Goal: Task Accomplishment & Management: Use online tool/utility

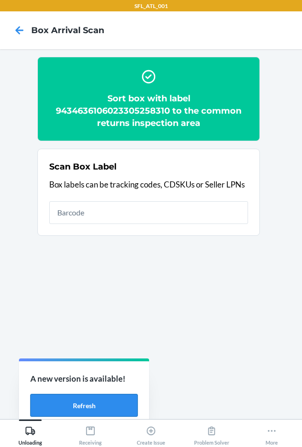
click at [108, 402] on button "Refresh" at bounding box center [83, 405] width 107 height 23
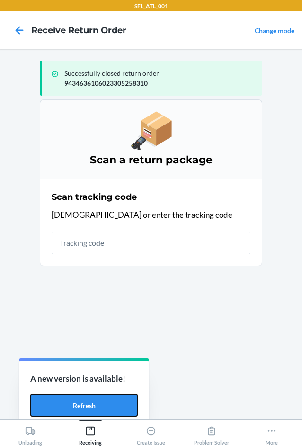
drag, startPoint x: 53, startPoint y: 408, endPoint x: 42, endPoint y: 385, distance: 25.2
click at [53, 408] on button "Refresh" at bounding box center [83, 405] width 107 height 23
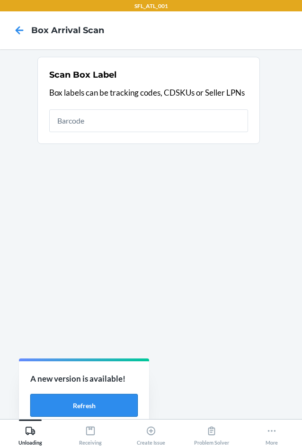
click at [126, 409] on button "Refresh" at bounding box center [83, 405] width 107 height 23
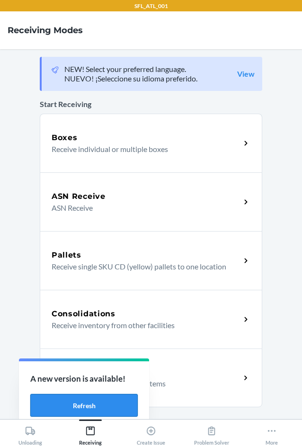
drag, startPoint x: 68, startPoint y: 410, endPoint x: 64, endPoint y: 403, distance: 7.0
click at [68, 410] on button "Refresh" at bounding box center [83, 405] width 107 height 23
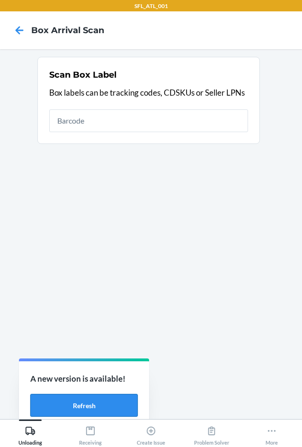
click at [76, 404] on button "Refresh" at bounding box center [83, 405] width 107 height 23
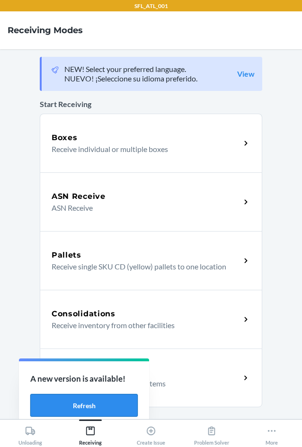
click at [48, 408] on button "Refresh" at bounding box center [83, 405] width 107 height 23
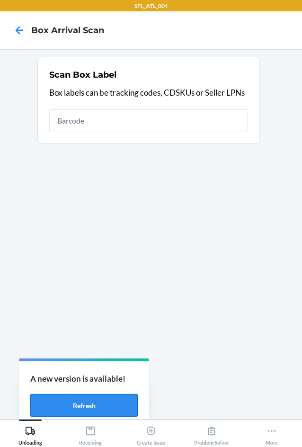
click at [113, 405] on button "Refresh" at bounding box center [83, 405] width 107 height 23
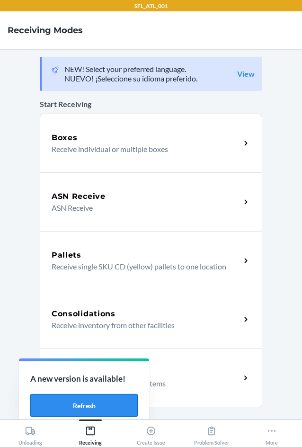
click at [51, 406] on button "Refresh" at bounding box center [83, 405] width 107 height 23
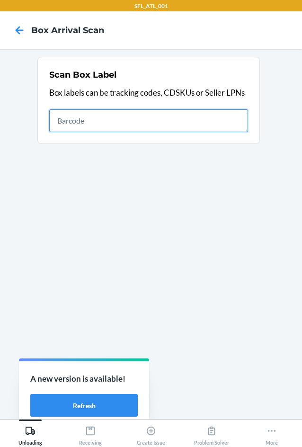
click at [73, 124] on input "text" at bounding box center [148, 120] width 199 height 23
type input "54dcf4e6b89b79331"
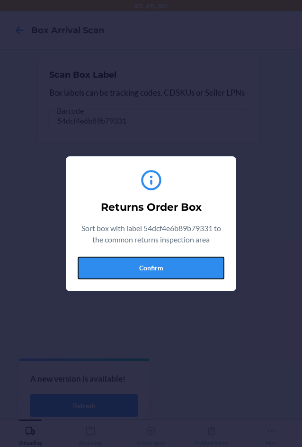
drag, startPoint x: 191, startPoint y: 273, endPoint x: 210, endPoint y: 272, distance: 18.9
click at [191, 273] on button "Confirm" at bounding box center [151, 268] width 147 height 23
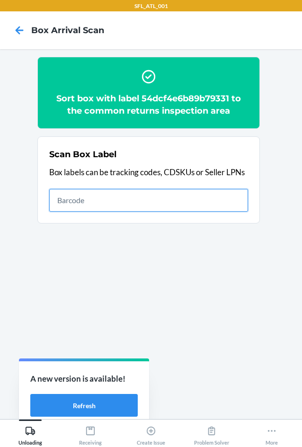
click at [178, 202] on input "text" at bounding box center [148, 200] width 199 height 23
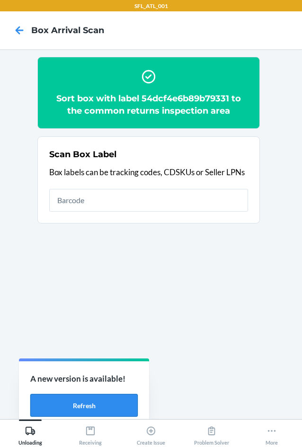
click at [119, 410] on button "Refresh" at bounding box center [83, 405] width 107 height 23
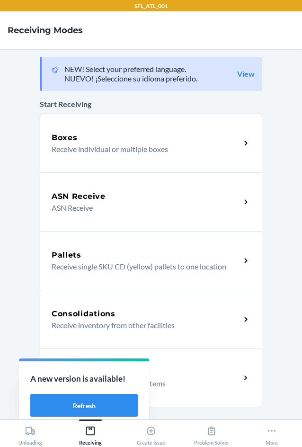
click at [165, 323] on p "Receive inventory from other facilities" at bounding box center [142, 325] width 181 height 11
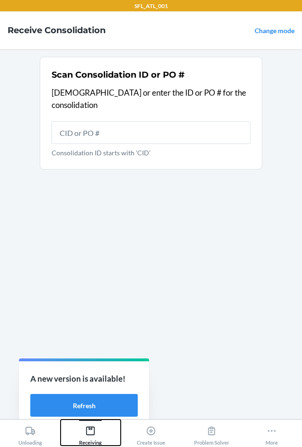
click at [98, 430] on div "Receiving" at bounding box center [90, 434] width 23 height 24
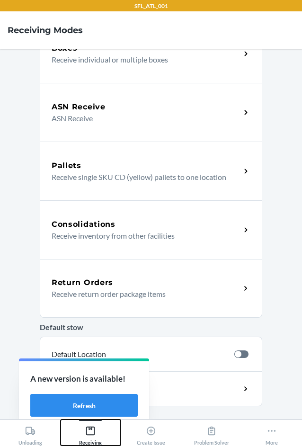
scroll to position [189, 0]
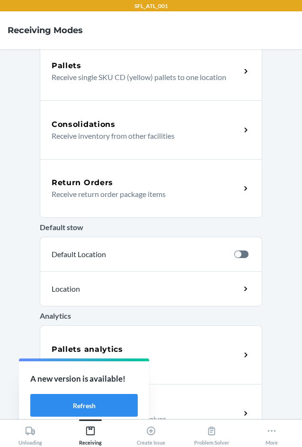
click at [135, 175] on div "Return Orders Receive return order package items" at bounding box center [151, 188] width 223 height 59
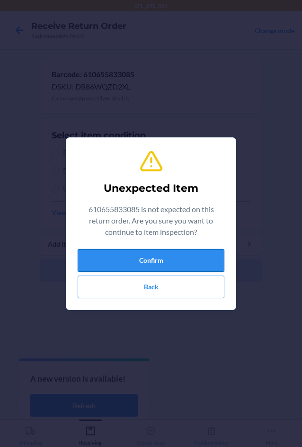
click at [151, 258] on button "Confirm" at bounding box center [151, 260] width 147 height 23
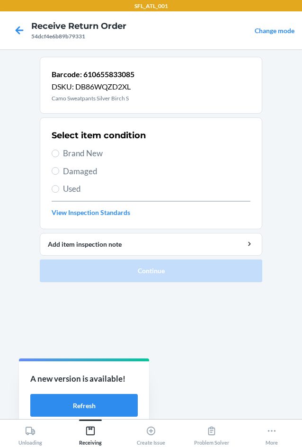
click at [90, 152] on span "Brand New" at bounding box center [156, 153] width 187 height 12
click at [59, 152] on input "Brand New" at bounding box center [56, 154] width 8 height 8
radio input "true"
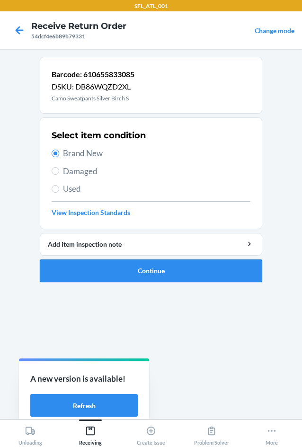
click at [122, 264] on button "Continue" at bounding box center [151, 270] width 223 height 23
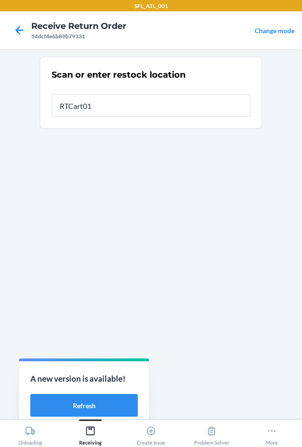
type input "RTCart010"
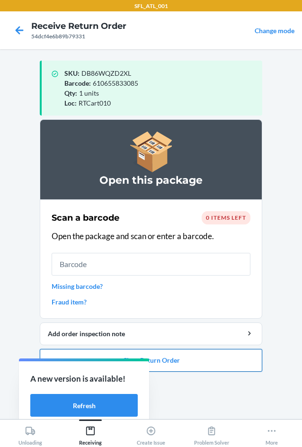
click at [152, 359] on button "Close Return Order" at bounding box center [151, 360] width 223 height 23
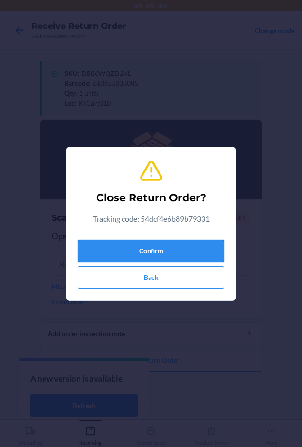
click at [157, 251] on button "Confirm" at bounding box center [151, 251] width 147 height 23
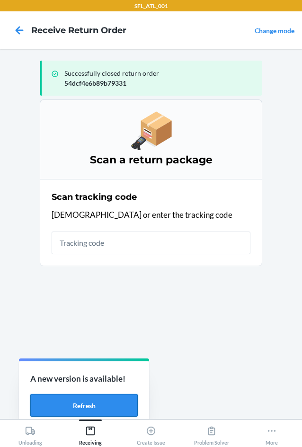
click at [57, 406] on button "Refresh" at bounding box center [83, 405] width 107 height 23
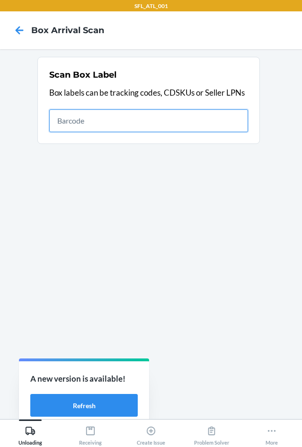
click at [100, 121] on input "text" at bounding box center [148, 120] width 199 height 23
type input "1LSCYM1005EHLSZ"
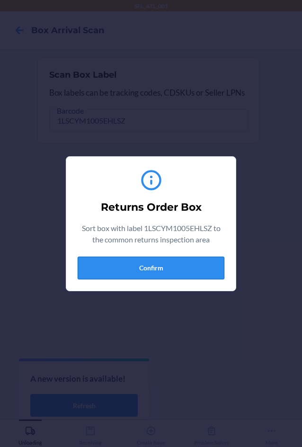
click at [196, 265] on button "Confirm" at bounding box center [151, 268] width 147 height 23
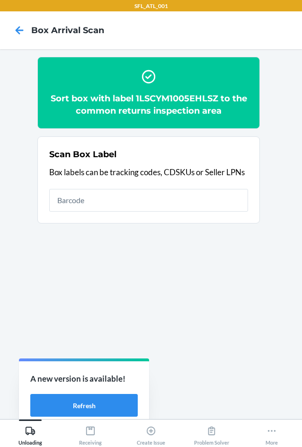
click at [190, 98] on h2 "Sort box with label 1LSCYM1005EHLSZ to the common returns inspection area" at bounding box center [148, 104] width 199 height 25
copy h2 "1LSCYM1005EHLSZ"
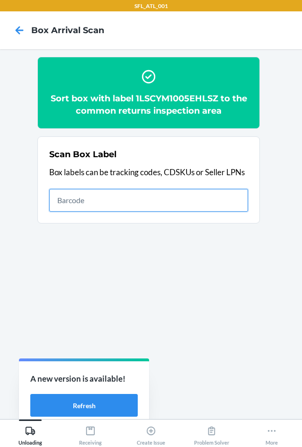
click at [221, 204] on input "text" at bounding box center [148, 200] width 199 height 23
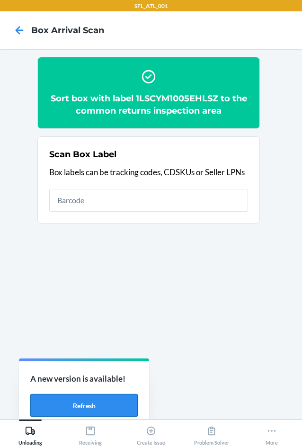
click at [81, 411] on button "Refresh" at bounding box center [83, 405] width 107 height 23
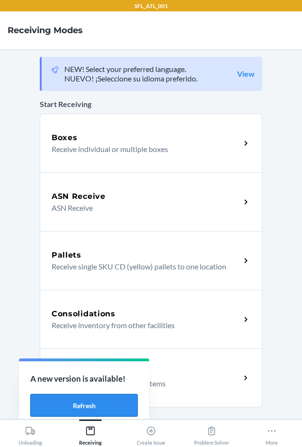
click at [47, 403] on button "Refresh" at bounding box center [83, 405] width 107 height 23
click at [182, 377] on div "Return Orders" at bounding box center [146, 371] width 189 height 11
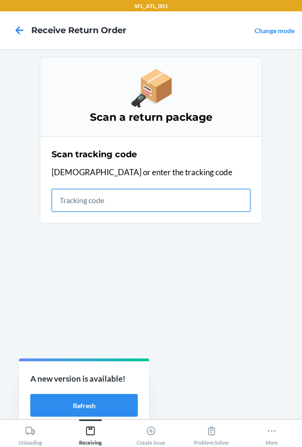
click at [97, 197] on input "text" at bounding box center [151, 200] width 199 height 23
drag, startPoint x: 90, startPoint y: 186, endPoint x: 71, endPoint y: 199, distance: 23.5
click at [71, 199] on input "text" at bounding box center [151, 200] width 199 height 23
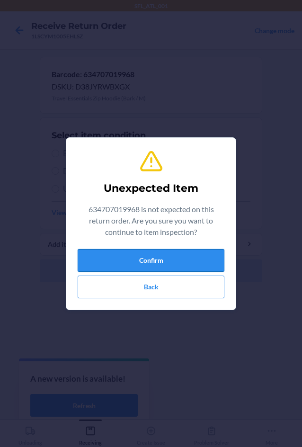
click at [178, 255] on button "Confirm" at bounding box center [151, 260] width 147 height 23
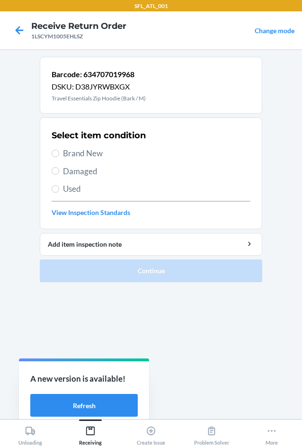
click at [96, 153] on span "Brand New" at bounding box center [156, 153] width 187 height 12
click at [59, 153] on input "Brand New" at bounding box center [56, 154] width 8 height 8
radio input "true"
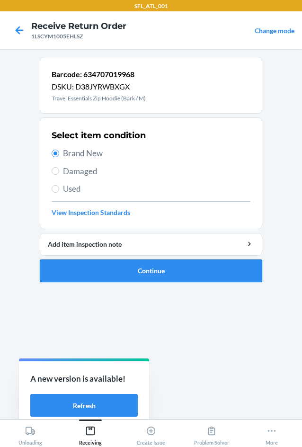
click at [121, 270] on button "Continue" at bounding box center [151, 270] width 223 height 23
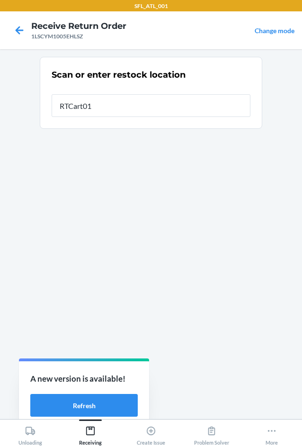
type input "RTCart010"
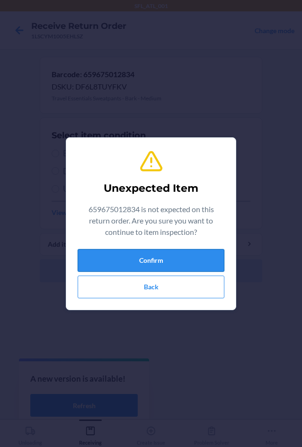
click at [137, 254] on button "Confirm" at bounding box center [151, 260] width 147 height 23
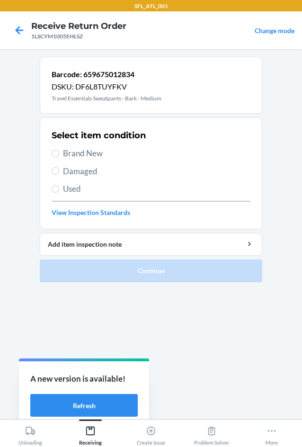
click at [101, 152] on span "Brand New" at bounding box center [156, 153] width 187 height 12
click at [59, 152] on input "Brand New" at bounding box center [56, 154] width 8 height 8
radio input "true"
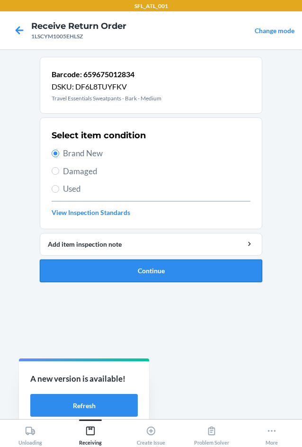
click at [149, 272] on button "Continue" at bounding box center [151, 270] width 223 height 23
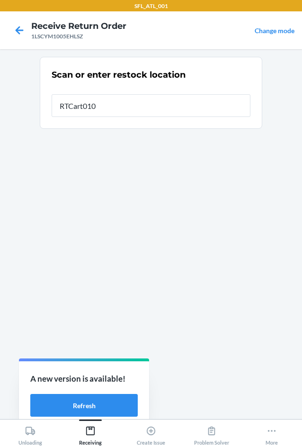
type input "RTCart010"
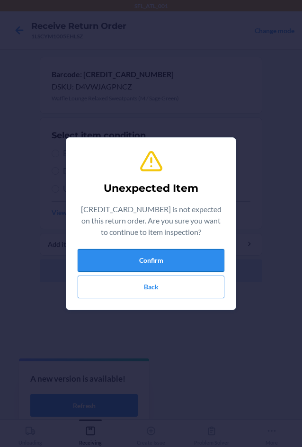
click at [178, 265] on button "Confirm" at bounding box center [151, 260] width 147 height 23
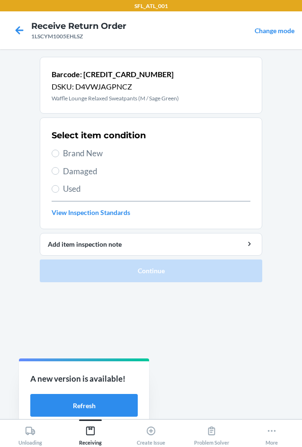
click at [82, 149] on span "Brand New" at bounding box center [156, 153] width 187 height 12
click at [59, 150] on input "Brand New" at bounding box center [56, 154] width 8 height 8
radio input "true"
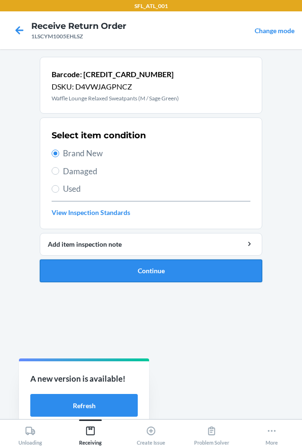
click at [124, 267] on button "Continue" at bounding box center [151, 270] width 223 height 23
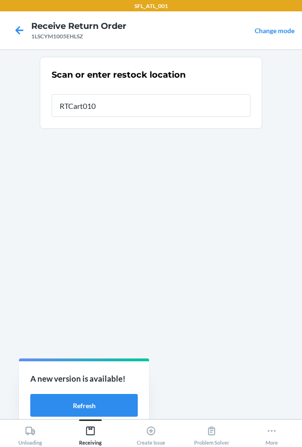
type input "RTCart010"
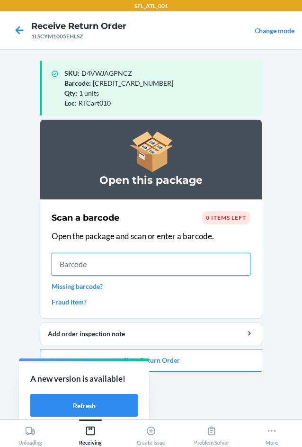
click at [105, 266] on input "text" at bounding box center [151, 264] width 199 height 23
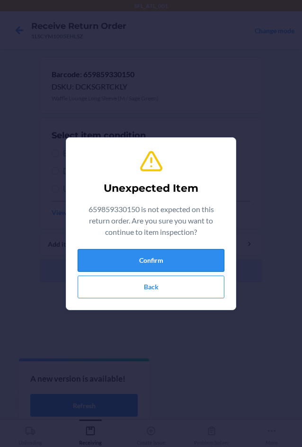
click at [138, 266] on button "Confirm" at bounding box center [151, 260] width 147 height 23
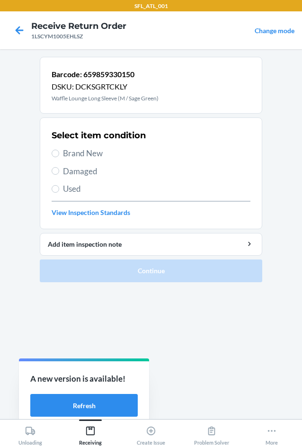
click at [93, 152] on span "Brand New" at bounding box center [156, 153] width 187 height 12
click at [59, 152] on input "Brand New" at bounding box center [56, 154] width 8 height 8
radio input "true"
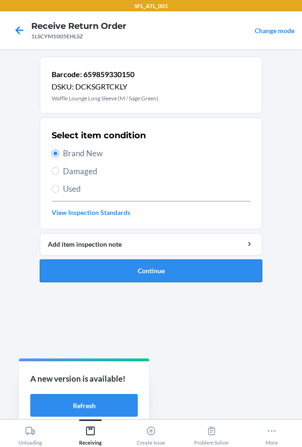
click at [117, 271] on button "Continue" at bounding box center [151, 270] width 223 height 23
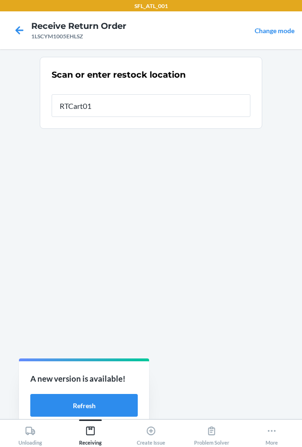
type input "RTCart010"
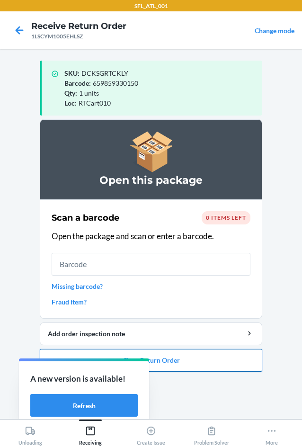
click at [169, 361] on button "Close Return Order" at bounding box center [151, 360] width 223 height 23
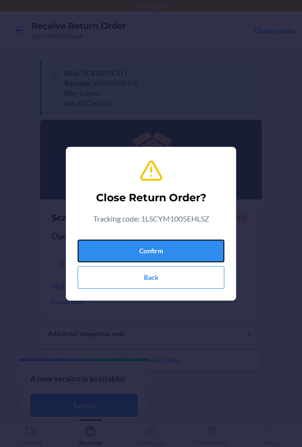
drag, startPoint x: 190, startPoint y: 247, endPoint x: 5, endPoint y: 226, distance: 186.7
click at [189, 247] on button "Confirm" at bounding box center [151, 251] width 147 height 23
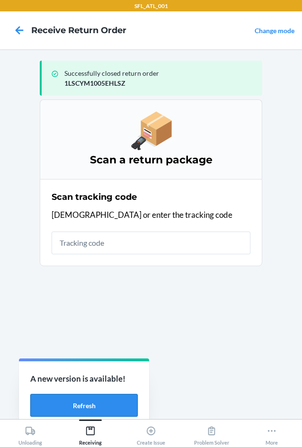
click at [63, 405] on button "Refresh" at bounding box center [83, 405] width 107 height 23
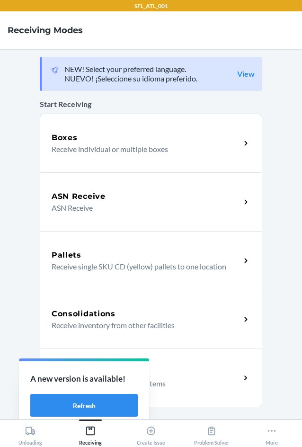
click at [206, 370] on div "Return Orders" at bounding box center [146, 371] width 189 height 11
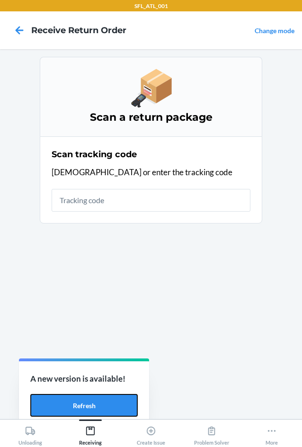
drag, startPoint x: 61, startPoint y: 407, endPoint x: 47, endPoint y: 384, distance: 27.0
click at [61, 407] on button "Refresh" at bounding box center [83, 405] width 107 height 23
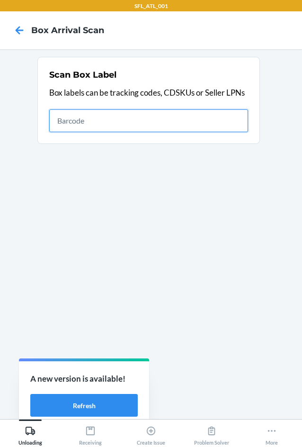
click at [113, 127] on input "text" at bounding box center [148, 120] width 199 height 23
type input "420302599434636106023304585172"
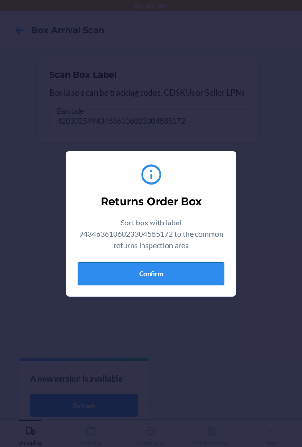
click at [173, 264] on button "Confirm" at bounding box center [151, 273] width 147 height 23
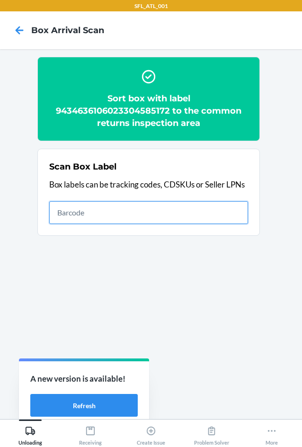
click at [214, 217] on input "text" at bounding box center [148, 212] width 199 height 23
type input "420302599434636106023305289710"
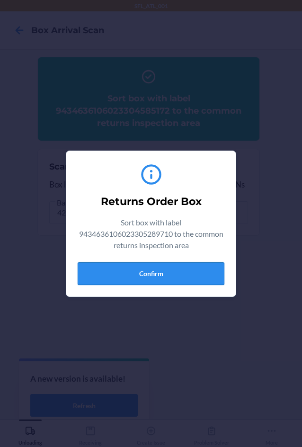
click at [197, 271] on button "Confirm" at bounding box center [151, 273] width 147 height 23
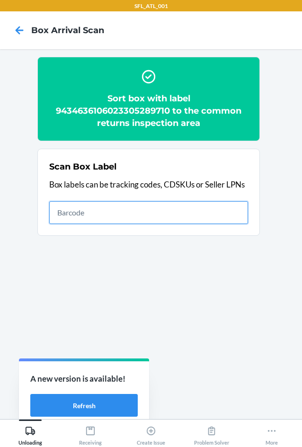
click at [194, 212] on input "text" at bounding box center [148, 212] width 199 height 23
type input "420302599434636106023305048034"
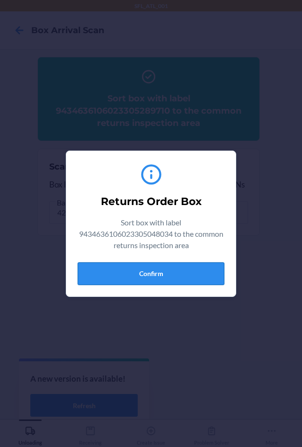
click at [176, 277] on button "Confirm" at bounding box center [151, 273] width 147 height 23
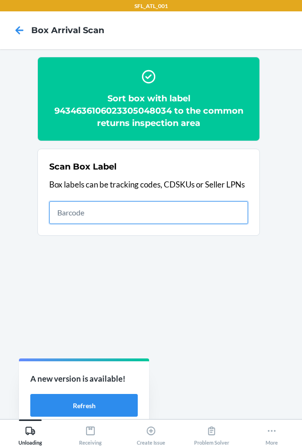
click at [85, 214] on input "text" at bounding box center [148, 212] width 199 height 23
type input "420302599434636106023303984921"
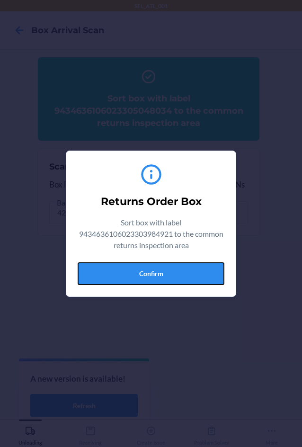
drag, startPoint x: 203, startPoint y: 279, endPoint x: 294, endPoint y: 279, distance: 90.9
click at [221, 279] on button "Confirm" at bounding box center [151, 273] width 147 height 23
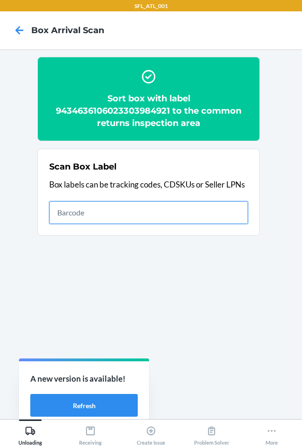
click at [169, 212] on input "text" at bounding box center [148, 212] width 199 height 23
type input "420302599434636106023304002907"
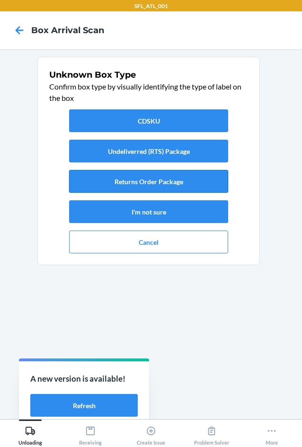
click at [177, 184] on button "Returns Order Package" at bounding box center [148, 181] width 159 height 23
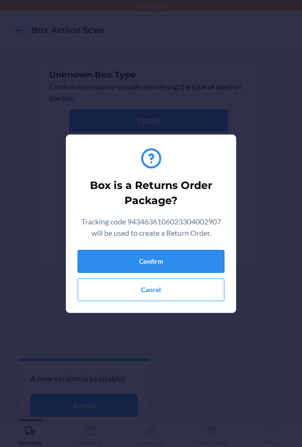
click at [207, 255] on button "Confirm" at bounding box center [151, 261] width 147 height 23
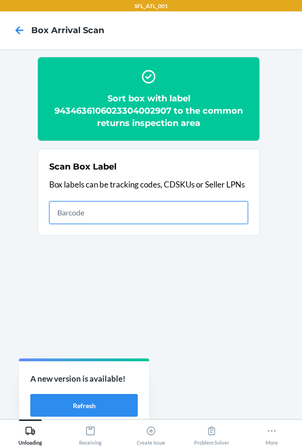
click at [143, 207] on input "text" at bounding box center [148, 212] width 199 height 23
type input "420302599434636106023304419347"
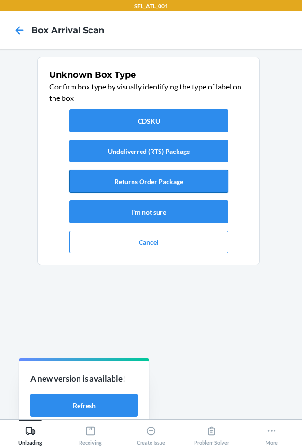
click at [177, 177] on button "Returns Order Package" at bounding box center [148, 181] width 159 height 23
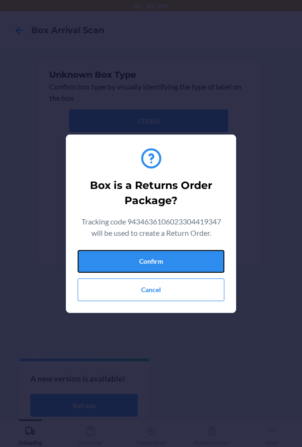
drag, startPoint x: 196, startPoint y: 266, endPoint x: 297, endPoint y: 265, distance: 101.8
click at [224, 265] on button "Confirm" at bounding box center [151, 261] width 147 height 23
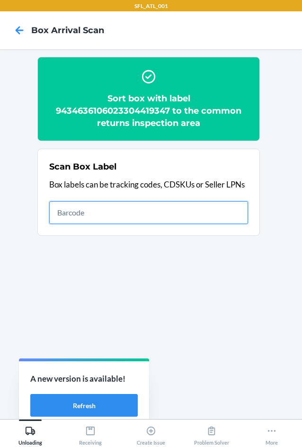
click at [173, 207] on input "text" at bounding box center [148, 212] width 199 height 23
type input "420302599434636106023304541925"
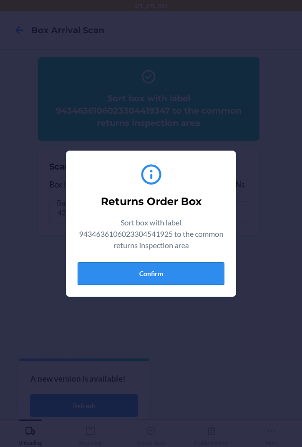
click at [196, 267] on button "Confirm" at bounding box center [151, 273] width 147 height 23
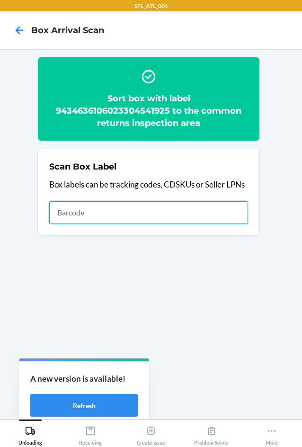
click at [199, 210] on input "text" at bounding box center [148, 212] width 199 height 23
type input "420302599434636106023303750304"
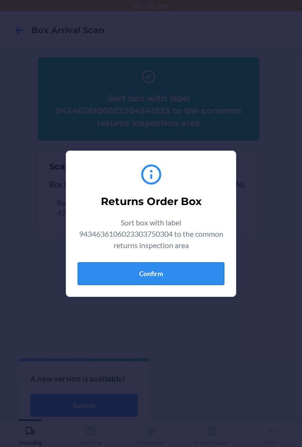
click at [201, 278] on button "Confirm" at bounding box center [151, 273] width 147 height 23
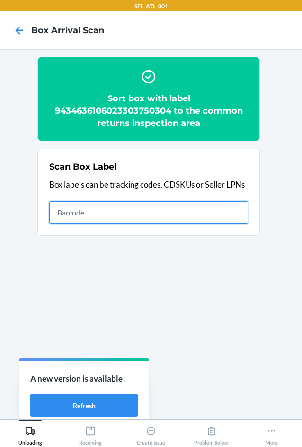
click at [192, 217] on input "text" at bounding box center [148, 212] width 199 height 23
type input "420302599434636106023304036797"
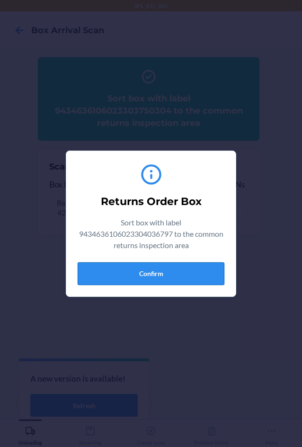
drag, startPoint x: 170, startPoint y: 273, endPoint x: 205, endPoint y: 282, distance: 36.2
click at [205, 282] on button "Confirm" at bounding box center [151, 273] width 147 height 23
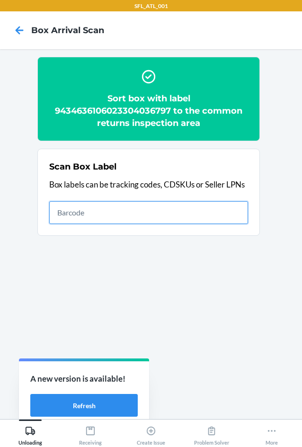
click at [188, 216] on input "text" at bounding box center [148, 212] width 199 height 23
type input "420302599434636106023304196040"
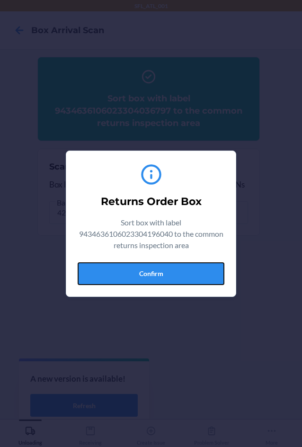
drag, startPoint x: 201, startPoint y: 275, endPoint x: 261, endPoint y: 259, distance: 62.1
click at [241, 264] on div "Returns Order Box Sort box with label 9434636106023304196040 to the common retu…" at bounding box center [151, 223] width 302 height 447
drag, startPoint x: 174, startPoint y: 273, endPoint x: 294, endPoint y: 259, distance: 120.1
click at [179, 273] on button "Confirm" at bounding box center [151, 273] width 147 height 23
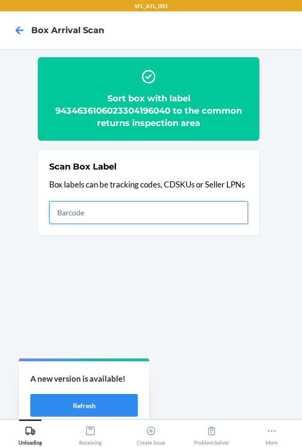
click at [91, 215] on input "text" at bounding box center [148, 212] width 199 height 23
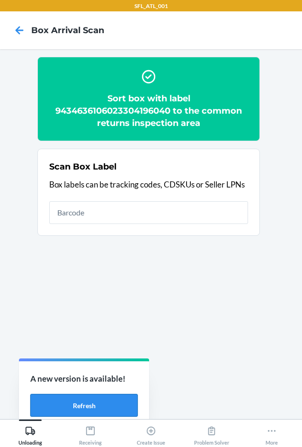
click at [117, 398] on button "Refresh" at bounding box center [83, 405] width 107 height 23
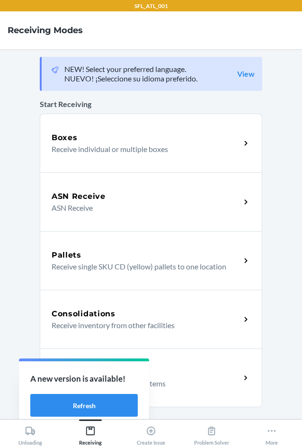
click at [217, 389] on div "Return Orders Receive return order package items" at bounding box center [151, 377] width 223 height 59
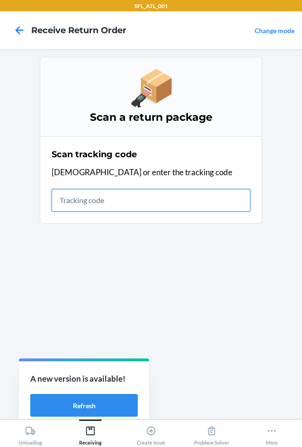
click at [92, 196] on input "text" at bounding box center [151, 200] width 199 height 23
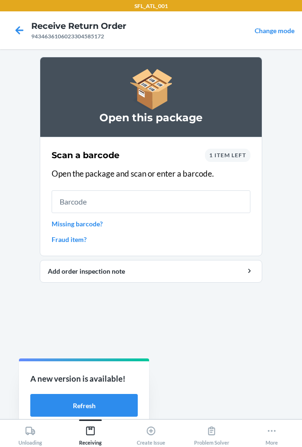
click at [231, 154] on span "1 item left" at bounding box center [227, 155] width 37 height 7
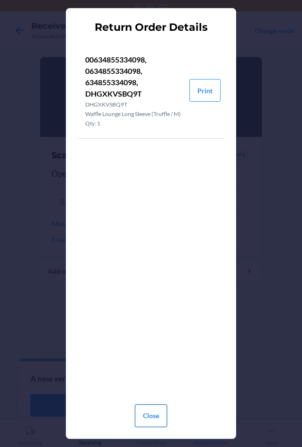
click at [144, 414] on button "Close" at bounding box center [151, 415] width 32 height 23
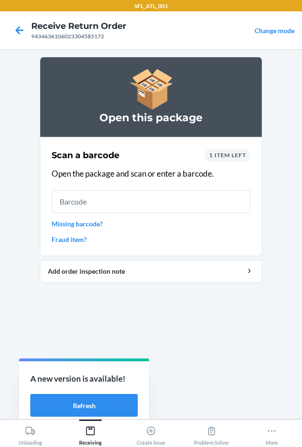
click at [227, 155] on span "1 item left" at bounding box center [227, 155] width 37 height 7
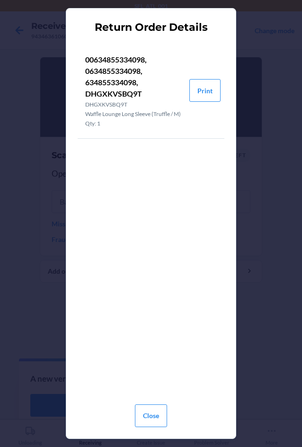
click at [131, 92] on p "00634855334098, 0634855334098, 634855334098, DHGXKVSBQ9T" at bounding box center [133, 76] width 97 height 45
copy p "DHGXKVSBQ9T"
click at [154, 421] on button "Close" at bounding box center [151, 415] width 32 height 23
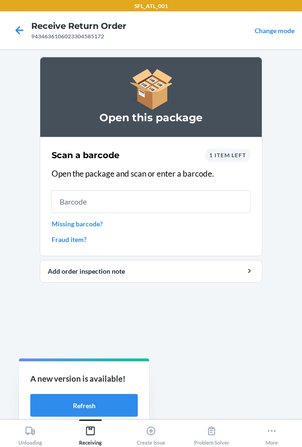
click at [227, 151] on div "1 item left" at bounding box center [227, 155] width 45 height 13
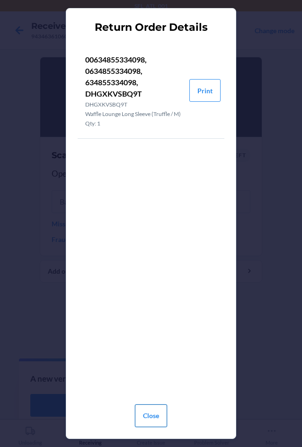
click at [148, 414] on button "Close" at bounding box center [151, 415] width 32 height 23
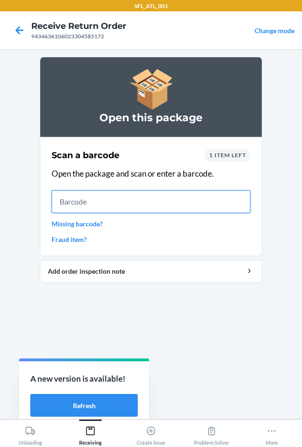
click at [83, 205] on input "text" at bounding box center [151, 201] width 199 height 23
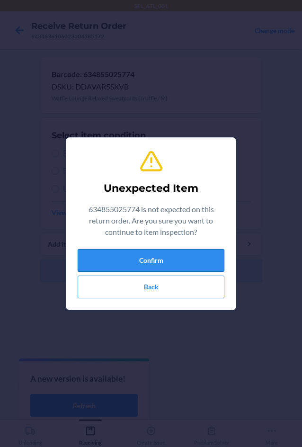
click at [127, 259] on button "Confirm" at bounding box center [151, 260] width 147 height 23
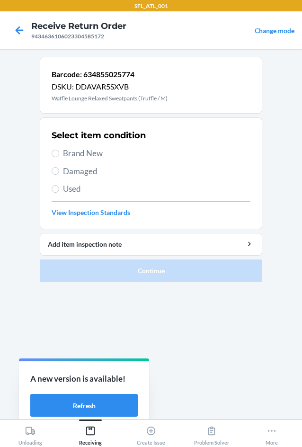
click at [84, 148] on span "Brand New" at bounding box center [156, 153] width 187 height 12
click at [59, 150] on input "Brand New" at bounding box center [56, 154] width 8 height 8
radio input "true"
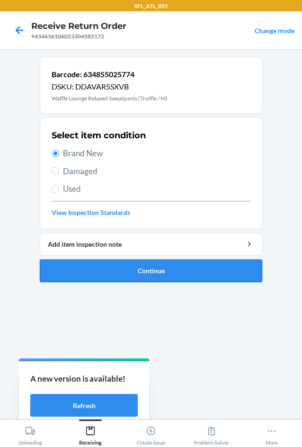
click at [116, 270] on button "Continue" at bounding box center [151, 270] width 223 height 23
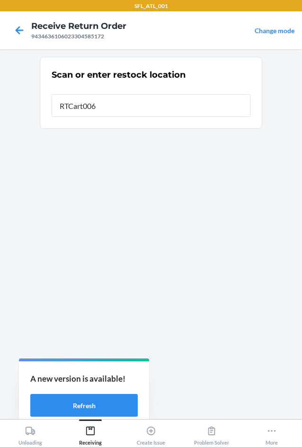
type input "RTCart006"
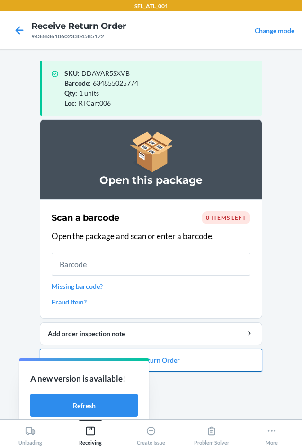
click at [182, 357] on button "Close Return Order" at bounding box center [151, 360] width 223 height 23
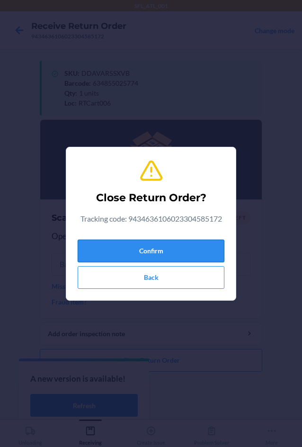
click at [106, 244] on button "Confirm" at bounding box center [151, 251] width 147 height 23
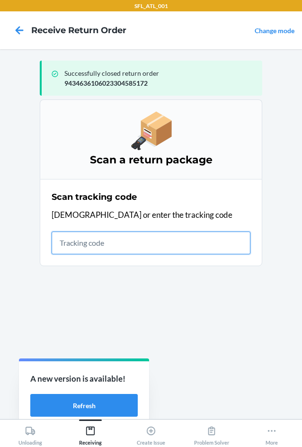
click at [121, 244] on input "text" at bounding box center [151, 243] width 199 height 23
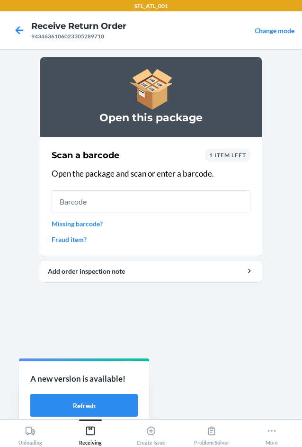
click at [232, 154] on span "1 item left" at bounding box center [227, 155] width 37 height 7
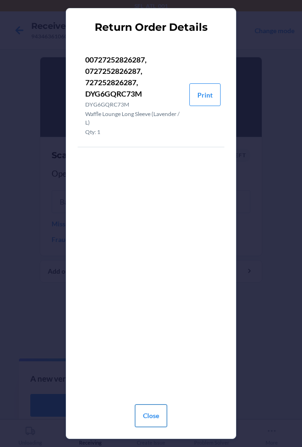
click at [152, 421] on button "Close" at bounding box center [151, 415] width 32 height 23
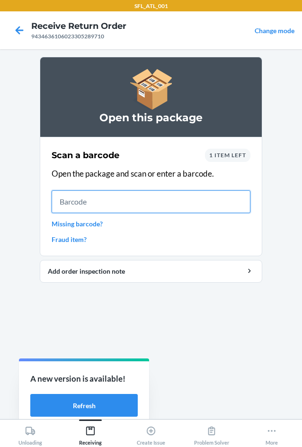
click at [104, 203] on input "text" at bounding box center [151, 201] width 199 height 23
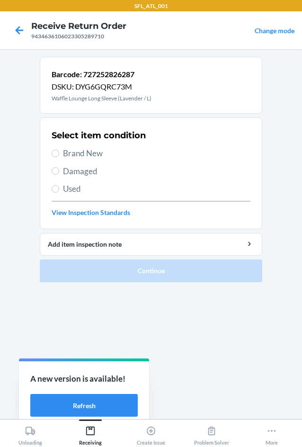
click at [95, 150] on span "Brand New" at bounding box center [156, 153] width 187 height 12
click at [59, 150] on input "Brand New" at bounding box center [56, 154] width 8 height 8
radio input "true"
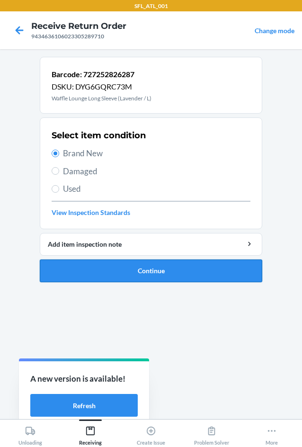
click at [130, 268] on button "Continue" at bounding box center [151, 270] width 223 height 23
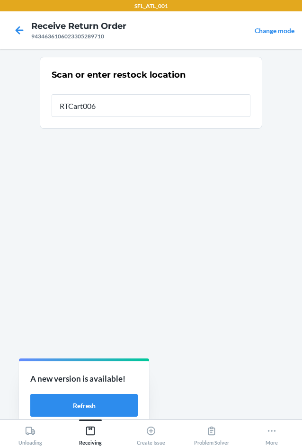
type input "RTCart006"
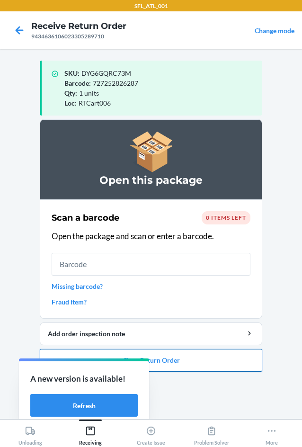
click at [180, 357] on button "Close Return Order" at bounding box center [151, 360] width 223 height 23
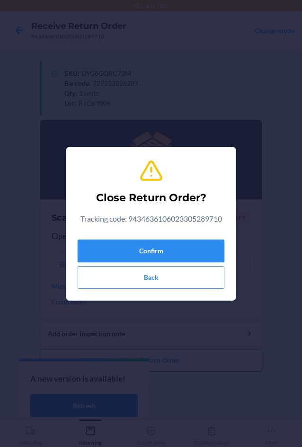
click at [178, 250] on button "Confirm" at bounding box center [151, 251] width 147 height 23
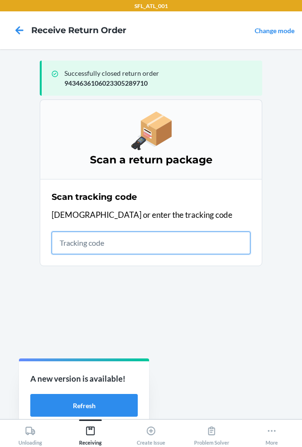
click at [169, 247] on input "text" at bounding box center [151, 243] width 199 height 23
type input "420302599434636106023305048034"
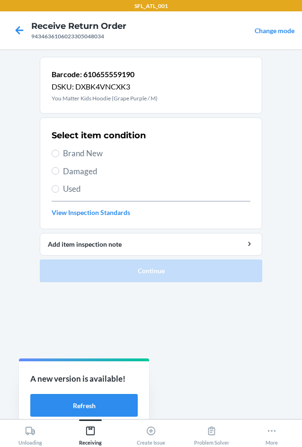
click at [102, 152] on span "Brand New" at bounding box center [156, 153] width 187 height 12
click at [59, 152] on input "Brand New" at bounding box center [56, 154] width 8 height 8
radio input "true"
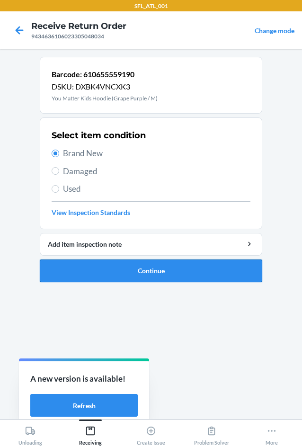
click at [120, 273] on button "Continue" at bounding box center [151, 270] width 223 height 23
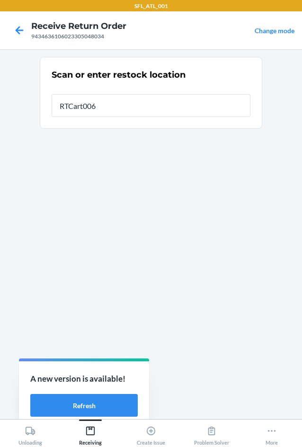
type input "RTCart006"
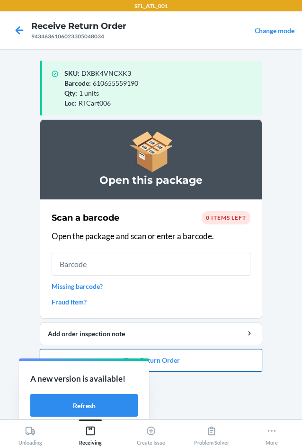
click at [160, 360] on button "Close Return Order" at bounding box center [151, 360] width 223 height 23
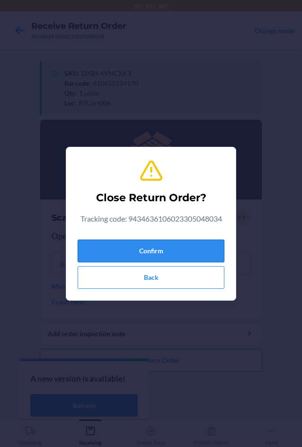
click at [153, 249] on button "Confirm" at bounding box center [151, 251] width 147 height 23
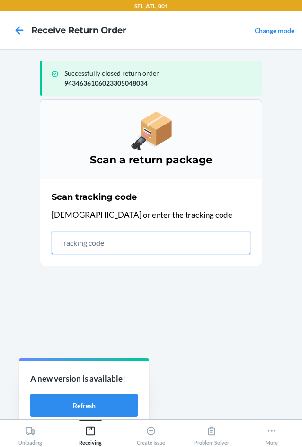
click at [187, 246] on input "text" at bounding box center [151, 243] width 199 height 23
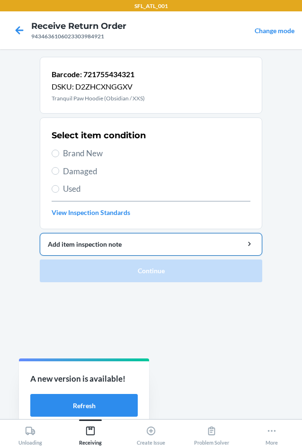
drag, startPoint x: 102, startPoint y: 153, endPoint x: 139, endPoint y: 252, distance: 105.6
click at [107, 160] on div "Select item condition Brand New Damaged Used View Inspection Standards" at bounding box center [151, 173] width 199 height 94
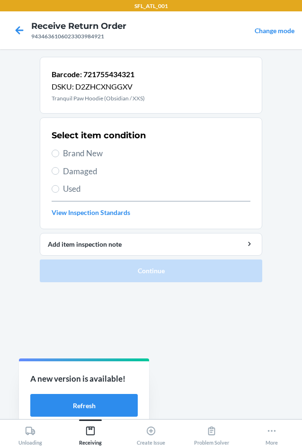
click at [80, 152] on span "Brand New" at bounding box center [156, 153] width 187 height 12
click at [59, 152] on input "Brand New" at bounding box center [56, 154] width 8 height 8
radio input "true"
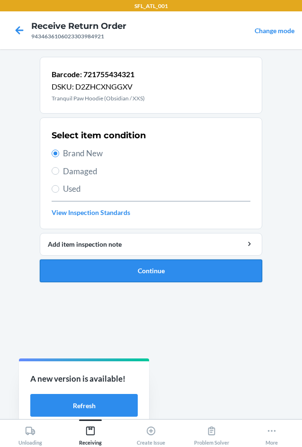
click at [115, 270] on button "Continue" at bounding box center [151, 270] width 223 height 23
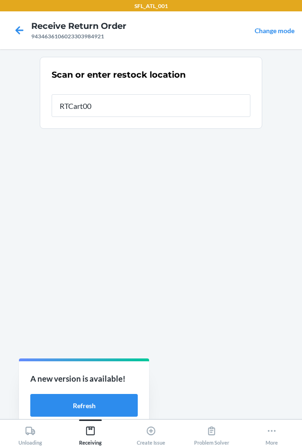
type input "RTCart006"
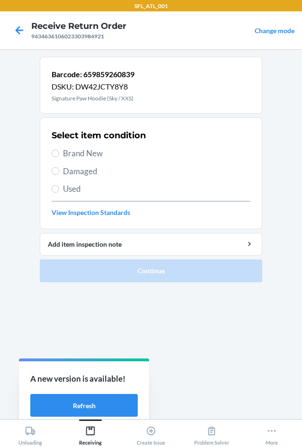
click at [66, 188] on span "Used" at bounding box center [156, 189] width 187 height 12
click at [59, 188] on input "Used" at bounding box center [56, 189] width 8 height 8
radio input "true"
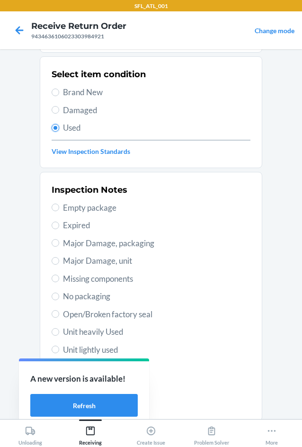
scroll to position [124, 0]
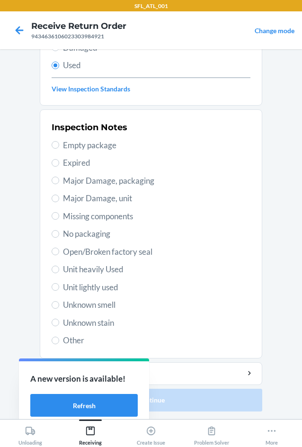
click at [110, 267] on span "Unit heavily Used" at bounding box center [156, 269] width 187 height 12
click at [59, 267] on input "Unit heavily Used" at bounding box center [56, 270] width 8 height 8
radio input "true"
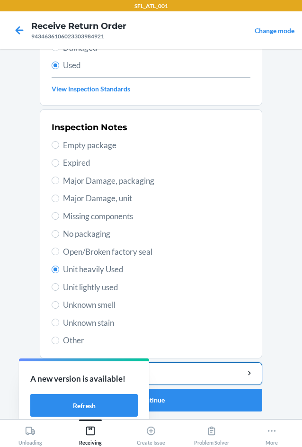
click at [179, 370] on div "Add item inspection note" at bounding box center [151, 373] width 206 height 10
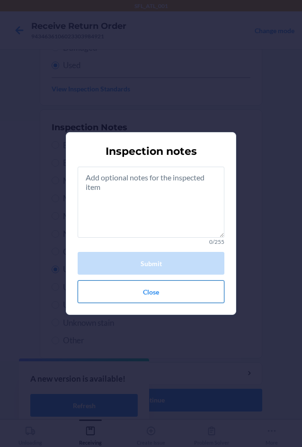
click at [150, 296] on button "Close" at bounding box center [151, 291] width 147 height 23
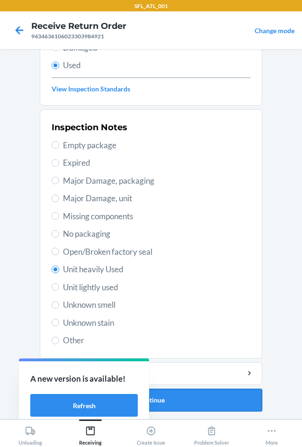
click at [174, 408] on button "Continue" at bounding box center [151, 400] width 223 height 23
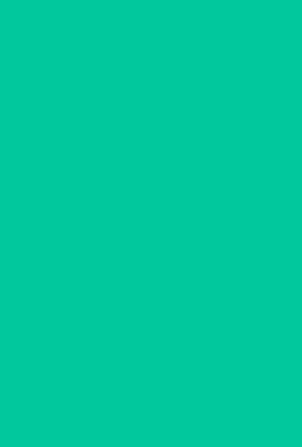
scroll to position [0, 0]
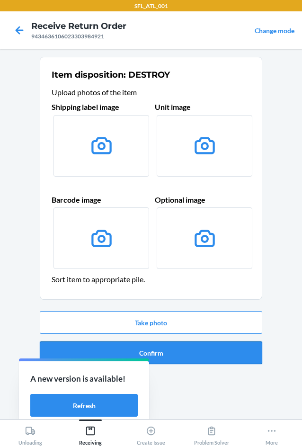
click at [214, 356] on button "Confirm" at bounding box center [151, 352] width 223 height 23
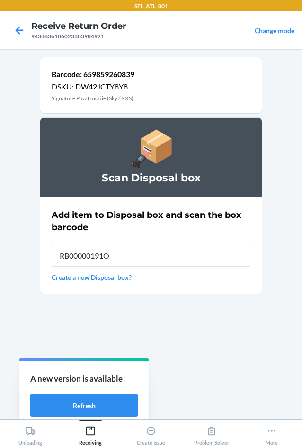
type input "RB00000191O"
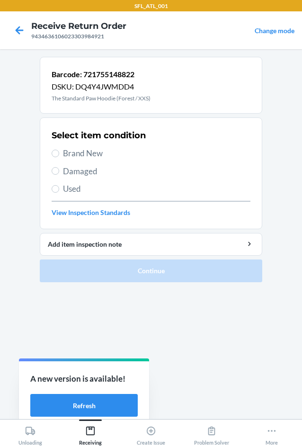
click at [76, 190] on span "Used" at bounding box center [156, 189] width 187 height 12
click at [59, 190] on input "Used" at bounding box center [56, 189] width 8 height 8
radio input "true"
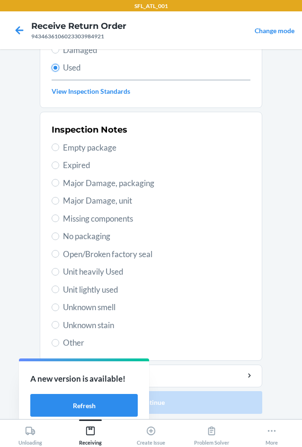
scroll to position [124, 0]
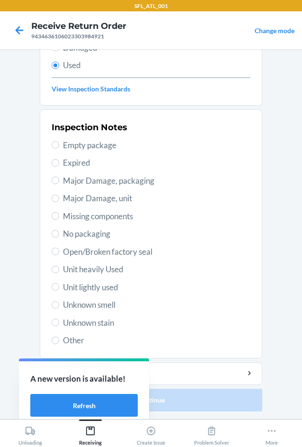
click at [119, 269] on span "Unit heavily Used" at bounding box center [156, 269] width 187 height 12
click at [59, 269] on input "Unit heavily Used" at bounding box center [56, 270] width 8 height 8
radio input "true"
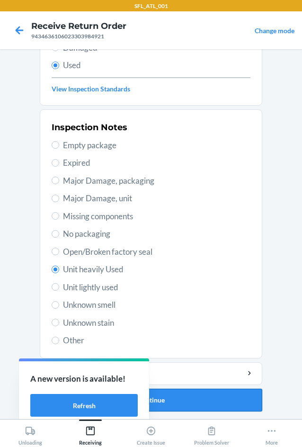
click at [198, 399] on button "Continue" at bounding box center [151, 400] width 223 height 23
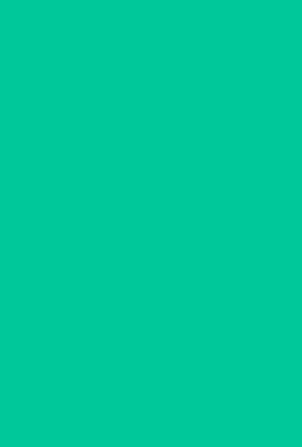
scroll to position [0, 0]
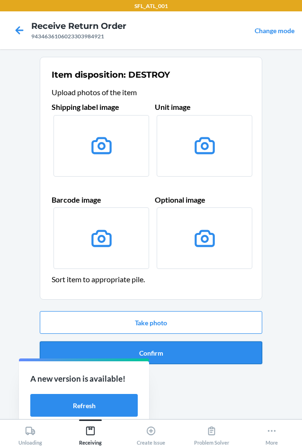
click at [243, 348] on button "Confirm" at bounding box center [151, 352] width 223 height 23
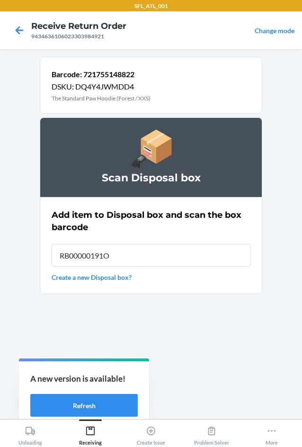
type input "RB00000191O"
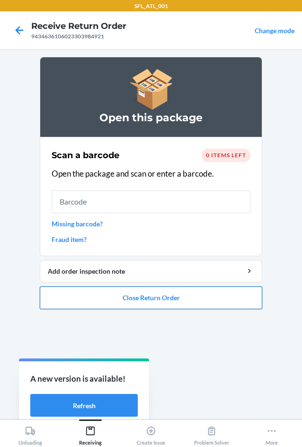
click at [169, 298] on button "Close Return Order" at bounding box center [151, 297] width 223 height 23
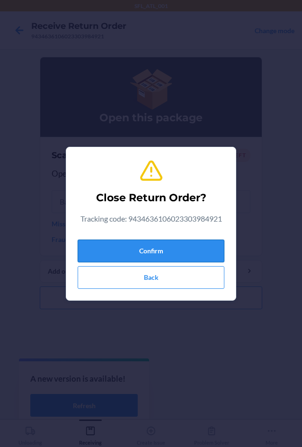
click at [169, 245] on button "Confirm" at bounding box center [151, 251] width 147 height 23
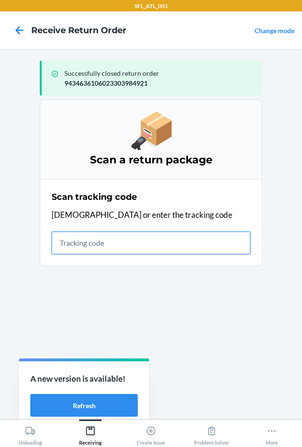
click at [232, 246] on input "text" at bounding box center [151, 243] width 199 height 23
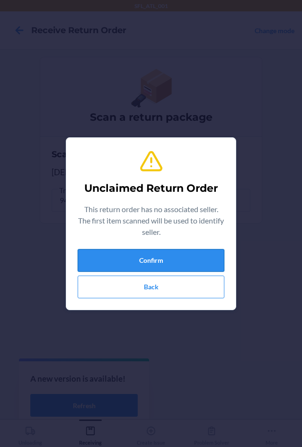
click at [195, 262] on button "Confirm" at bounding box center [151, 260] width 147 height 23
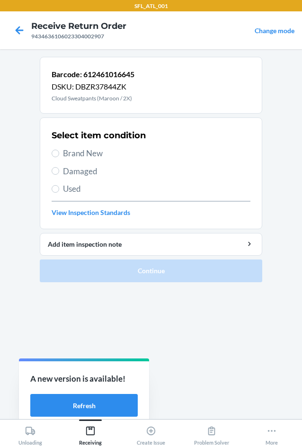
click at [95, 154] on span "Brand New" at bounding box center [156, 153] width 187 height 12
click at [59, 154] on input "Brand New" at bounding box center [56, 154] width 8 height 8
radio input "true"
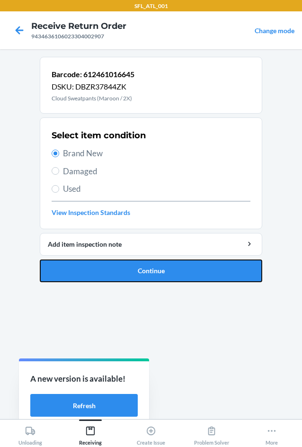
click at [126, 267] on button "Continue" at bounding box center [151, 270] width 223 height 23
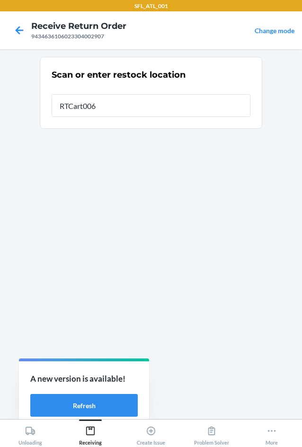
type input "RTCart006"
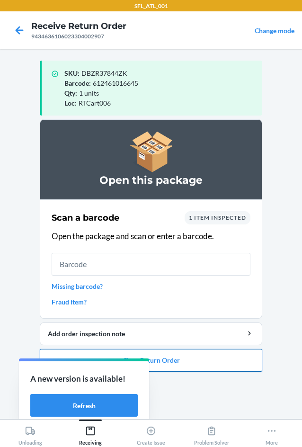
click at [163, 358] on button "Close Return Order" at bounding box center [151, 360] width 223 height 23
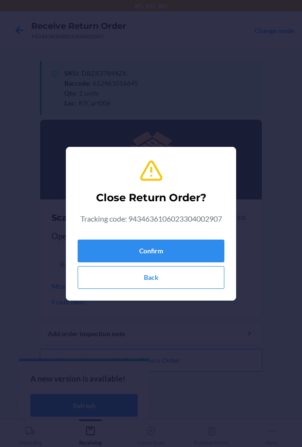
click at [193, 264] on div "Confirm Back" at bounding box center [151, 262] width 147 height 53
click at [191, 260] on button "Confirm" at bounding box center [151, 251] width 147 height 23
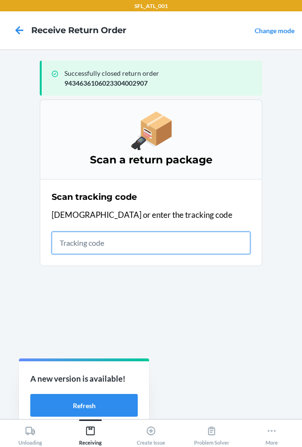
click at [221, 247] on input "text" at bounding box center [151, 243] width 199 height 23
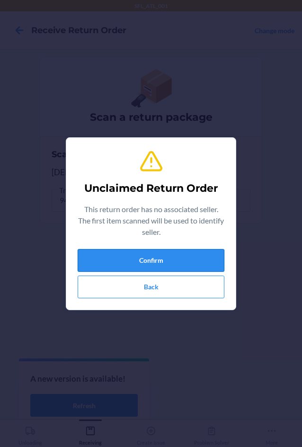
click at [196, 259] on button "Confirm" at bounding box center [151, 260] width 147 height 23
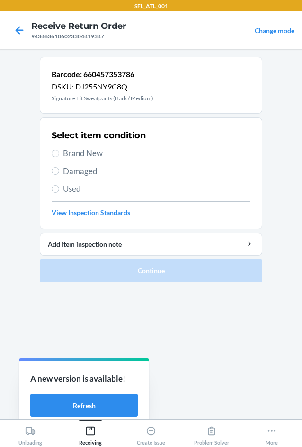
click at [118, 156] on span "Brand New" at bounding box center [156, 153] width 187 height 12
click at [59, 156] on input "Brand New" at bounding box center [56, 154] width 8 height 8
radio input "true"
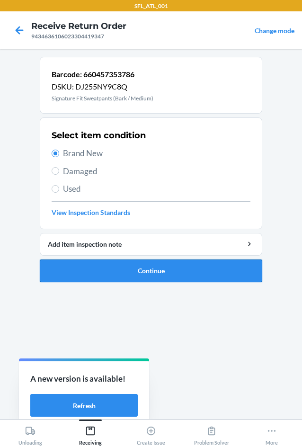
click at [120, 273] on button "Continue" at bounding box center [151, 270] width 223 height 23
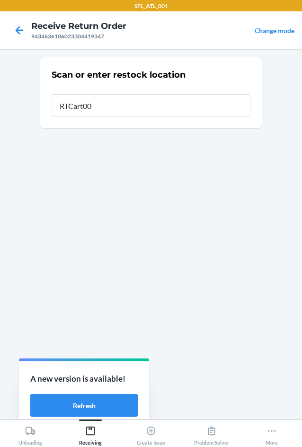
type input "RTCart006"
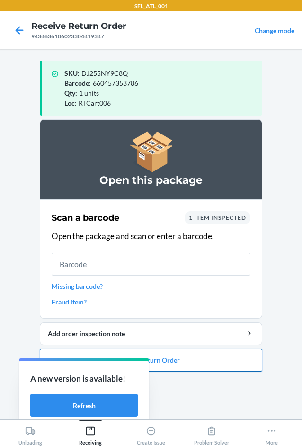
click at [169, 360] on button "Close Return Order" at bounding box center [151, 360] width 223 height 23
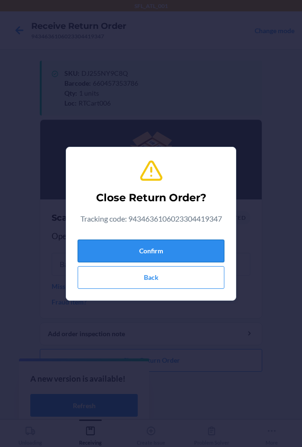
click at [180, 257] on button "Confirm" at bounding box center [151, 251] width 147 height 23
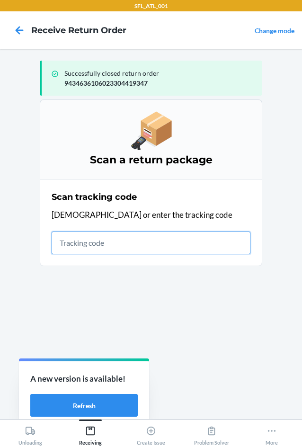
click at [133, 245] on input "text" at bounding box center [151, 243] width 199 height 23
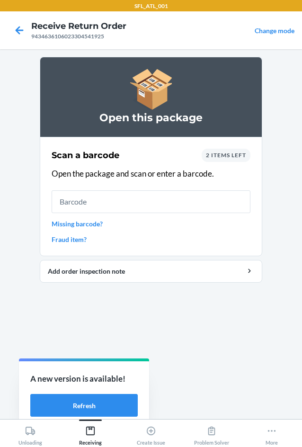
click at [228, 152] on span "2 items left" at bounding box center [226, 155] width 40 height 7
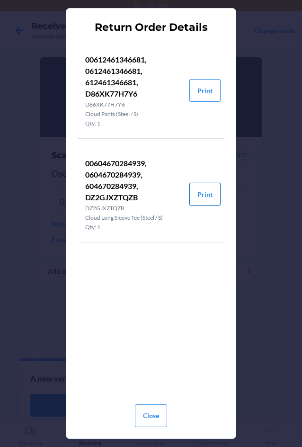
click at [210, 197] on button "Print" at bounding box center [204, 194] width 31 height 23
click at [157, 419] on button "Close" at bounding box center [151, 415] width 32 height 23
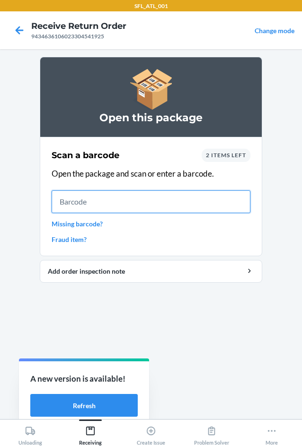
click at [84, 202] on input "text" at bounding box center [151, 201] width 199 height 23
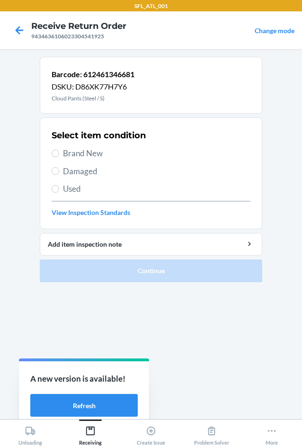
click at [86, 155] on span "Brand New" at bounding box center [156, 153] width 187 height 12
click at [59, 155] on input "Brand New" at bounding box center [56, 154] width 8 height 8
radio input "true"
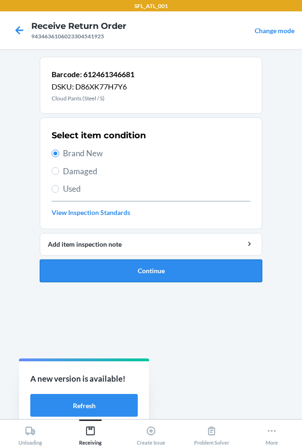
click at [116, 269] on button "Continue" at bounding box center [151, 270] width 223 height 23
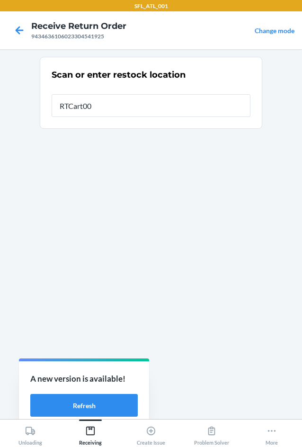
type input "RTCart006"
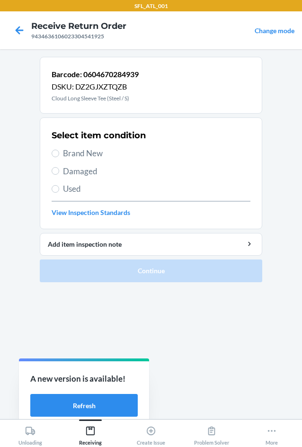
click at [96, 152] on span "Brand New" at bounding box center [156, 153] width 187 height 12
click at [59, 152] on input "Brand New" at bounding box center [56, 154] width 8 height 8
radio input "true"
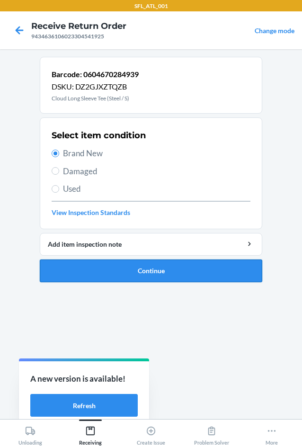
click at [112, 265] on button "Continue" at bounding box center [151, 270] width 223 height 23
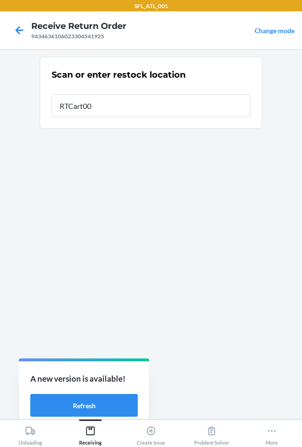
type input "RTCart006"
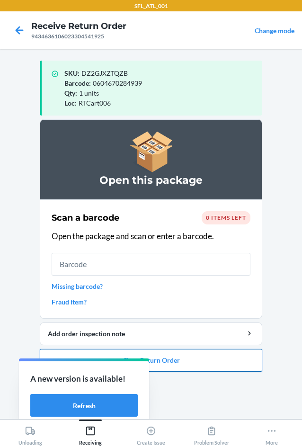
click at [177, 364] on button "Close Return Order" at bounding box center [151, 360] width 223 height 23
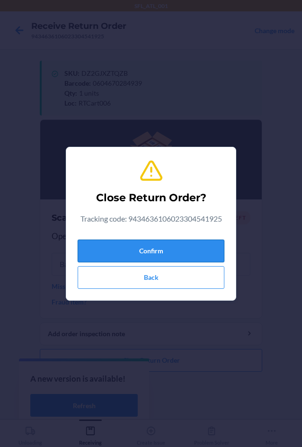
click at [186, 256] on button "Confirm" at bounding box center [151, 251] width 147 height 23
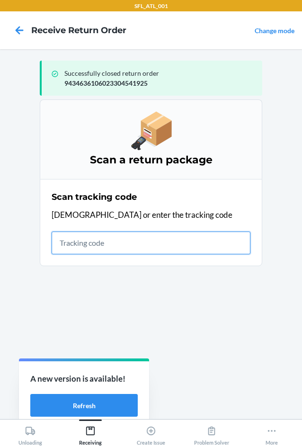
click at [89, 244] on input "text" at bounding box center [151, 243] width 199 height 23
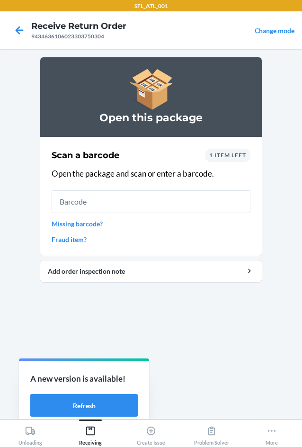
click at [230, 156] on span "1 item left" at bounding box center [227, 155] width 37 height 7
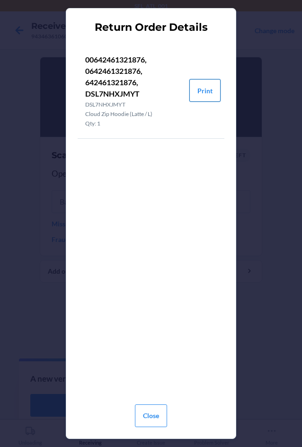
click at [214, 86] on button "Print" at bounding box center [204, 90] width 31 height 23
click at [147, 418] on button "Close" at bounding box center [151, 415] width 32 height 23
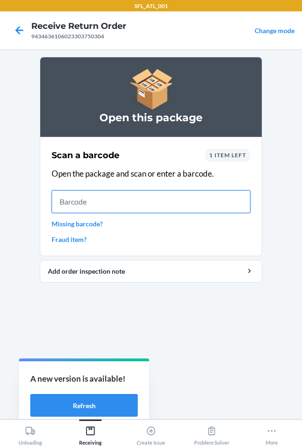
click at [111, 203] on input "text" at bounding box center [151, 201] width 199 height 23
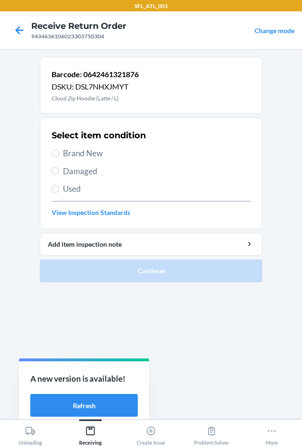
click at [71, 154] on span "Brand New" at bounding box center [156, 153] width 187 height 12
click at [59, 154] on input "Brand New" at bounding box center [56, 154] width 8 height 8
radio input "true"
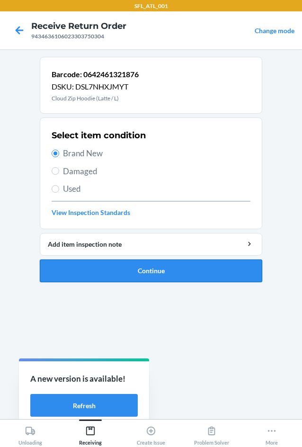
click at [97, 265] on button "Continue" at bounding box center [151, 270] width 223 height 23
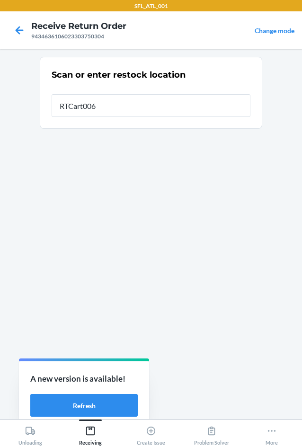
type input "RTCart006"
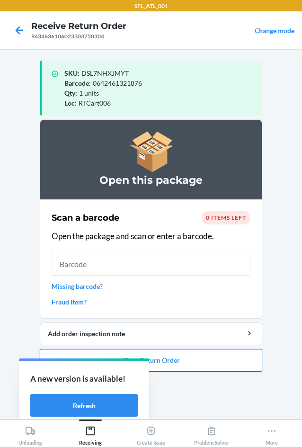
click at [179, 358] on button "Close Return Order" at bounding box center [151, 360] width 223 height 23
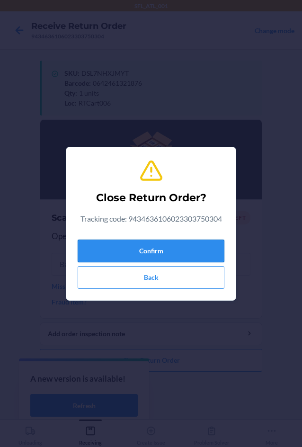
click at [171, 252] on button "Confirm" at bounding box center [151, 251] width 147 height 23
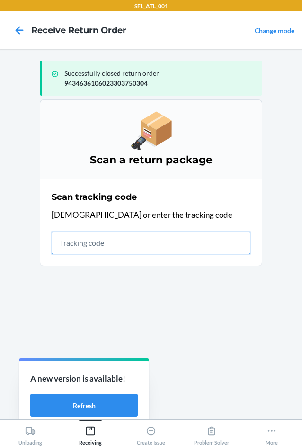
click at [154, 244] on input "text" at bounding box center [151, 243] width 199 height 23
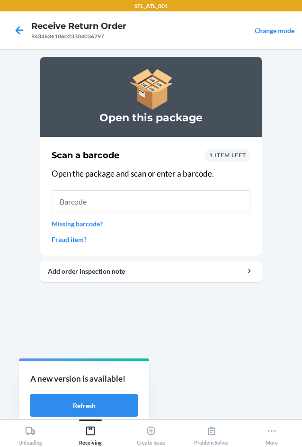
click at [229, 150] on div "1 item left" at bounding box center [227, 155] width 45 height 13
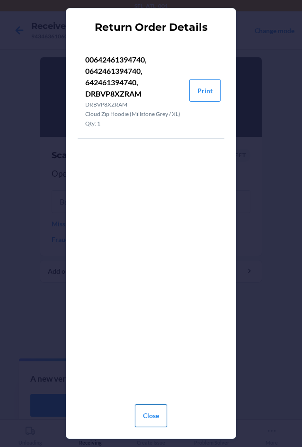
click at [152, 415] on button "Close" at bounding box center [151, 415] width 32 height 23
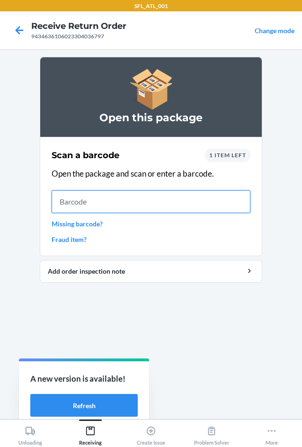
click at [141, 205] on input "text" at bounding box center [151, 201] width 199 height 23
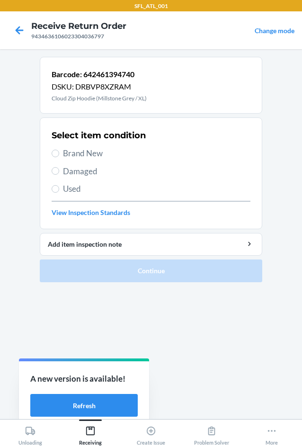
click at [97, 155] on span "Brand New" at bounding box center [156, 153] width 187 height 12
click at [59, 155] on input "Brand New" at bounding box center [56, 154] width 8 height 8
radio input "true"
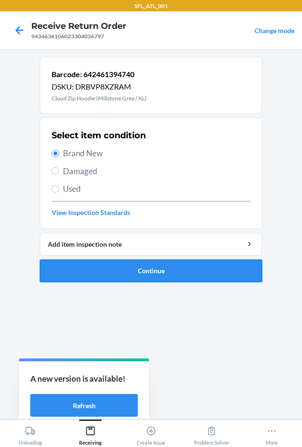
click at [107, 271] on button "Continue" at bounding box center [151, 270] width 223 height 23
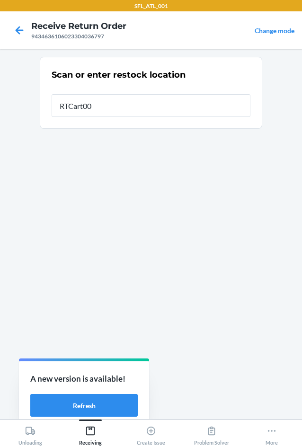
type input "RTCart006"
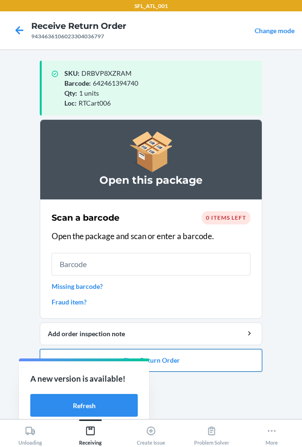
click at [192, 357] on button "Close Return Order" at bounding box center [151, 360] width 223 height 23
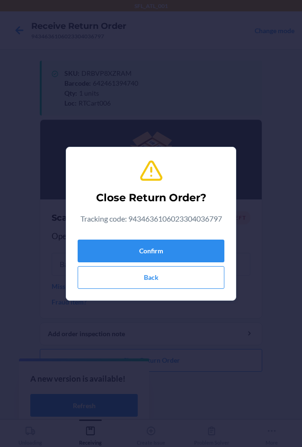
drag, startPoint x: 190, startPoint y: 237, endPoint x: 190, endPoint y: 248, distance: 10.9
click at [190, 238] on div "Confirm Back" at bounding box center [151, 262] width 147 height 53
click at [190, 249] on button "Confirm" at bounding box center [151, 251] width 147 height 23
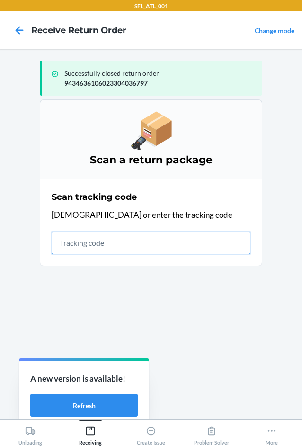
click at [111, 241] on input "text" at bounding box center [151, 243] width 199 height 23
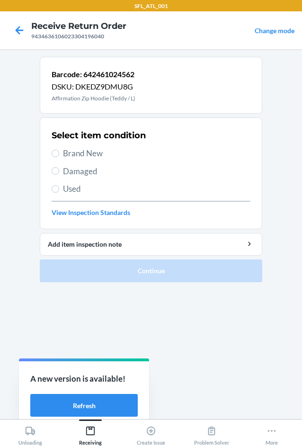
click at [81, 149] on span "Brand New" at bounding box center [156, 153] width 187 height 12
click at [59, 150] on input "Brand New" at bounding box center [56, 154] width 8 height 8
radio input "true"
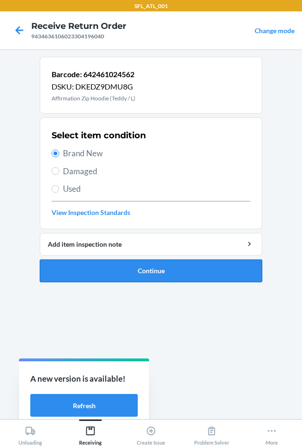
click at [118, 273] on button "Continue" at bounding box center [151, 270] width 223 height 23
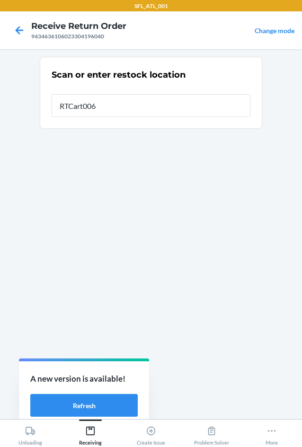
type input "RTCart006"
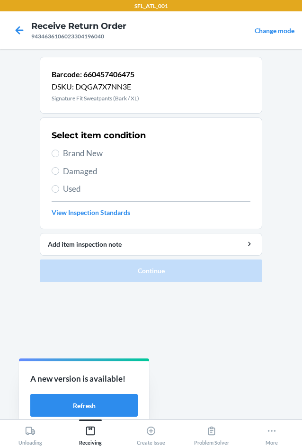
click at [88, 150] on span "Brand New" at bounding box center [156, 153] width 187 height 12
click at [59, 150] on input "Brand New" at bounding box center [56, 154] width 8 height 8
radio input "true"
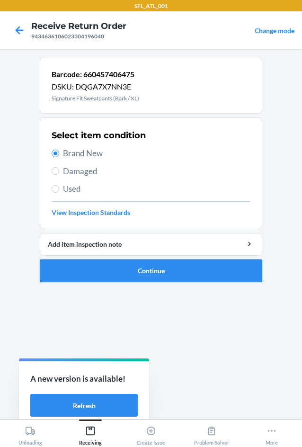
click at [111, 263] on button "Continue" at bounding box center [151, 270] width 223 height 23
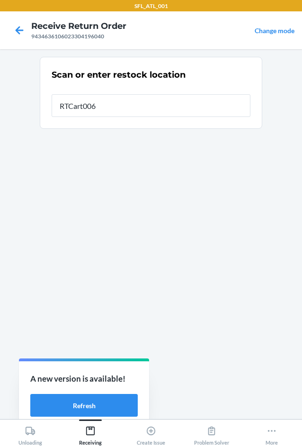
type input "RTCart006"
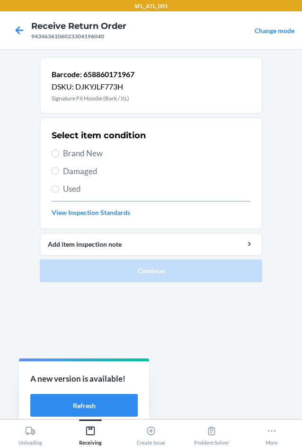
click at [99, 152] on span "Brand New" at bounding box center [156, 153] width 187 height 12
click at [59, 152] on input "Brand New" at bounding box center [56, 154] width 8 height 8
radio input "true"
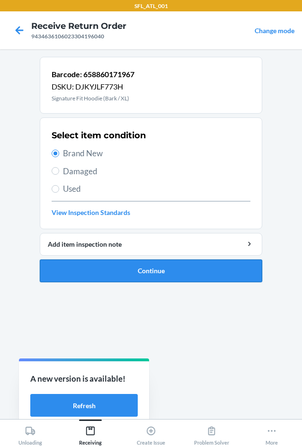
click at [115, 273] on button "Continue" at bounding box center [151, 270] width 223 height 23
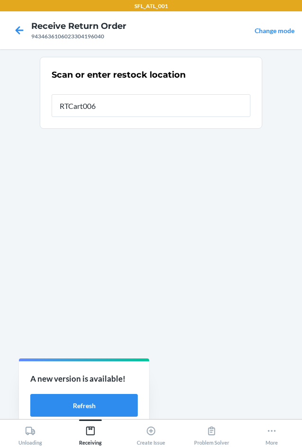
type input "RTCart006"
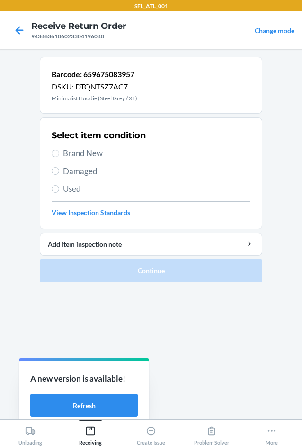
click at [81, 153] on span "Brand New" at bounding box center [156, 153] width 187 height 12
click at [59, 153] on input "Brand New" at bounding box center [56, 154] width 8 height 8
radio input "true"
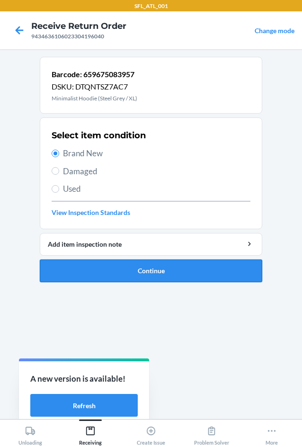
click at [102, 267] on button "Continue" at bounding box center [151, 270] width 223 height 23
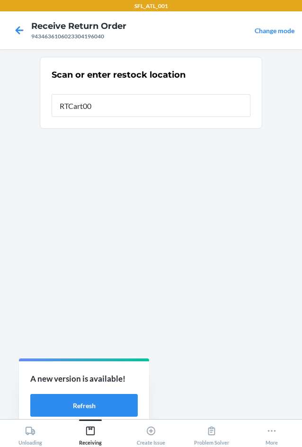
type input "RTCart006"
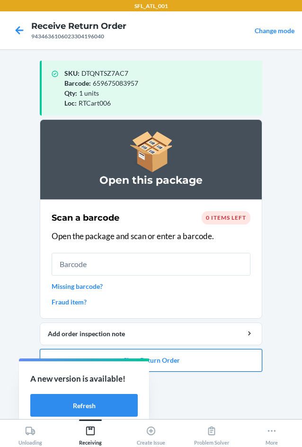
click at [201, 361] on button "Close Return Order" at bounding box center [151, 360] width 223 height 23
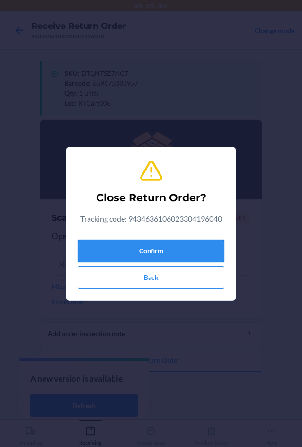
click at [158, 254] on button "Confirm" at bounding box center [151, 251] width 147 height 23
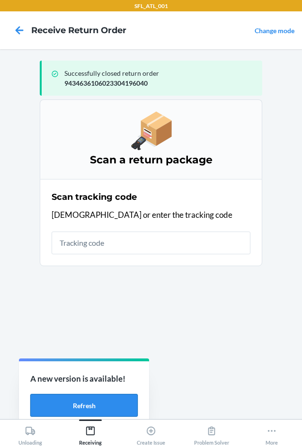
click at [116, 409] on button "Refresh" at bounding box center [83, 405] width 107 height 23
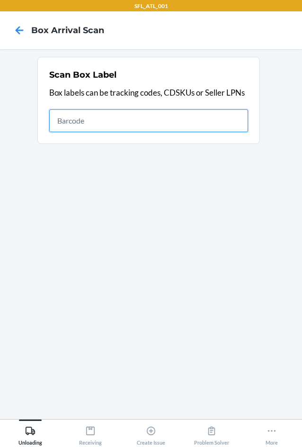
click at [99, 128] on input "text" at bounding box center [148, 120] width 199 height 23
type input "420302599434636106023304444035"
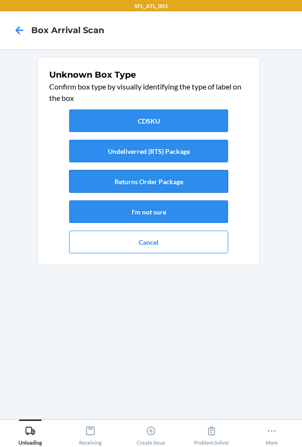
click at [188, 184] on button "Returns Order Package" at bounding box center [148, 181] width 159 height 23
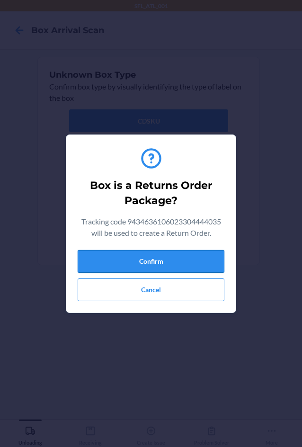
click at [194, 258] on button "Confirm" at bounding box center [151, 261] width 147 height 23
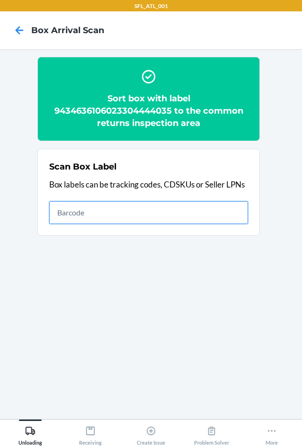
click at [231, 208] on input "text" at bounding box center [148, 212] width 199 height 23
type input "420302599434636106023304438713"
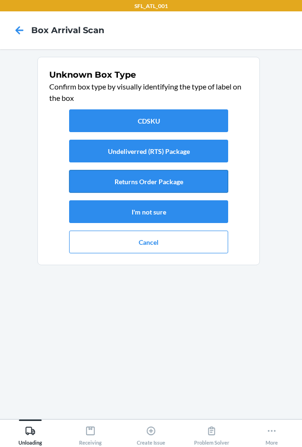
click at [205, 184] on button "Returns Order Package" at bounding box center [148, 181] width 159 height 23
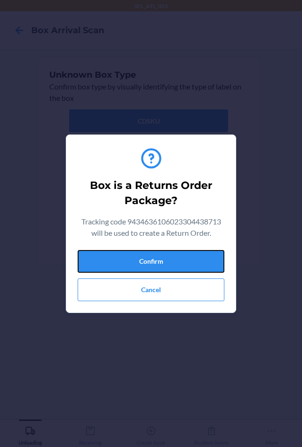
drag, startPoint x: 203, startPoint y: 260, endPoint x: 294, endPoint y: 248, distance: 92.3
click at [206, 260] on button "Confirm" at bounding box center [151, 261] width 147 height 23
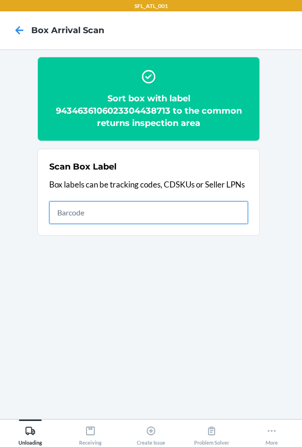
click at [154, 214] on input "text" at bounding box center [148, 212] width 199 height 23
type input "420302599434636106023303788611"
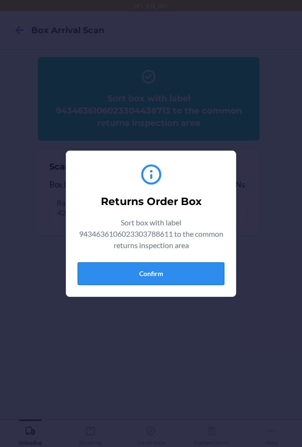
click at [196, 281] on button "Confirm" at bounding box center [151, 273] width 147 height 23
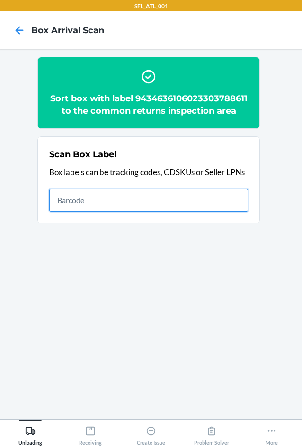
click at [225, 209] on input "text" at bounding box center [148, 200] width 199 height 23
type input "420302599434636106023304217301"
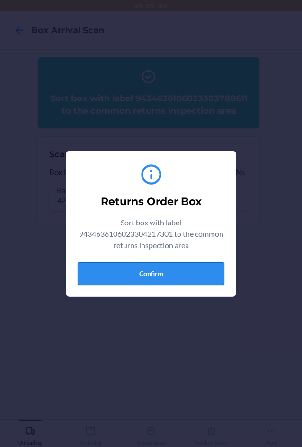
click at [199, 263] on button "Confirm" at bounding box center [151, 273] width 147 height 23
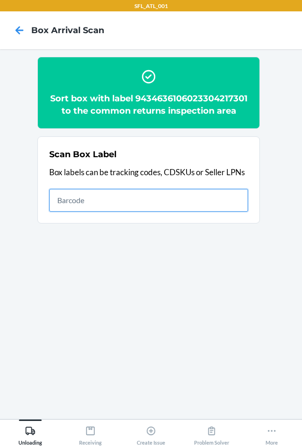
click at [199, 209] on input "text" at bounding box center [148, 200] width 199 height 23
type input "420302599434636106023304342614"
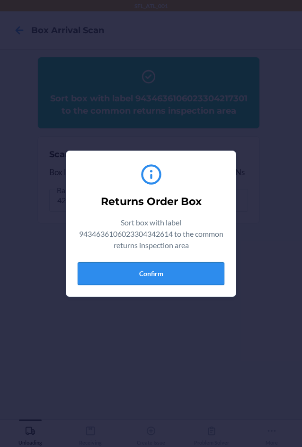
drag, startPoint x: 183, startPoint y: 264, endPoint x: 291, endPoint y: 267, distance: 108.0
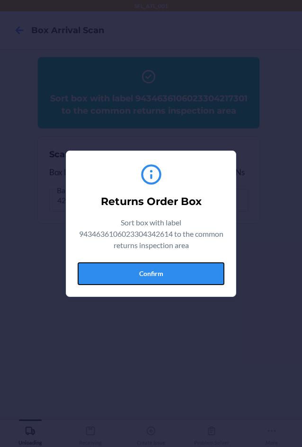
click at [190, 265] on button "Confirm" at bounding box center [151, 273] width 147 height 23
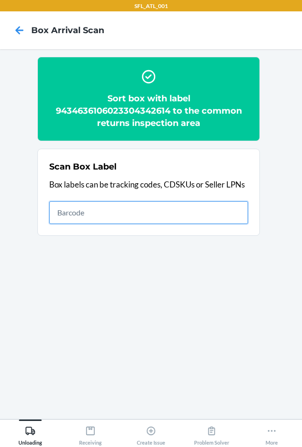
click at [211, 213] on input "text" at bounding box center [148, 212] width 199 height 23
type input "420302599434636106023304212498"
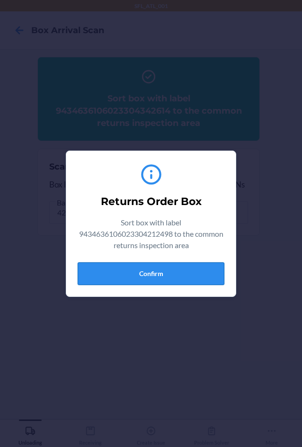
click at [203, 280] on button "Confirm" at bounding box center [151, 273] width 147 height 23
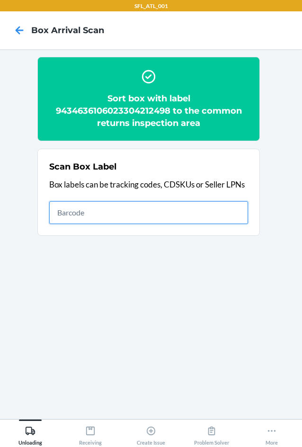
click at [187, 207] on input "text" at bounding box center [148, 212] width 199 height 23
type input "420302599434636106023303812439"
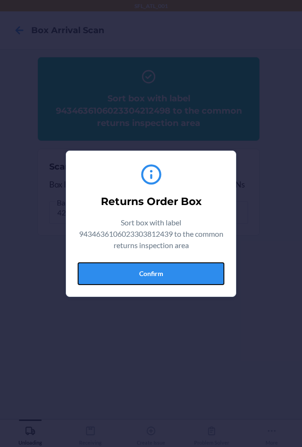
drag, startPoint x: 153, startPoint y: 271, endPoint x: 180, endPoint y: 271, distance: 27.0
click at [154, 271] on button "Confirm" at bounding box center [151, 273] width 147 height 23
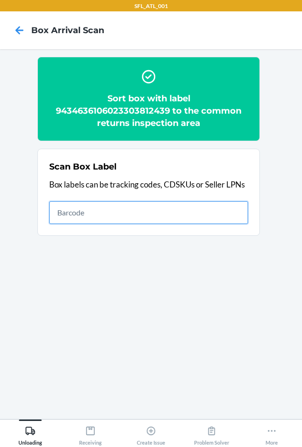
click at [212, 215] on input "text" at bounding box center [148, 212] width 199 height 23
type input "420302599434636106023304078537"
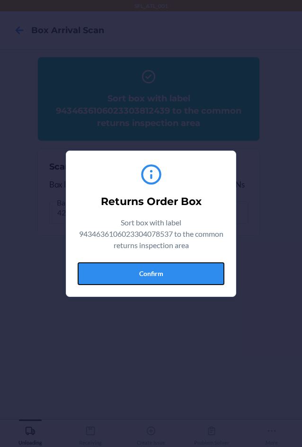
drag, startPoint x: 178, startPoint y: 264, endPoint x: 294, endPoint y: 284, distance: 116.8
click at [184, 266] on button "Confirm" at bounding box center [151, 273] width 147 height 23
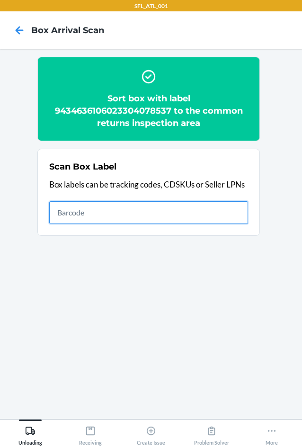
click at [202, 215] on input "text" at bounding box center [148, 212] width 199 height 23
type input "420302599434636106023303675003"
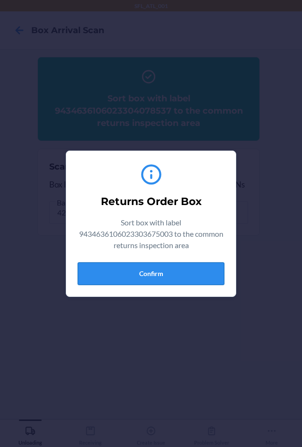
click at [174, 276] on button "Confirm" at bounding box center [151, 273] width 147 height 23
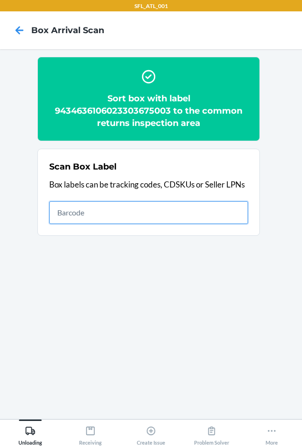
click at [185, 213] on input "text" at bounding box center [148, 212] width 199 height 23
type input "420302599434636106023302564223"
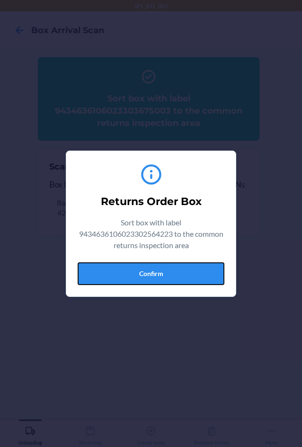
drag, startPoint x: 194, startPoint y: 275, endPoint x: 299, endPoint y: 251, distance: 107.7
click at [201, 274] on button "Confirm" at bounding box center [151, 273] width 147 height 23
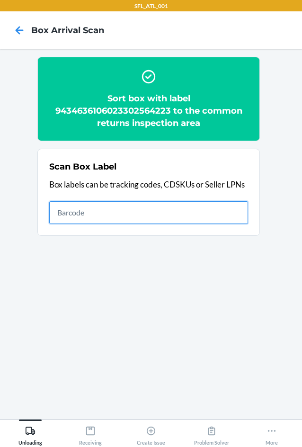
click at [185, 210] on input "text" at bounding box center [148, 212] width 199 height 23
type input "420302599434636106023304427090"
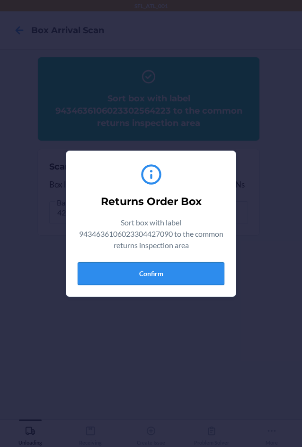
click at [204, 270] on button "Confirm" at bounding box center [151, 273] width 147 height 23
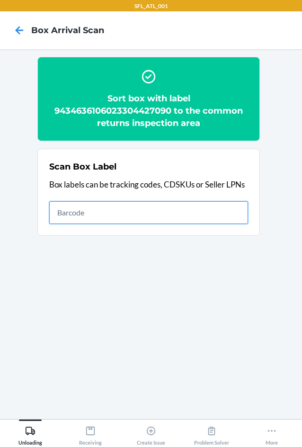
click at [147, 212] on input "text" at bounding box center [148, 212] width 199 height 23
type input "420302599434636106023303570940"
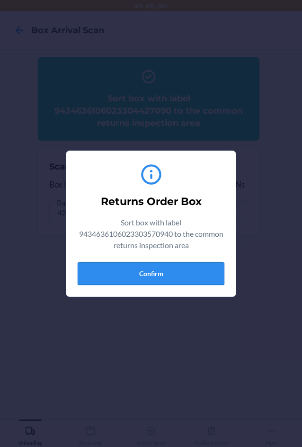
click at [202, 270] on button "Confirm" at bounding box center [151, 273] width 147 height 23
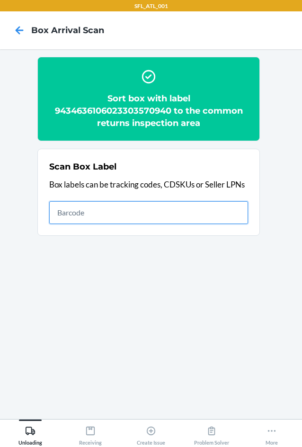
click at [192, 213] on input "text" at bounding box center [148, 212] width 199 height 23
type input "420302599434636106023304442017"
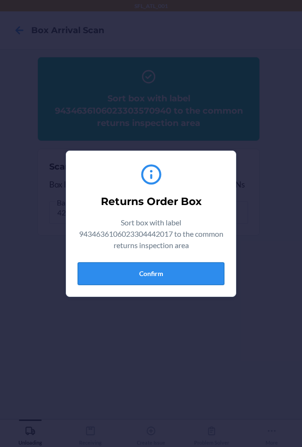
drag, startPoint x: 135, startPoint y: 275, endPoint x: 143, endPoint y: 277, distance: 8.8
click at [143, 277] on button "Confirm" at bounding box center [151, 273] width 147 height 23
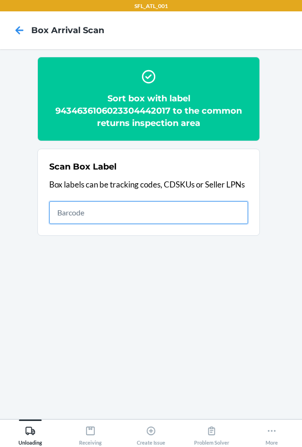
click at [204, 211] on input "text" at bounding box center [148, 212] width 199 height 23
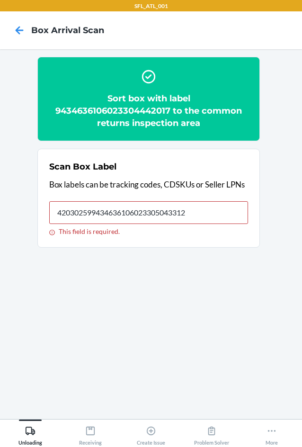
type input "420302599434636106023305043312"
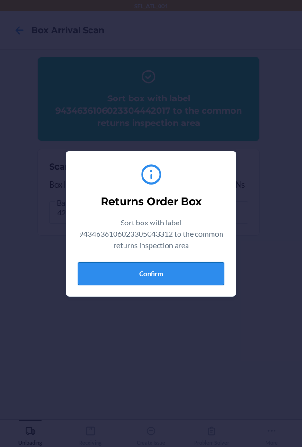
click at [201, 269] on button "Confirm" at bounding box center [151, 273] width 147 height 23
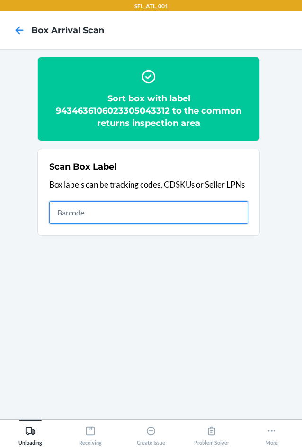
click at [135, 214] on input "text" at bounding box center [148, 212] width 199 height 23
click at [148, 215] on input "text" at bounding box center [148, 212] width 199 height 23
type input "420302599434636106023303697456"
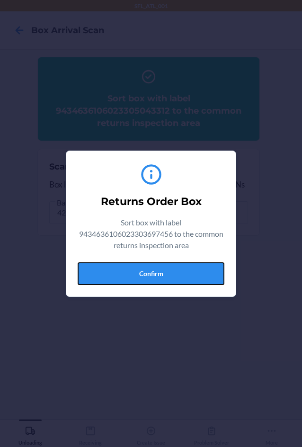
drag, startPoint x: 206, startPoint y: 280, endPoint x: 283, endPoint y: 267, distance: 77.8
click at [206, 279] on button "Confirm" at bounding box center [151, 273] width 147 height 23
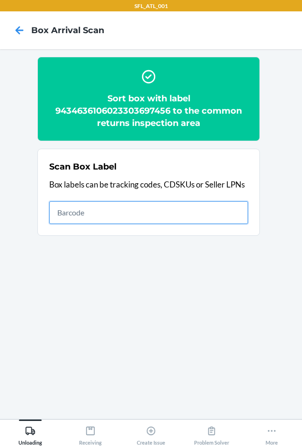
click at [222, 217] on input "text" at bounding box center [148, 212] width 199 height 23
type input "420302599434636106023303918810"
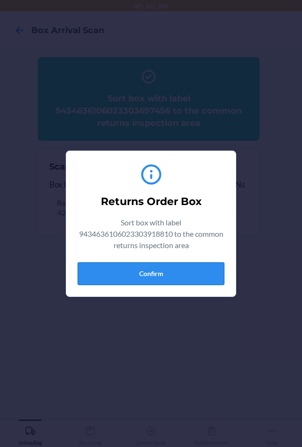
click at [171, 277] on button "Confirm" at bounding box center [151, 273] width 147 height 23
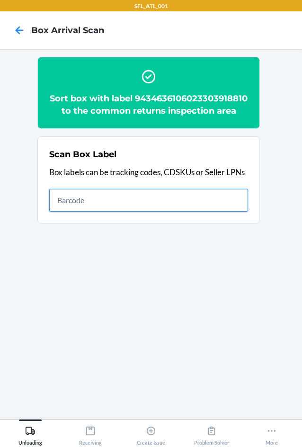
click at [195, 212] on input "text" at bounding box center [148, 200] width 199 height 23
type input "420302599434636106023304662347"
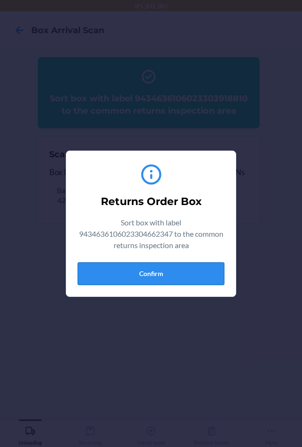
click at [214, 263] on button "Confirm" at bounding box center [151, 273] width 147 height 23
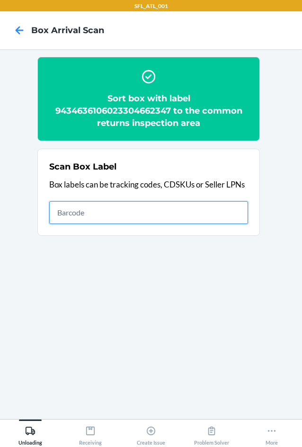
click at [211, 205] on input "text" at bounding box center [148, 212] width 199 height 23
type input "420302599434636106023304995612"
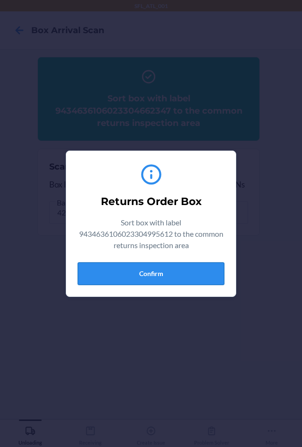
click at [170, 273] on button "Confirm" at bounding box center [151, 273] width 147 height 23
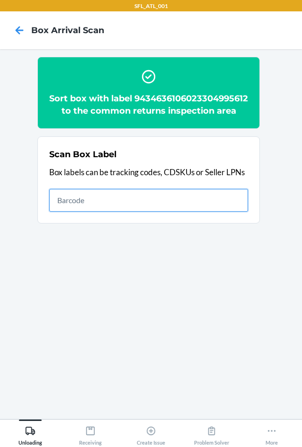
click at [119, 212] on input "text" at bounding box center [148, 200] width 199 height 23
type input "420302599434636106023304983176"
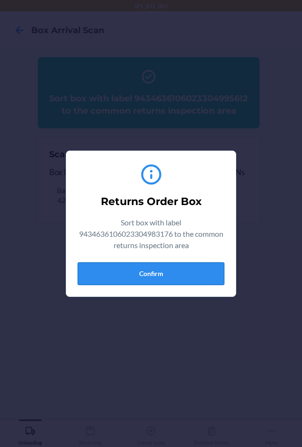
click at [132, 272] on button "Confirm" at bounding box center [151, 273] width 147 height 23
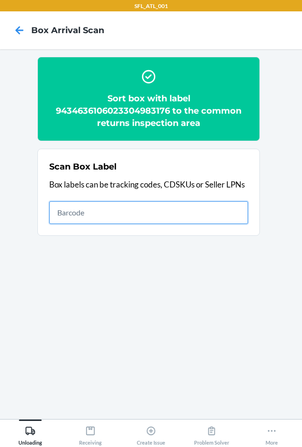
click at [184, 217] on input "text" at bounding box center [148, 212] width 199 height 23
type input "420302599434636106023305018846"
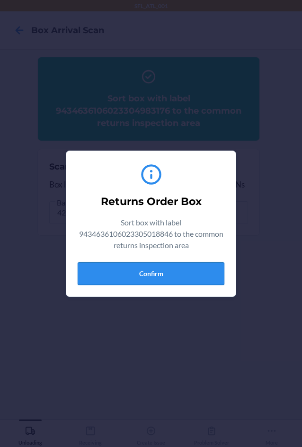
click at [196, 276] on button "Confirm" at bounding box center [151, 273] width 147 height 23
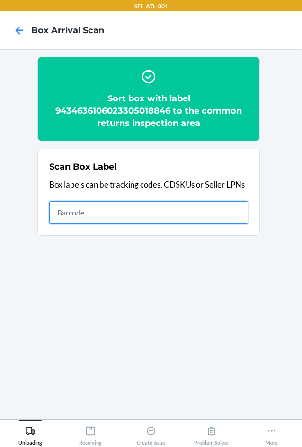
click at [229, 213] on input "text" at bounding box center [148, 212] width 199 height 23
type input "420302599434636106023304375216"
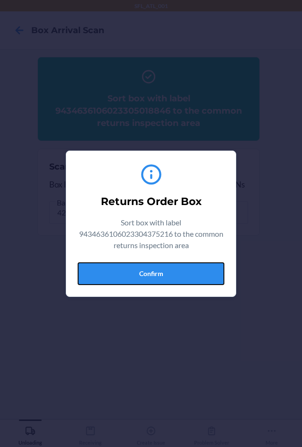
drag, startPoint x: 204, startPoint y: 279, endPoint x: 300, endPoint y: 286, distance: 96.3
click at [205, 279] on button "Confirm" at bounding box center [151, 273] width 147 height 23
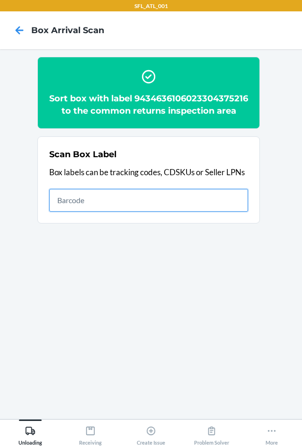
click at [195, 212] on input "text" at bounding box center [148, 200] width 199 height 23
type input "420302599434636106023305005808"
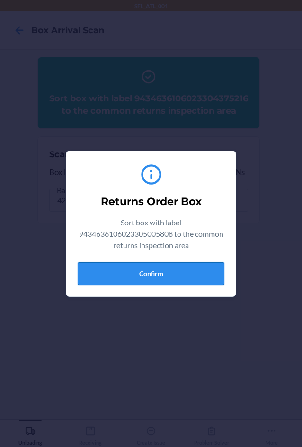
drag, startPoint x: 199, startPoint y: 269, endPoint x: 290, endPoint y: 255, distance: 91.6
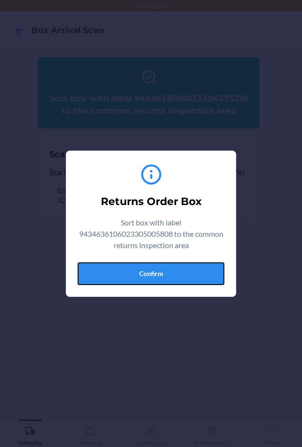
click at [202, 269] on button "Confirm" at bounding box center [151, 273] width 147 height 23
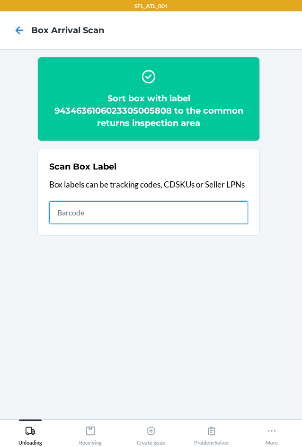
click at [221, 220] on input "text" at bounding box center [148, 212] width 199 height 23
type input "420302599434636106023304197108"
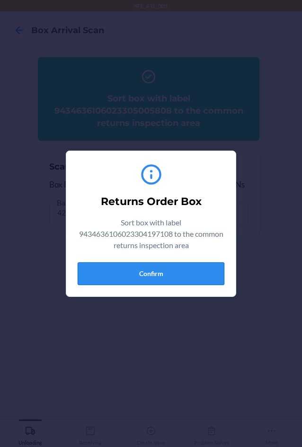
click at [195, 268] on button "Confirm" at bounding box center [151, 273] width 147 height 23
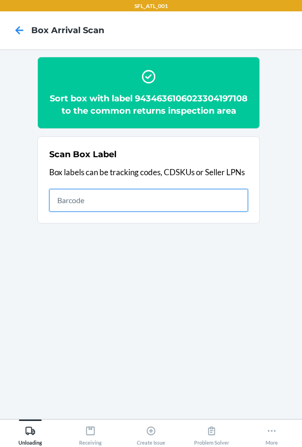
click at [215, 212] on input "text" at bounding box center [148, 200] width 199 height 23
type input "420302599434636106023304911445"
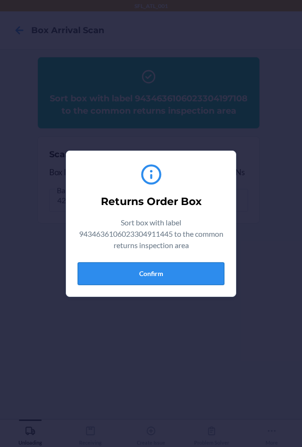
click at [201, 273] on button "Confirm" at bounding box center [151, 273] width 147 height 23
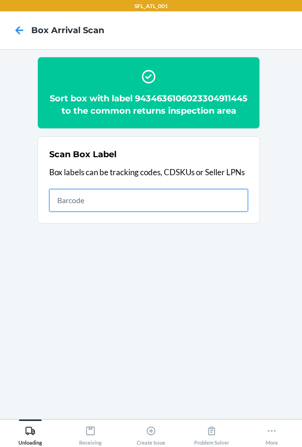
click at [179, 212] on input "text" at bounding box center [148, 200] width 199 height 23
type input "420302599434636106023304860408"
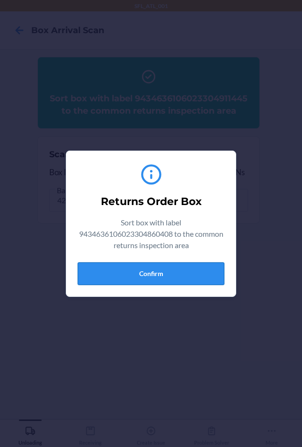
click at [192, 271] on button "Confirm" at bounding box center [151, 273] width 147 height 23
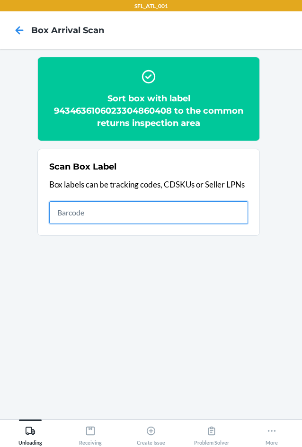
click at [187, 214] on input "text" at bounding box center [148, 212] width 199 height 23
type input "420302599434636106023305075207"
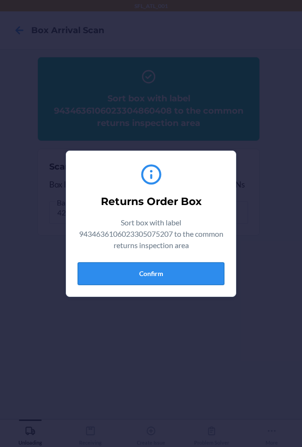
click at [175, 271] on button "Confirm" at bounding box center [151, 273] width 147 height 23
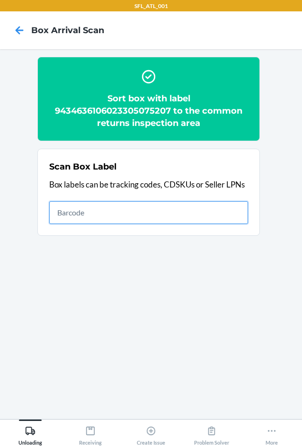
click at [115, 219] on input "text" at bounding box center [148, 212] width 199 height 23
type input "420302599434636106023304596444"
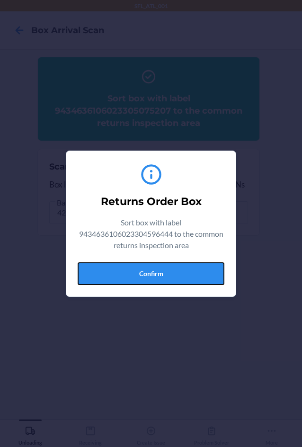
drag, startPoint x: 178, startPoint y: 274, endPoint x: 289, endPoint y: 252, distance: 113.4
click at [178, 274] on button "Confirm" at bounding box center [151, 273] width 147 height 23
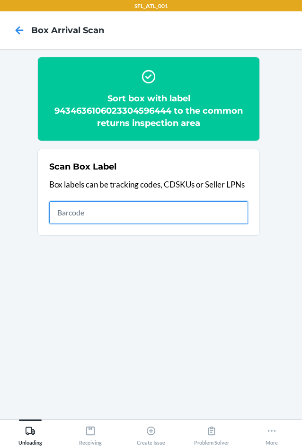
click at [157, 216] on input "text" at bounding box center [148, 212] width 199 height 23
type input "420302599434636106023302585099"
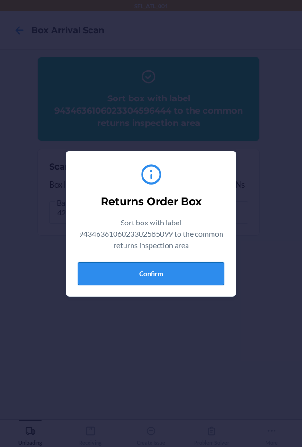
click at [194, 266] on button "Confirm" at bounding box center [151, 273] width 147 height 23
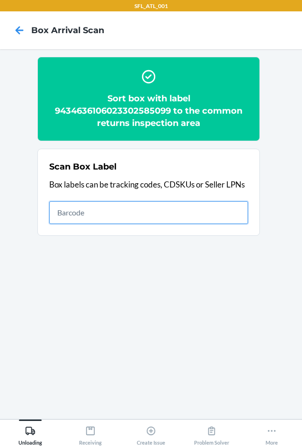
click at [207, 213] on input "text" at bounding box center [148, 212] width 199 height 23
type input "420302599434636106023304304339"
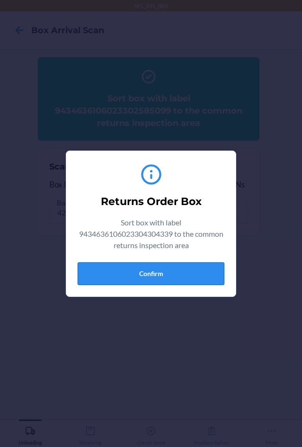
click at [191, 275] on button "Confirm" at bounding box center [151, 273] width 147 height 23
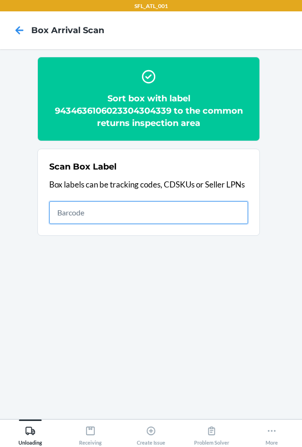
click at [139, 206] on input "text" at bounding box center [148, 212] width 199 height 23
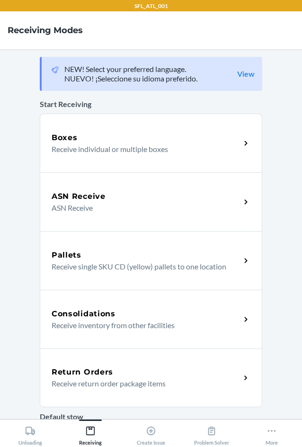
click at [104, 370] on h5 "Return Orders" at bounding box center [83, 371] width 62 height 11
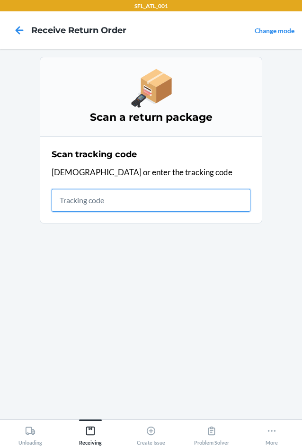
click at [113, 199] on input "text" at bounding box center [151, 200] width 199 height 23
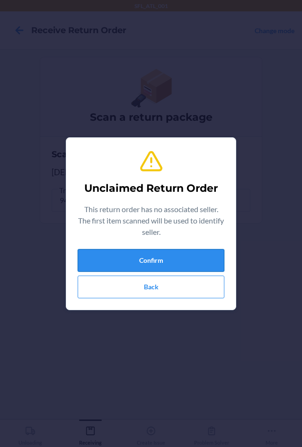
click at [115, 257] on button "Confirm" at bounding box center [151, 260] width 147 height 23
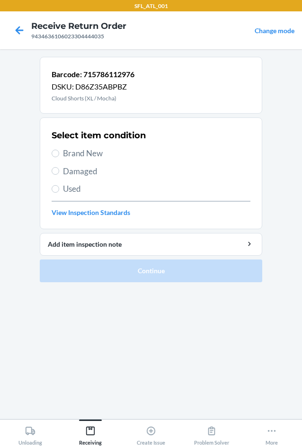
click at [103, 152] on span "Brand New" at bounding box center [156, 153] width 187 height 12
click at [59, 152] on input "Brand New" at bounding box center [56, 154] width 8 height 8
radio input "true"
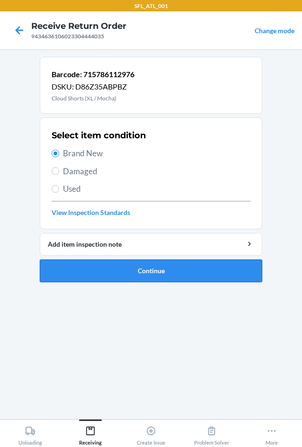
click at [106, 267] on button "Continue" at bounding box center [151, 270] width 223 height 23
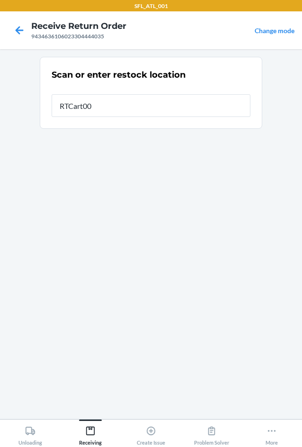
type input "RTCart006"
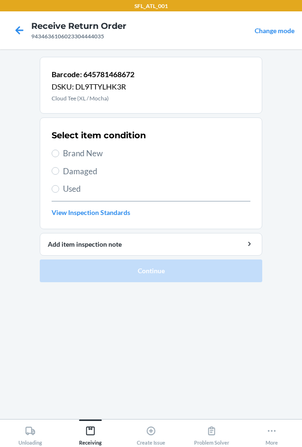
click at [97, 152] on span "Brand New" at bounding box center [156, 153] width 187 height 12
click at [59, 152] on input "Brand New" at bounding box center [56, 154] width 8 height 8
radio input "true"
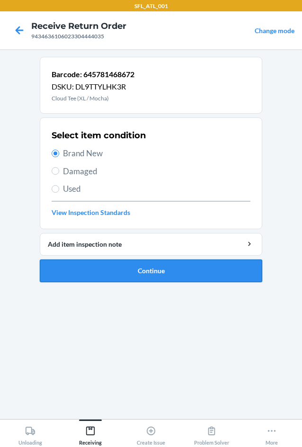
click at [103, 275] on button "Continue" at bounding box center [151, 270] width 223 height 23
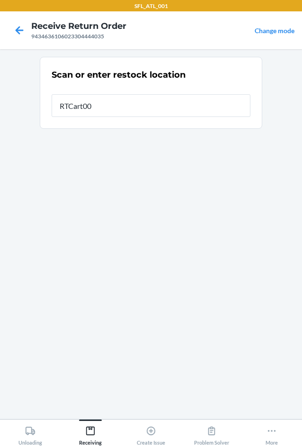
type input "RTCart006"
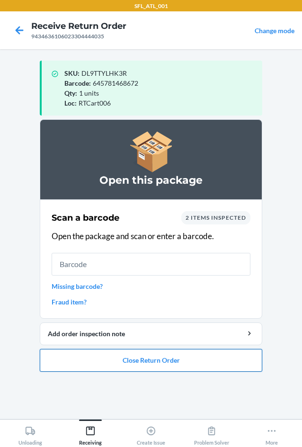
click at [155, 368] on button "Close Return Order" at bounding box center [151, 360] width 223 height 23
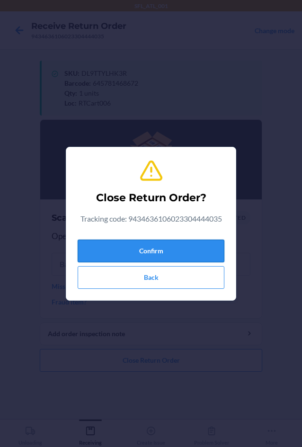
click at [176, 254] on button "Confirm" at bounding box center [151, 251] width 147 height 23
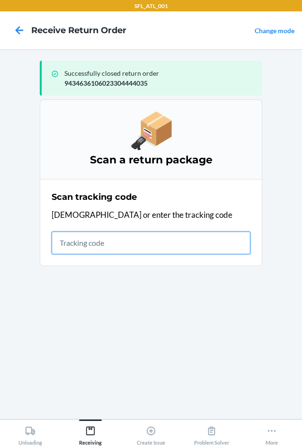
click at [124, 247] on input "text" at bounding box center [151, 243] width 199 height 23
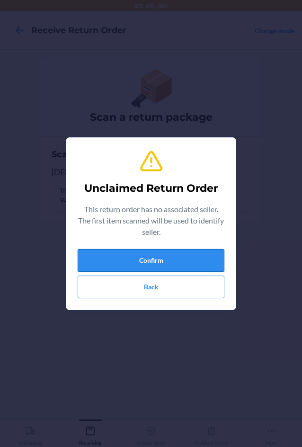
click at [116, 256] on button "Confirm" at bounding box center [151, 260] width 147 height 23
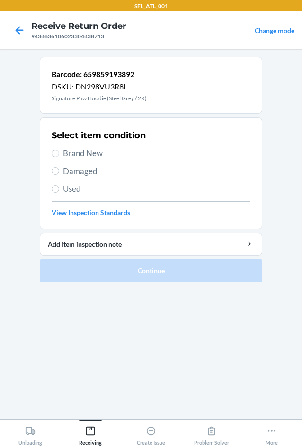
click at [76, 189] on span "Used" at bounding box center [156, 189] width 187 height 12
click at [59, 189] on input "Used" at bounding box center [56, 189] width 8 height 8
radio input "true"
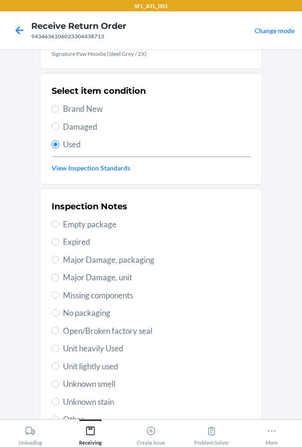
scroll to position [124, 0]
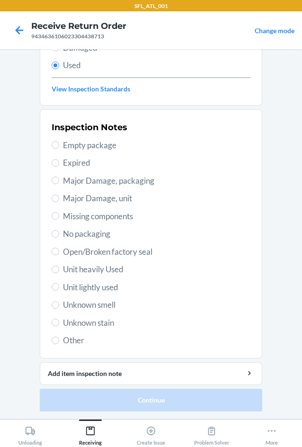
click at [82, 337] on span "Other" at bounding box center [156, 340] width 187 height 12
click at [59, 337] on input "Other" at bounding box center [56, 341] width 8 height 8
radio input "true"
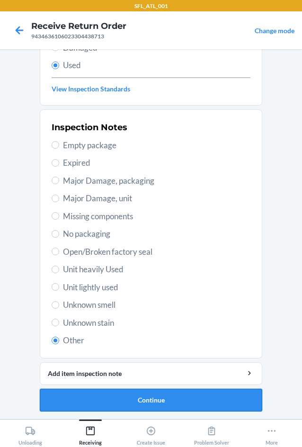
click at [92, 398] on button "Continue" at bounding box center [151, 400] width 223 height 23
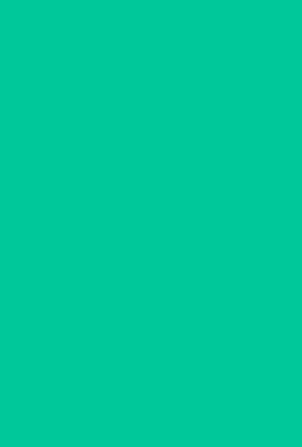
scroll to position [0, 0]
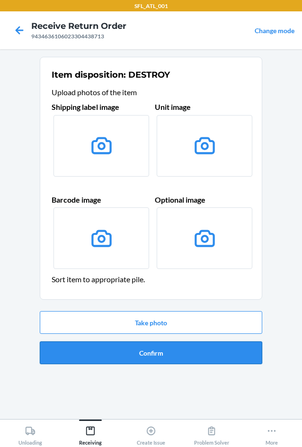
click at [160, 355] on button "Confirm" at bounding box center [151, 352] width 223 height 23
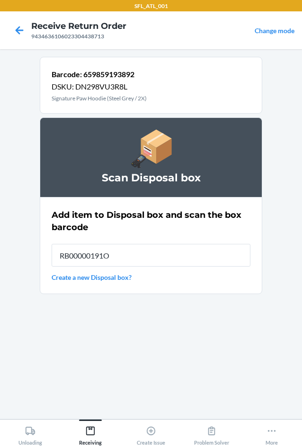
type input "RB00000191O"
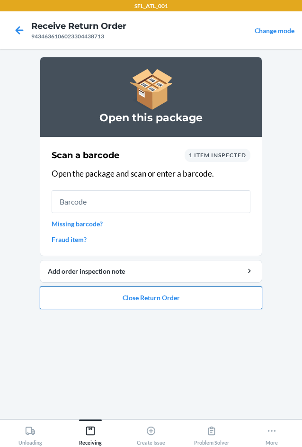
click at [125, 297] on button "Close Return Order" at bounding box center [151, 297] width 223 height 23
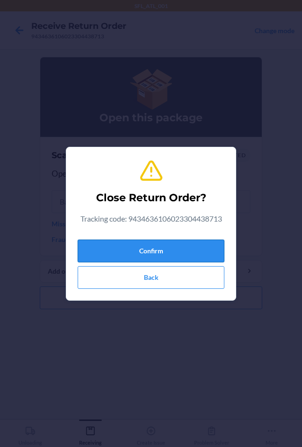
click at [148, 244] on button "Confirm" at bounding box center [151, 251] width 147 height 23
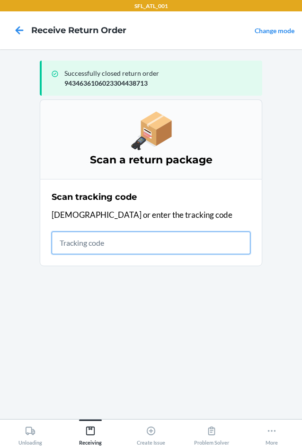
click at [101, 246] on input "text" at bounding box center [151, 243] width 199 height 23
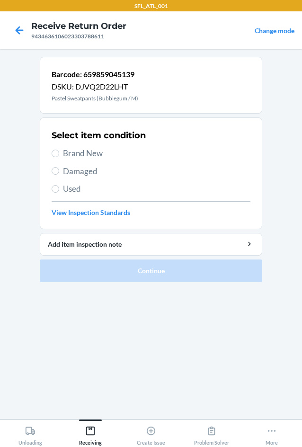
click at [110, 154] on span "Brand New" at bounding box center [156, 153] width 187 height 12
click at [59, 154] on input "Brand New" at bounding box center [56, 154] width 8 height 8
radio input "true"
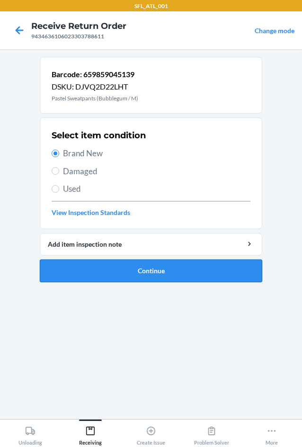
click at [106, 272] on button "Continue" at bounding box center [151, 270] width 223 height 23
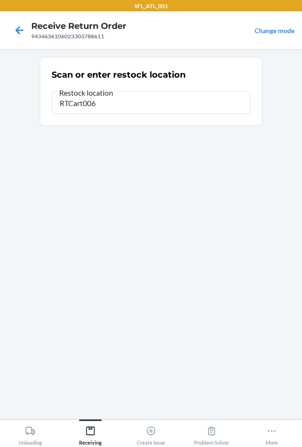
type input "RTCart006"
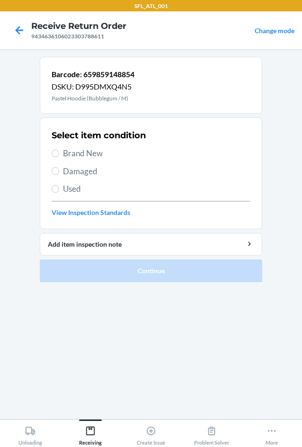
click at [90, 154] on span "Brand New" at bounding box center [156, 153] width 187 height 12
click at [59, 154] on input "Brand New" at bounding box center [56, 154] width 8 height 8
radio input "true"
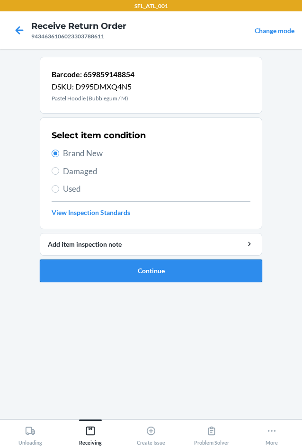
click at [95, 267] on button "Continue" at bounding box center [151, 270] width 223 height 23
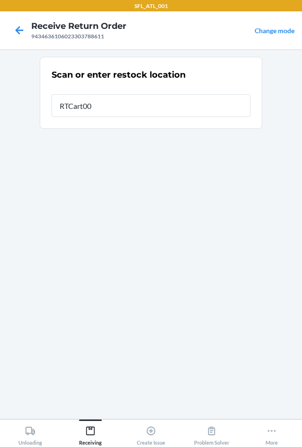
type input "RTCart006"
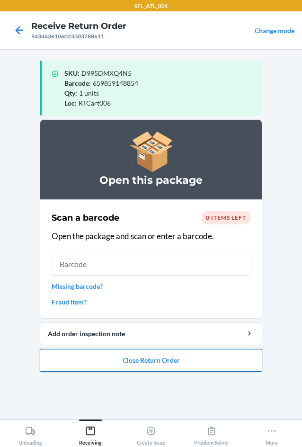
drag, startPoint x: 136, startPoint y: 359, endPoint x: 142, endPoint y: 353, distance: 8.4
click at [138, 357] on button "Close Return Order" at bounding box center [151, 360] width 223 height 23
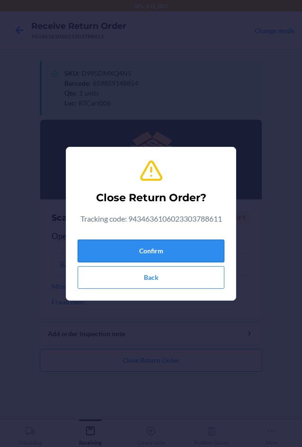
click at [155, 252] on button "Confirm" at bounding box center [151, 251] width 147 height 23
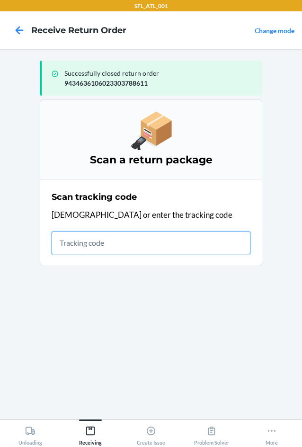
click at [90, 243] on input "text" at bounding box center [151, 243] width 199 height 23
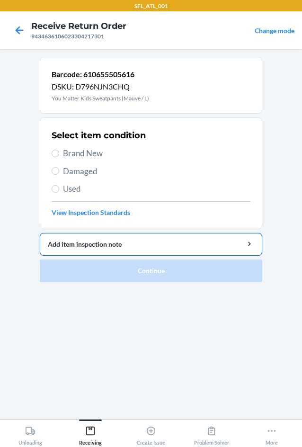
drag, startPoint x: 95, startPoint y: 154, endPoint x: 98, endPoint y: 251, distance: 97.1
click at [94, 155] on span "Brand New" at bounding box center [156, 153] width 187 height 12
click at [59, 155] on input "Brand New" at bounding box center [56, 154] width 8 height 8
radio input "true"
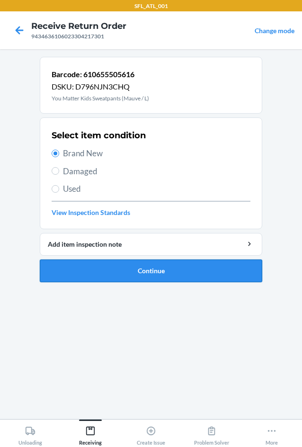
click at [98, 273] on button "Continue" at bounding box center [151, 270] width 223 height 23
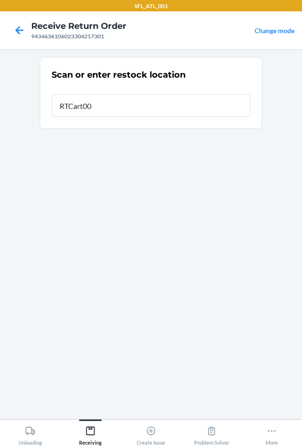
type input "RTCart006"
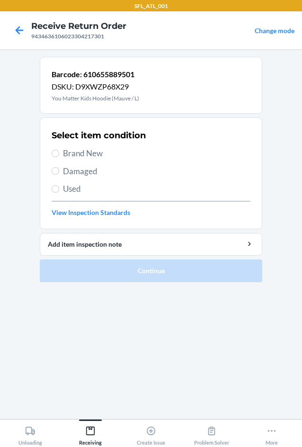
drag, startPoint x: 80, startPoint y: 150, endPoint x: 100, endPoint y: 222, distance: 74.7
click at [80, 151] on span "Brand New" at bounding box center [156, 153] width 187 height 12
click at [59, 151] on input "Brand New" at bounding box center [56, 154] width 8 height 8
radio input "true"
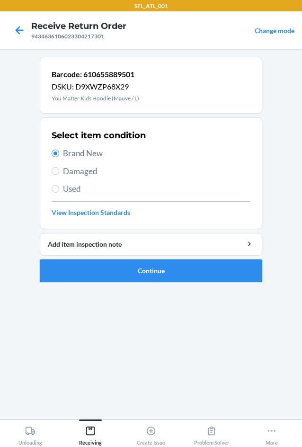
click at [108, 267] on button "Continue" at bounding box center [151, 270] width 223 height 23
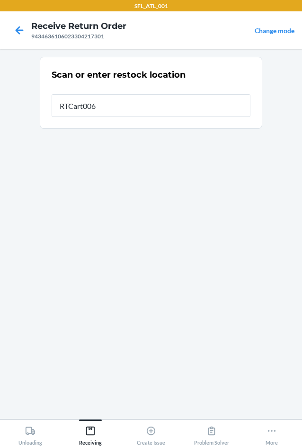
type input "RTCart006"
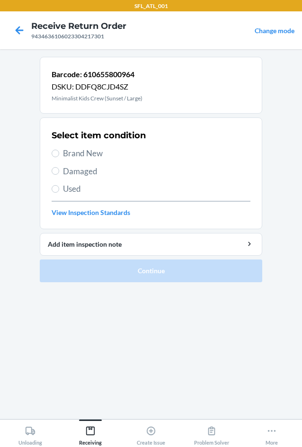
click at [100, 156] on span "Brand New" at bounding box center [156, 153] width 187 height 12
click at [59, 156] on input "Brand New" at bounding box center [56, 154] width 8 height 8
radio input "true"
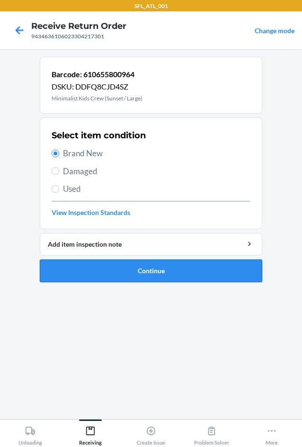
click at [120, 269] on button "Continue" at bounding box center [151, 270] width 223 height 23
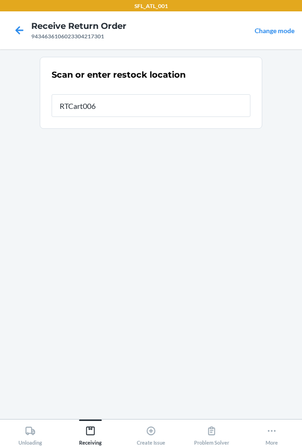
type input "RTCart006"
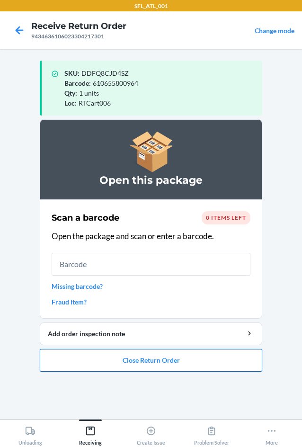
click at [173, 358] on button "Close Return Order" at bounding box center [151, 360] width 223 height 23
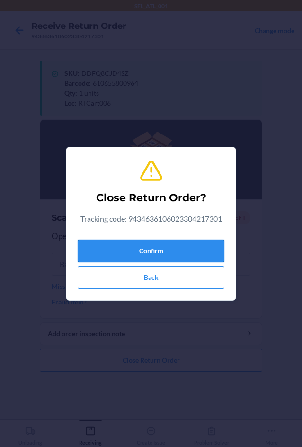
click at [178, 251] on button "Confirm" at bounding box center [151, 251] width 147 height 23
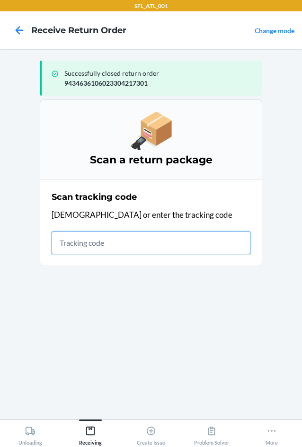
click at [157, 248] on input "text" at bounding box center [151, 243] width 199 height 23
type input "420302599434636106023"
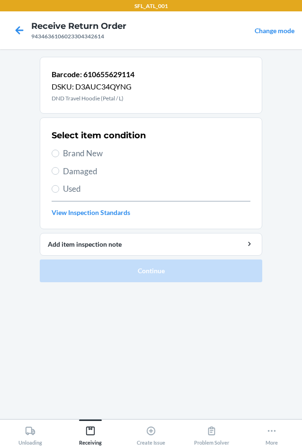
drag, startPoint x: 90, startPoint y: 141, endPoint x: 88, endPoint y: 153, distance: 12.9
click at [90, 141] on h2 "Select item condition" at bounding box center [99, 135] width 94 height 12
click at [88, 153] on span "Brand New" at bounding box center [156, 153] width 187 height 12
click at [59, 153] on input "Brand New" at bounding box center [56, 154] width 8 height 8
radio input "true"
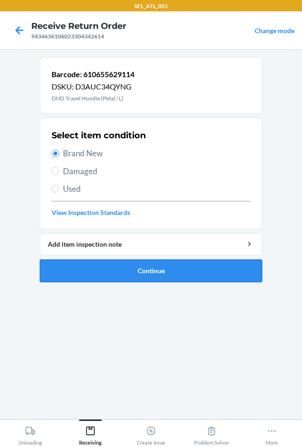
click at [123, 274] on button "Continue" at bounding box center [151, 270] width 223 height 23
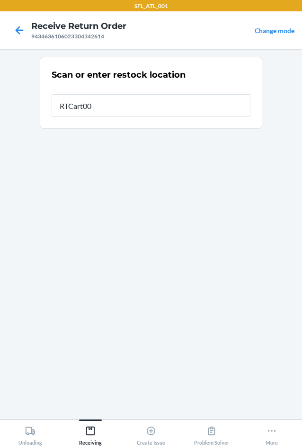
type input "RTCart006"
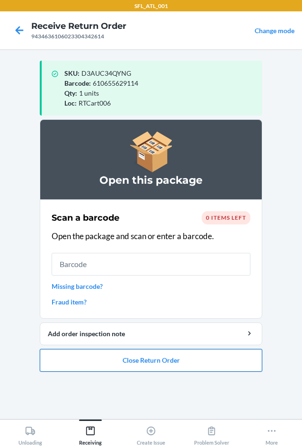
click at [128, 359] on button "Close Return Order" at bounding box center [151, 360] width 223 height 23
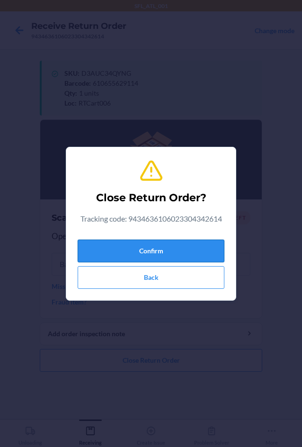
click at [126, 260] on button "Confirm" at bounding box center [151, 251] width 147 height 23
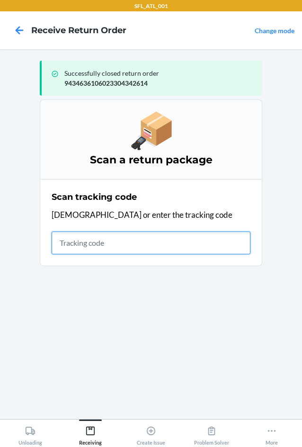
click at [112, 246] on input "text" at bounding box center [151, 243] width 199 height 23
type input "420302599434636106023304"
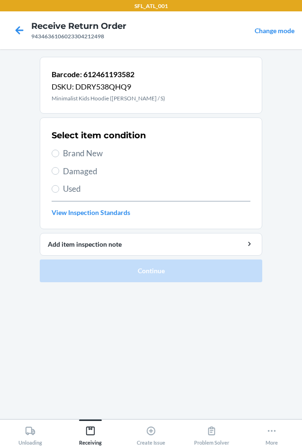
click at [89, 153] on span "Brand New" at bounding box center [156, 153] width 187 height 12
click at [59, 153] on input "Brand New" at bounding box center [56, 154] width 8 height 8
radio input "true"
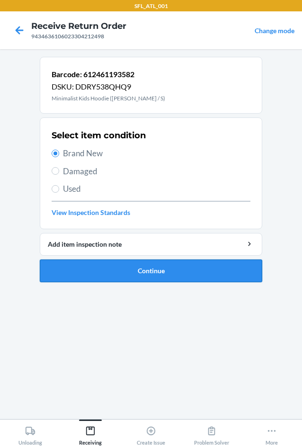
click at [110, 267] on button "Continue" at bounding box center [151, 270] width 223 height 23
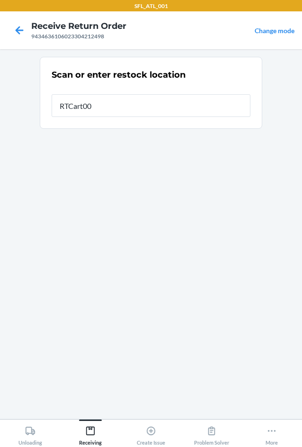
type input "RTCart006"
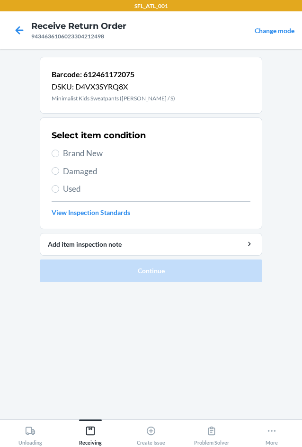
click at [62, 153] on label "Brand New" at bounding box center [151, 153] width 199 height 12
click at [59, 153] on input "Brand New" at bounding box center [56, 154] width 8 height 8
radio input "true"
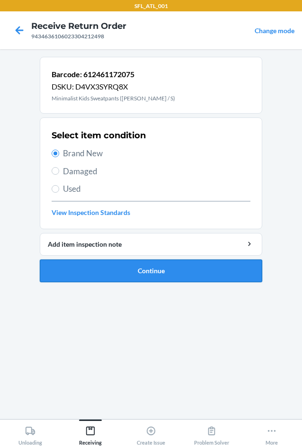
click at [74, 267] on button "Continue" at bounding box center [151, 270] width 223 height 23
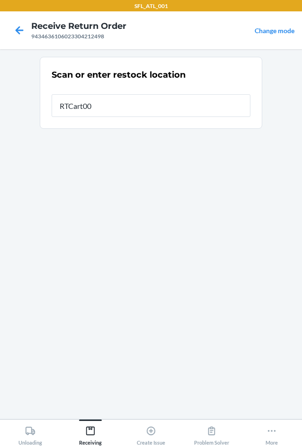
type input "RTCart006"
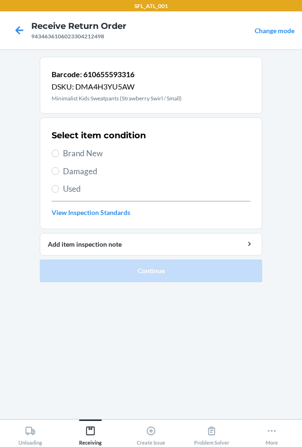
click at [82, 154] on span "Brand New" at bounding box center [156, 153] width 187 height 12
click at [59, 154] on input "Brand New" at bounding box center [56, 154] width 8 height 8
radio input "true"
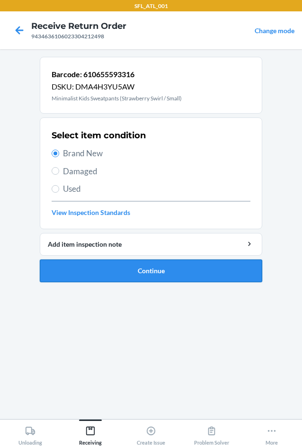
click at [101, 272] on button "Continue" at bounding box center [151, 270] width 223 height 23
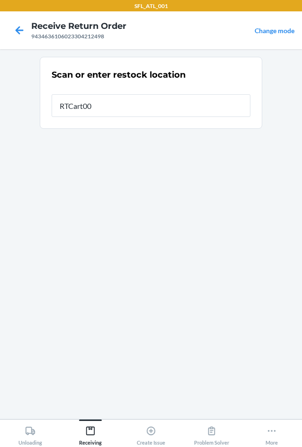
type input "RTCart006"
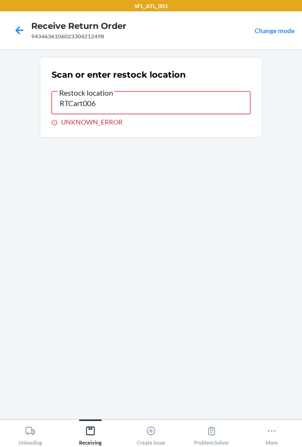
click at [116, 109] on input "RTCart006" at bounding box center [151, 102] width 199 height 23
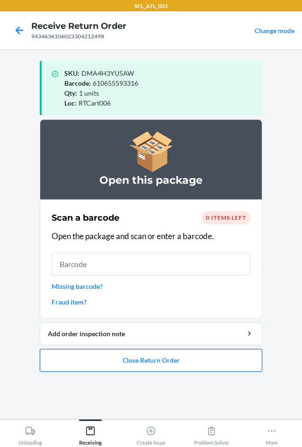
click at [178, 360] on button "Close Return Order" at bounding box center [151, 360] width 223 height 23
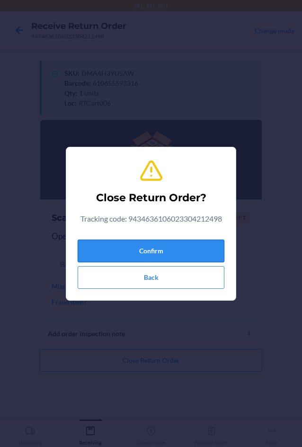
click at [163, 245] on button "Confirm" at bounding box center [151, 251] width 147 height 23
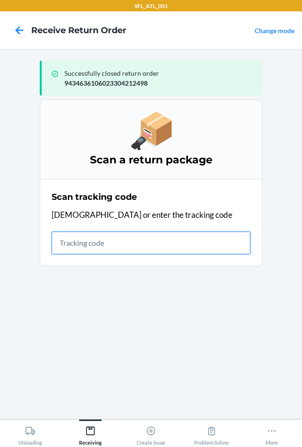
click at [98, 249] on input "text" at bounding box center [151, 243] width 199 height 23
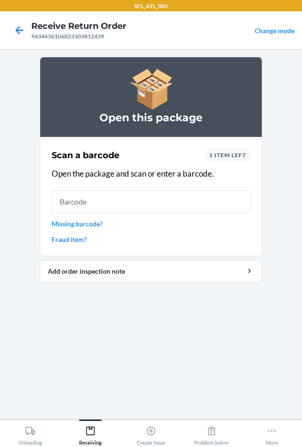
click at [233, 154] on span "1 item left" at bounding box center [227, 155] width 37 height 7
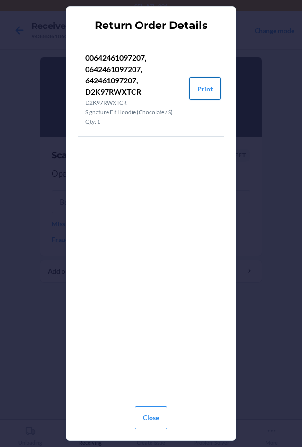
click at [205, 89] on button "Print" at bounding box center [204, 88] width 31 height 23
click at [152, 416] on button "Close" at bounding box center [151, 417] width 32 height 23
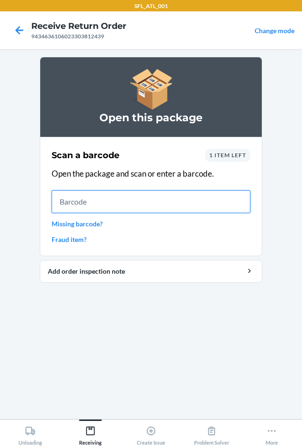
click at [90, 200] on input "text" at bounding box center [151, 201] width 199 height 23
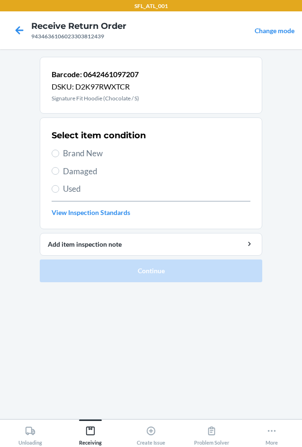
click at [97, 152] on span "Brand New" at bounding box center [156, 153] width 187 height 12
click at [59, 152] on input "Brand New" at bounding box center [56, 154] width 8 height 8
radio input "true"
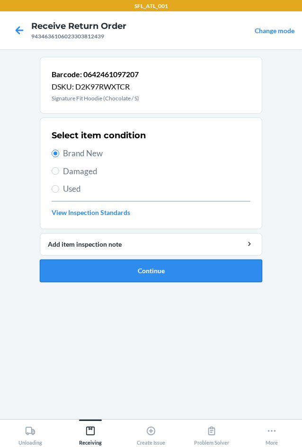
click at [119, 267] on button "Continue" at bounding box center [151, 270] width 223 height 23
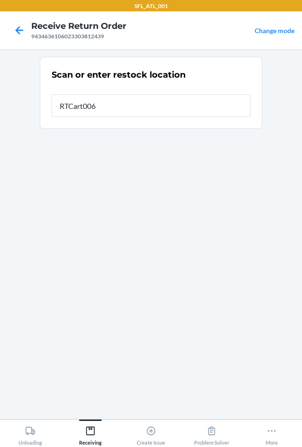
type input "RTCart006"
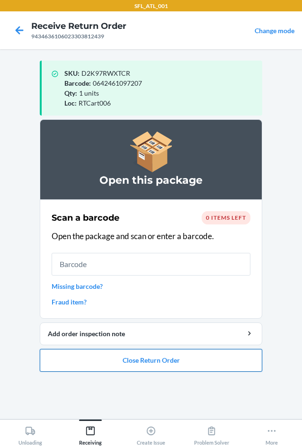
click at [176, 364] on button "Close Return Order" at bounding box center [151, 360] width 223 height 23
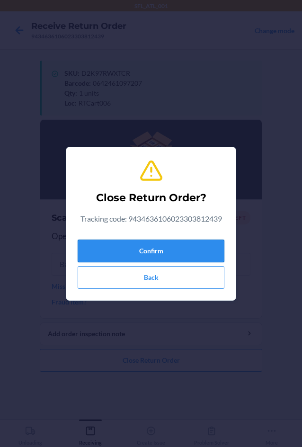
click at [169, 259] on button "Confirm" at bounding box center [151, 251] width 147 height 23
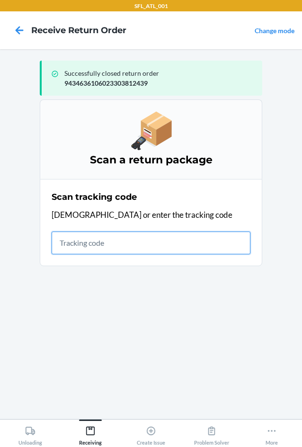
click at [126, 245] on input "text" at bounding box center [151, 243] width 199 height 23
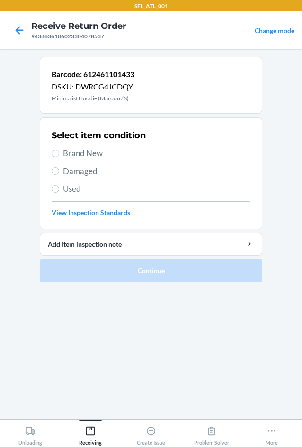
click at [87, 157] on span "Brand New" at bounding box center [156, 153] width 187 height 12
click at [59, 157] on input "Brand New" at bounding box center [56, 154] width 8 height 8
radio input "true"
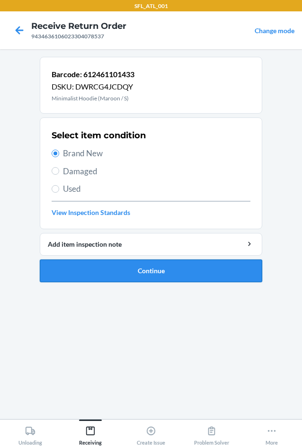
click at [104, 270] on button "Continue" at bounding box center [151, 270] width 223 height 23
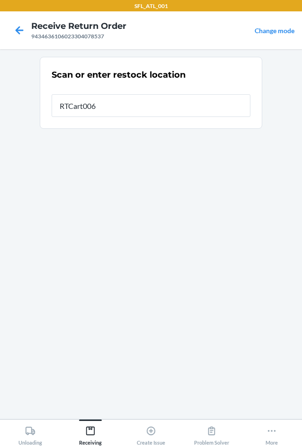
type input "RTCart006"
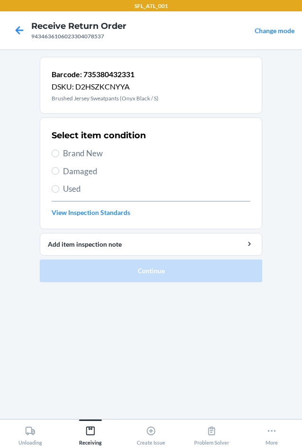
click at [69, 152] on span "Brand New" at bounding box center [156, 153] width 187 height 12
click at [59, 152] on input "Brand New" at bounding box center [56, 154] width 8 height 8
radio input "true"
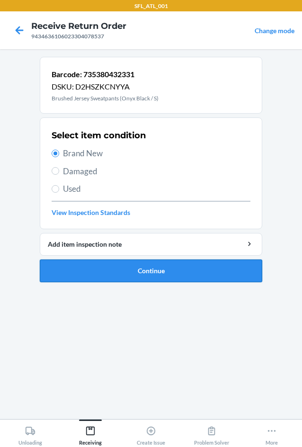
click at [100, 270] on button "Continue" at bounding box center [151, 270] width 223 height 23
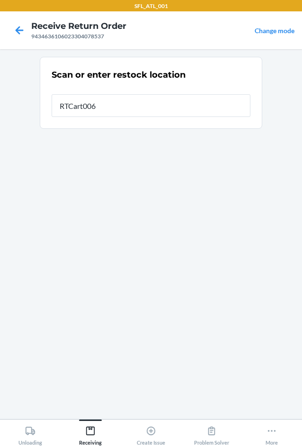
type input "RTCart006"
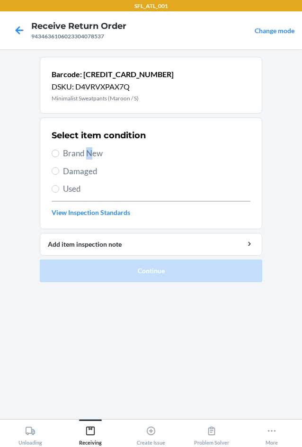
drag, startPoint x: 89, startPoint y: 154, endPoint x: 92, endPoint y: 159, distance: 6.4
click at [89, 154] on span "Brand New" at bounding box center [156, 153] width 187 height 12
click at [99, 154] on span "Brand New" at bounding box center [156, 153] width 187 height 12
click at [59, 154] on input "Brand New" at bounding box center [56, 154] width 8 height 8
radio input "true"
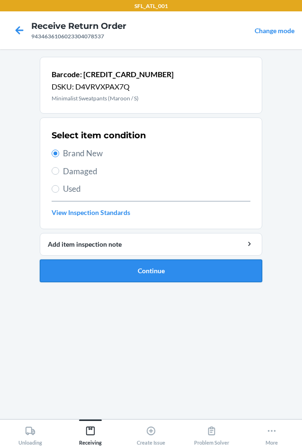
click at [122, 264] on button "Continue" at bounding box center [151, 270] width 223 height 23
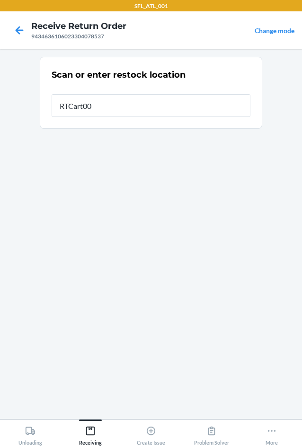
type input "RTCart006"
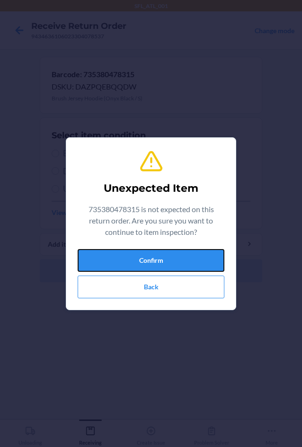
click at [122, 264] on button "Confirm" at bounding box center [151, 260] width 147 height 23
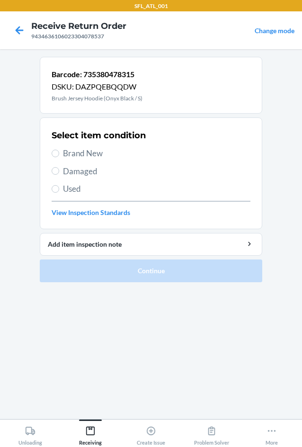
click at [74, 187] on span "Used" at bounding box center [156, 189] width 187 height 12
click at [59, 187] on input "Used" at bounding box center [56, 189] width 8 height 8
radio input "true"
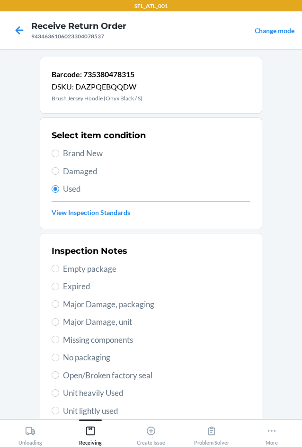
click at [109, 267] on span "Empty package" at bounding box center [156, 269] width 187 height 12
click at [59, 267] on input "Empty package" at bounding box center [56, 269] width 8 height 8
radio input "true"
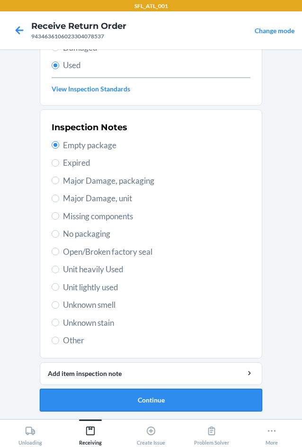
click at [109, 401] on button "Continue" at bounding box center [151, 400] width 223 height 23
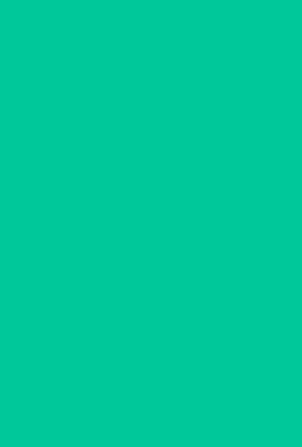
scroll to position [0, 0]
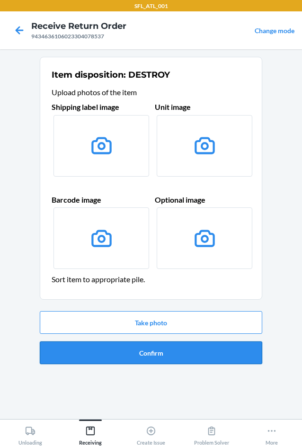
click at [147, 355] on button "Confirm" at bounding box center [151, 352] width 223 height 23
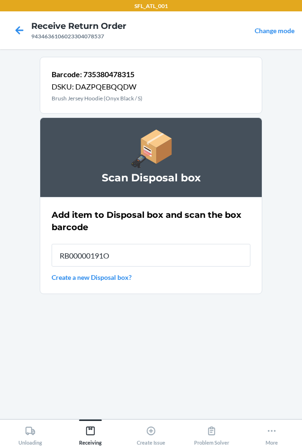
type input "RB00000191O"
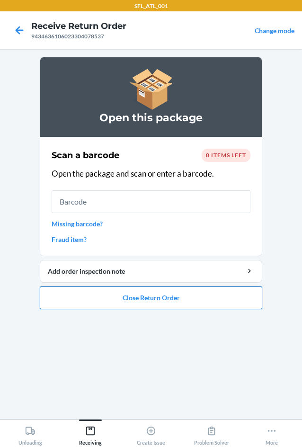
click at [131, 297] on button "Close Return Order" at bounding box center [151, 297] width 223 height 23
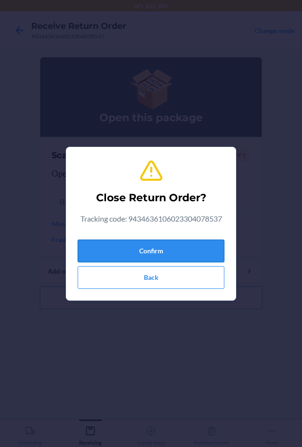
click at [147, 250] on button "Confirm" at bounding box center [151, 251] width 147 height 23
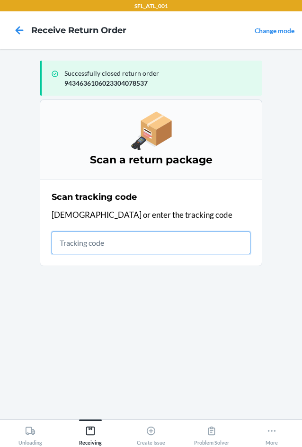
click at [152, 247] on input "text" at bounding box center [151, 243] width 199 height 23
type input "420302599434636106023"
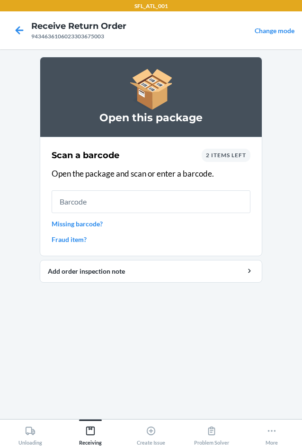
click at [226, 156] on span "2 items left" at bounding box center [226, 155] width 40 height 7
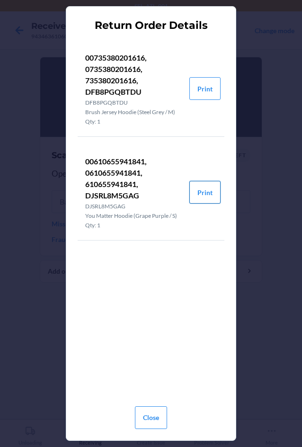
click at [204, 195] on button "Print" at bounding box center [204, 192] width 31 height 23
click at [158, 413] on button "Close" at bounding box center [151, 417] width 32 height 23
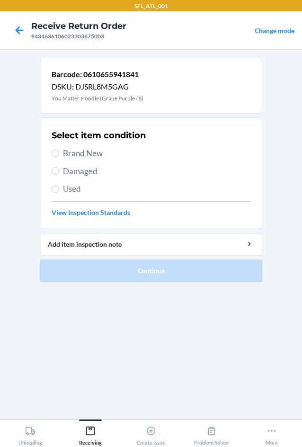
click at [92, 153] on span "Brand New" at bounding box center [156, 153] width 187 height 12
click at [59, 153] on input "Brand New" at bounding box center [56, 154] width 8 height 8
radio input "true"
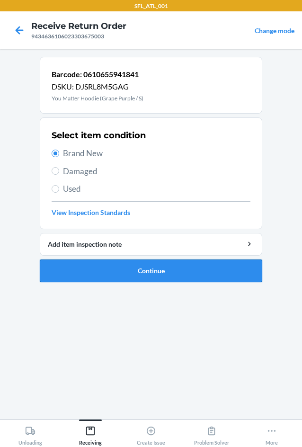
click at [96, 268] on button "Continue" at bounding box center [151, 270] width 223 height 23
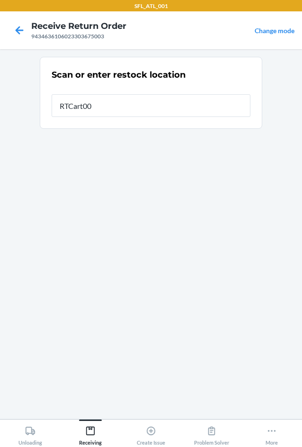
type input "RTCart006"
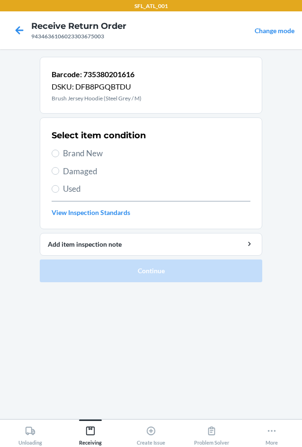
click at [71, 149] on span "Brand New" at bounding box center [156, 153] width 187 height 12
click at [59, 150] on input "Brand New" at bounding box center [56, 154] width 8 height 8
radio input "true"
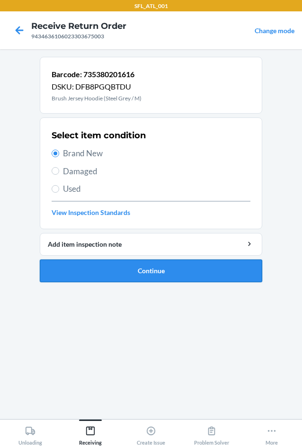
click at [114, 268] on button "Continue" at bounding box center [151, 270] width 223 height 23
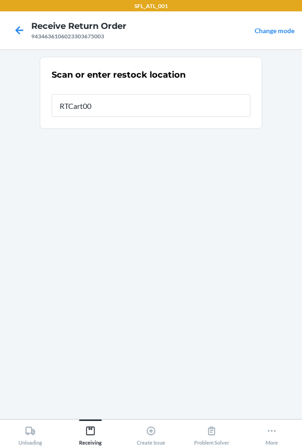
type input "RTCart006"
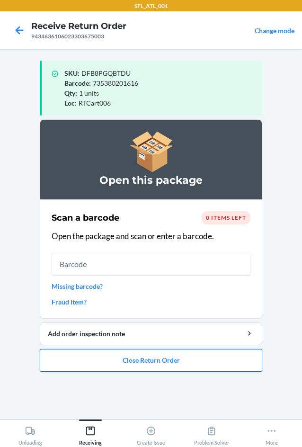
click at [147, 360] on button "Close Return Order" at bounding box center [151, 360] width 223 height 23
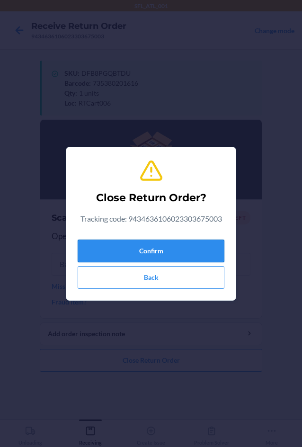
click at [161, 251] on button "Confirm" at bounding box center [151, 251] width 147 height 23
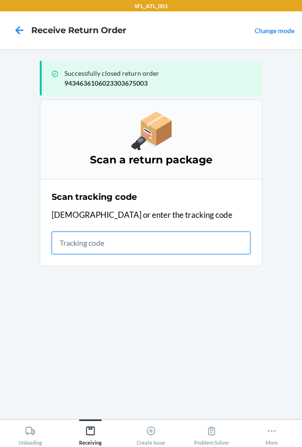
click at [80, 242] on input "text" at bounding box center [151, 243] width 199 height 23
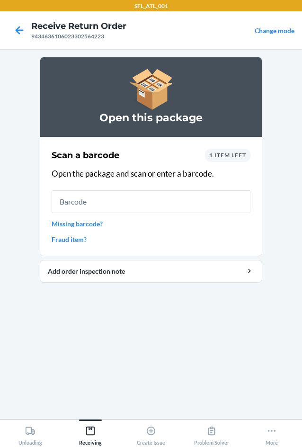
click at [231, 153] on span "1 item left" at bounding box center [227, 155] width 37 height 7
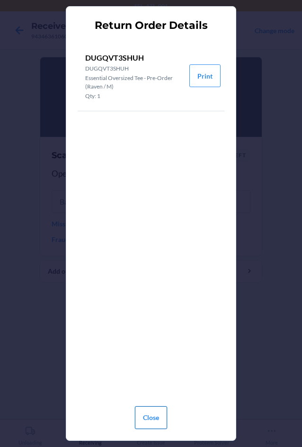
click at [155, 418] on button "Close" at bounding box center [151, 417] width 32 height 23
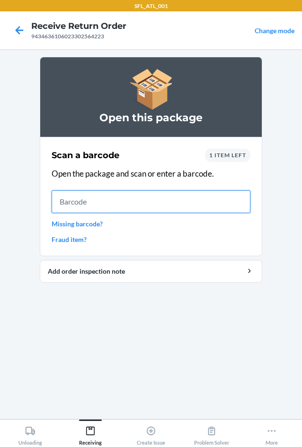
click at [86, 200] on input "text" at bounding box center [151, 201] width 199 height 23
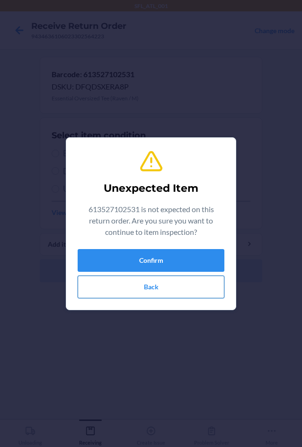
click at [147, 283] on button "Back" at bounding box center [151, 287] width 147 height 23
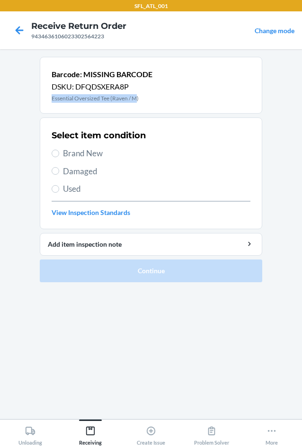
drag, startPoint x: 138, startPoint y: 98, endPoint x: 50, endPoint y: 100, distance: 87.6
click at [50, 100] on div "Barcode: MISSING BARCODE DSKU: DFQDSXERA8P Essential Oversized Tee (Raven / M)" at bounding box center [151, 85] width 223 height 57
click at [106, 156] on span "Brand New" at bounding box center [156, 153] width 187 height 12
click at [59, 156] on input "Brand New" at bounding box center [56, 154] width 8 height 8
radio input "true"
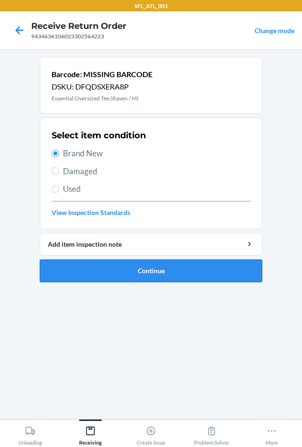
click at [106, 274] on button "Continue" at bounding box center [151, 270] width 223 height 23
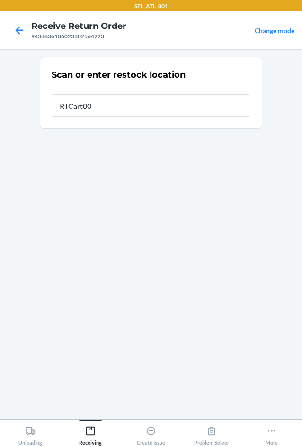
type input "RTCart006"
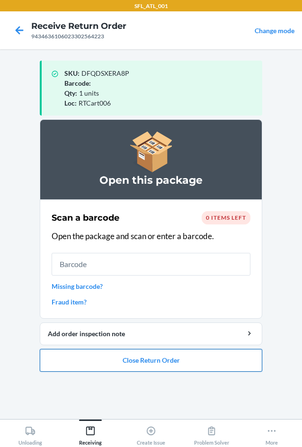
click at [162, 362] on button "Close Return Order" at bounding box center [151, 360] width 223 height 23
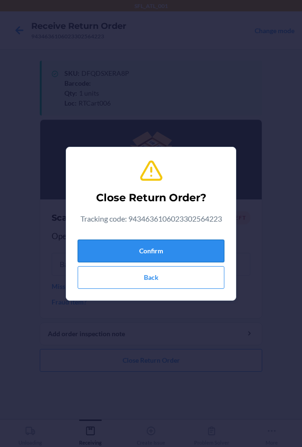
click at [177, 247] on button "Confirm" at bounding box center [151, 251] width 147 height 23
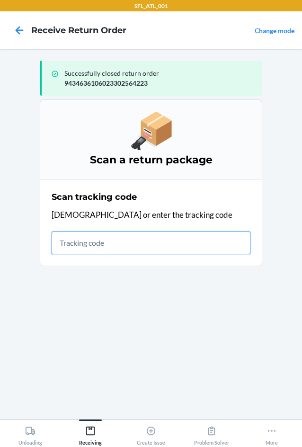
click at [106, 242] on input "text" at bounding box center [151, 243] width 199 height 23
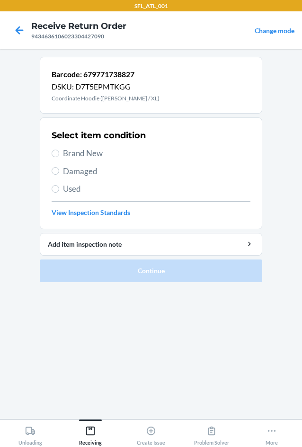
click at [71, 152] on span "Brand New" at bounding box center [156, 153] width 187 height 12
click at [59, 152] on input "Brand New" at bounding box center [56, 154] width 8 height 8
radio input "true"
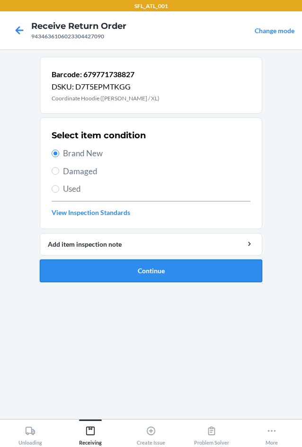
click at [89, 273] on button "Continue" at bounding box center [151, 270] width 223 height 23
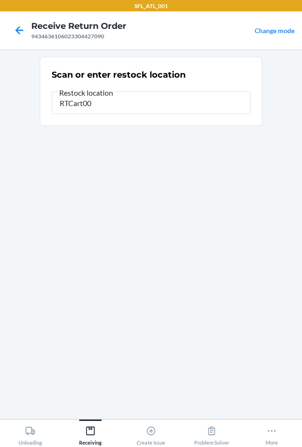
type input "RTCart006"
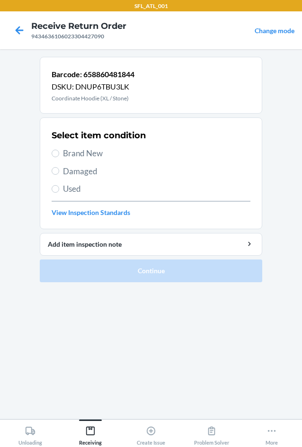
click at [80, 150] on span "Brand New" at bounding box center [156, 153] width 187 height 12
click at [59, 150] on input "Brand New" at bounding box center [56, 154] width 8 height 8
radio input "true"
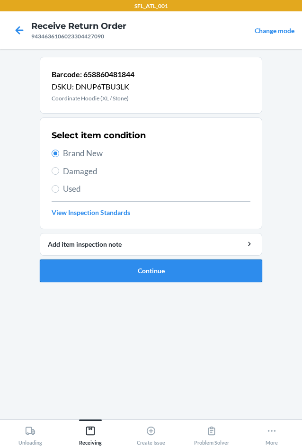
click at [101, 267] on button "Continue" at bounding box center [151, 270] width 223 height 23
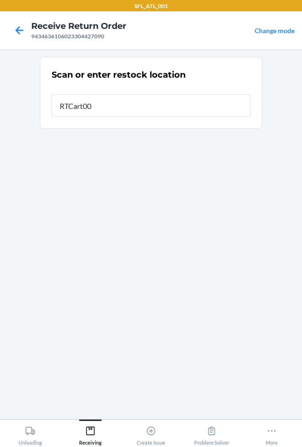
type input "RTCart006"
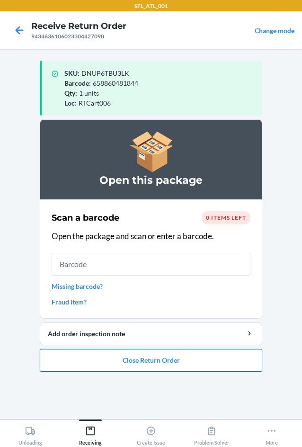
click at [174, 359] on button "Close Return Order" at bounding box center [151, 360] width 223 height 23
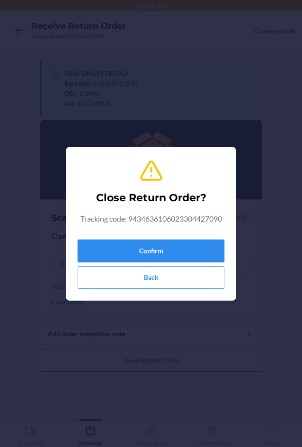
click at [192, 250] on button "Confirm" at bounding box center [151, 251] width 147 height 23
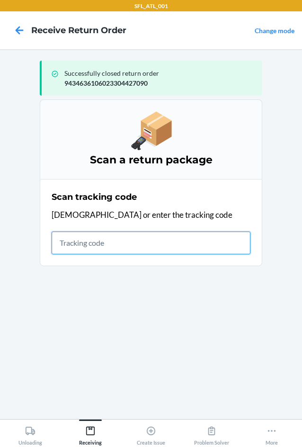
click at [108, 239] on input "text" at bounding box center [151, 243] width 199 height 23
type input "420302599434636106023"
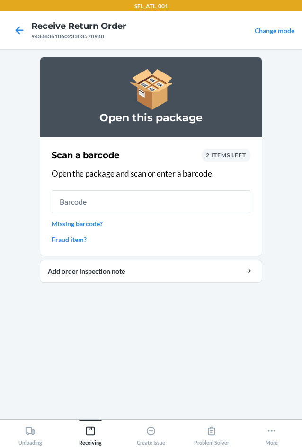
click at [231, 157] on span "2 items left" at bounding box center [226, 155] width 40 height 7
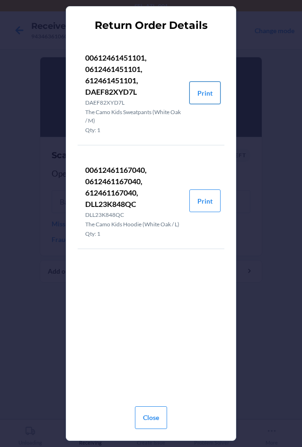
click at [214, 100] on button "Print" at bounding box center [204, 92] width 31 height 23
click at [203, 200] on button "Print" at bounding box center [204, 200] width 31 height 23
click at [158, 412] on button "Close" at bounding box center [151, 417] width 32 height 23
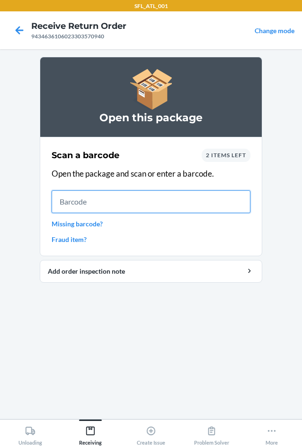
click at [131, 205] on input "text" at bounding box center [151, 201] width 199 height 23
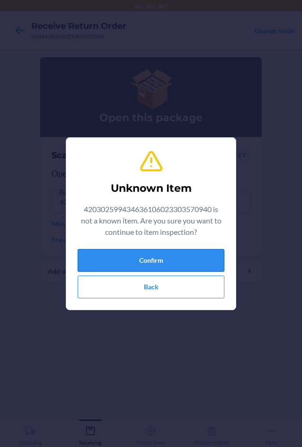
click at [154, 258] on button "Confirm" at bounding box center [151, 260] width 147 height 23
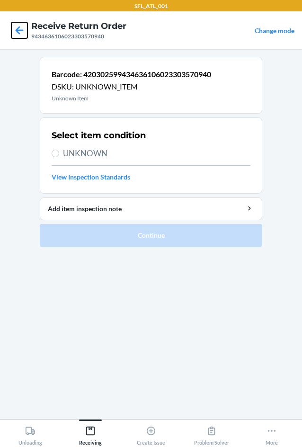
click at [16, 33] on icon at bounding box center [19, 30] width 16 height 16
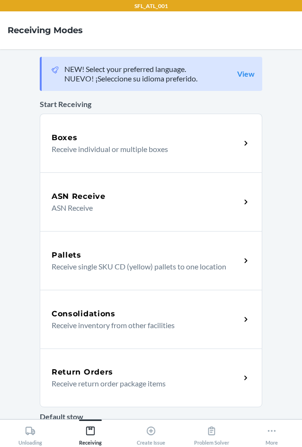
click at [126, 380] on p "Receive return order package items" at bounding box center [142, 383] width 181 height 11
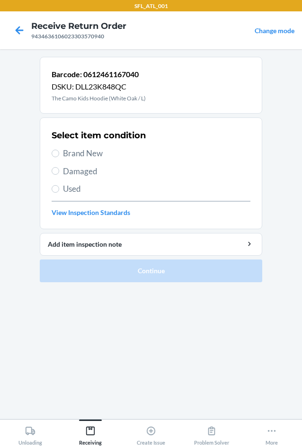
click at [95, 156] on span "Brand New" at bounding box center [156, 153] width 187 height 12
click at [59, 156] on input "Brand New" at bounding box center [56, 154] width 8 height 8
radio input "true"
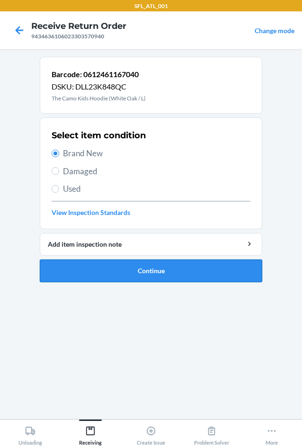
click at [102, 267] on button "Continue" at bounding box center [151, 270] width 223 height 23
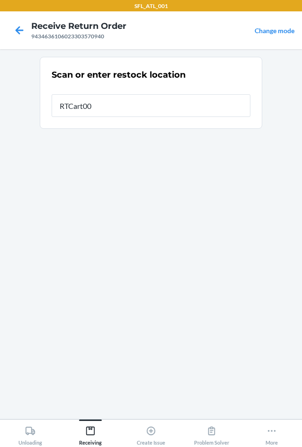
type input "RTCart006"
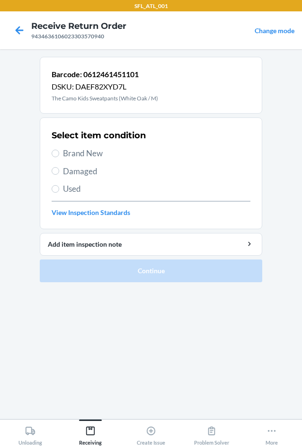
click at [104, 152] on span "Brand New" at bounding box center [156, 153] width 187 height 12
click at [59, 152] on input "Brand New" at bounding box center [56, 154] width 8 height 8
radio input "true"
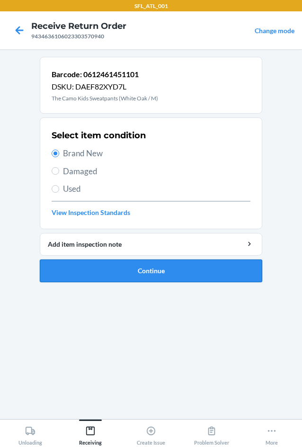
click at [111, 270] on button "Continue" at bounding box center [151, 270] width 223 height 23
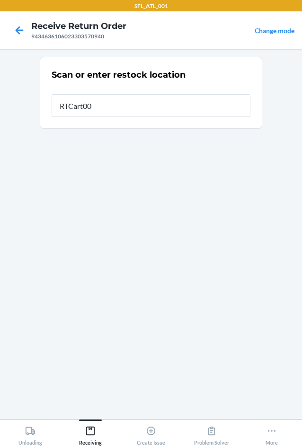
type input "RTCart006"
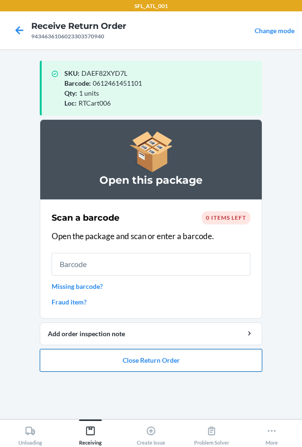
click at [138, 363] on button "Close Return Order" at bounding box center [151, 360] width 223 height 23
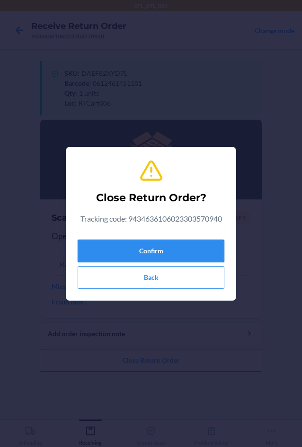
click at [178, 246] on button "Confirm" at bounding box center [151, 251] width 147 height 23
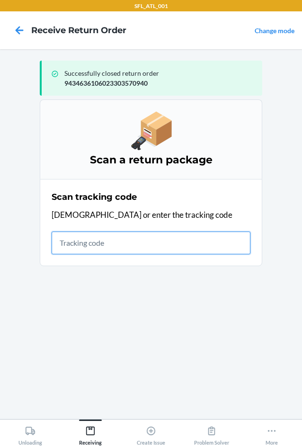
click at [67, 245] on input "text" at bounding box center [151, 243] width 199 height 23
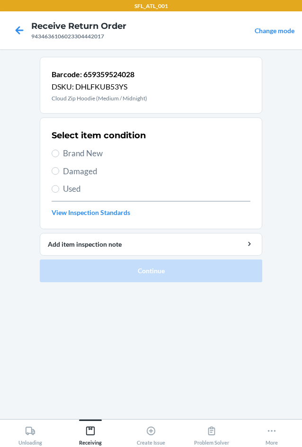
click at [72, 151] on span "Brand New" at bounding box center [156, 153] width 187 height 12
click at [59, 151] on input "Brand New" at bounding box center [56, 154] width 8 height 8
radio input "true"
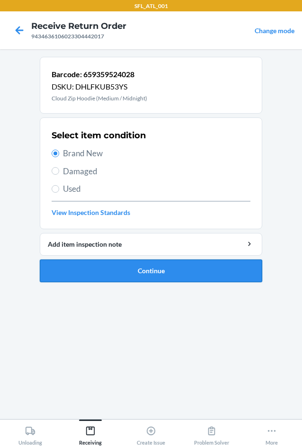
click at [119, 267] on button "Continue" at bounding box center [151, 270] width 223 height 23
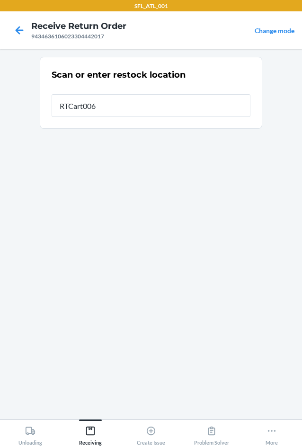
type input "RTCart006"
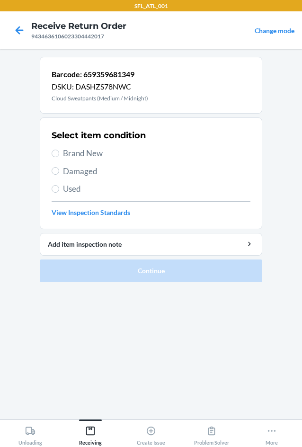
click at [98, 152] on span "Brand New" at bounding box center [156, 153] width 187 height 12
click at [59, 152] on input "Brand New" at bounding box center [56, 154] width 8 height 8
radio input "true"
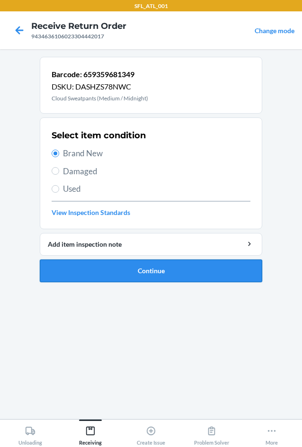
click at [112, 268] on button "Continue" at bounding box center [151, 270] width 223 height 23
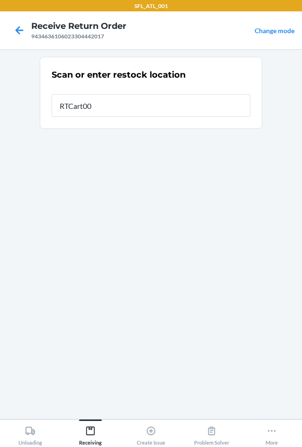
type input "RTCart006"
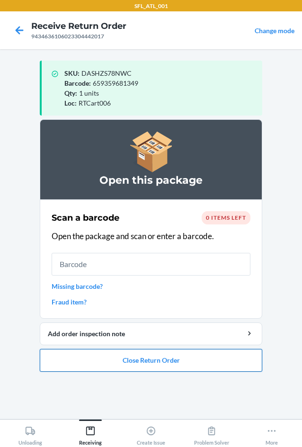
click at [144, 357] on button "Close Return Order" at bounding box center [151, 360] width 223 height 23
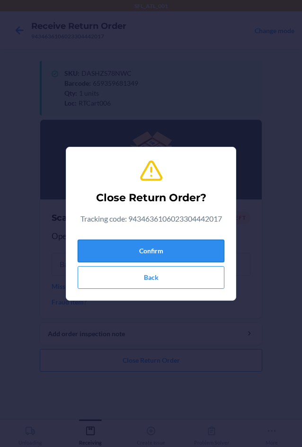
click at [147, 247] on button "Confirm" at bounding box center [151, 251] width 147 height 23
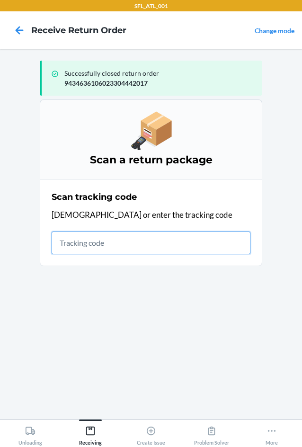
click at [139, 246] on input "text" at bounding box center [151, 243] width 199 height 23
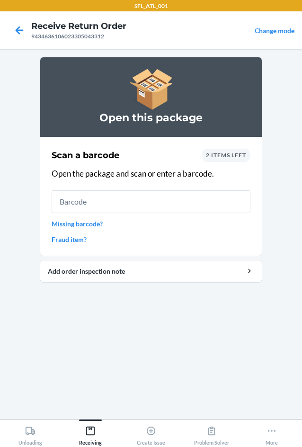
click at [224, 156] on span "2 items left" at bounding box center [226, 155] width 40 height 7
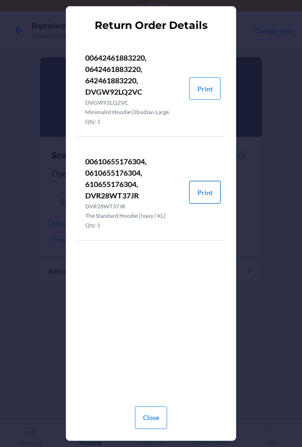
click at [202, 194] on button "Print" at bounding box center [204, 192] width 31 height 23
click at [203, 194] on button "Print" at bounding box center [204, 192] width 31 height 23
click at [206, 193] on button "Print" at bounding box center [204, 192] width 31 height 23
click at [210, 193] on button "Print" at bounding box center [204, 192] width 31 height 23
click at [207, 193] on button "Print" at bounding box center [204, 192] width 31 height 23
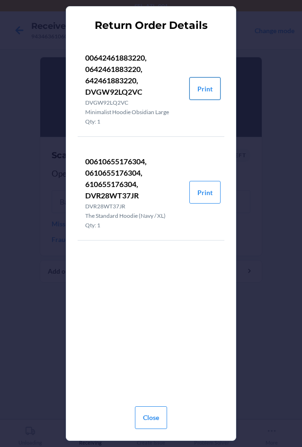
click at [207, 83] on button "Print" at bounding box center [204, 88] width 31 height 23
click at [157, 413] on button "Close" at bounding box center [151, 417] width 32 height 23
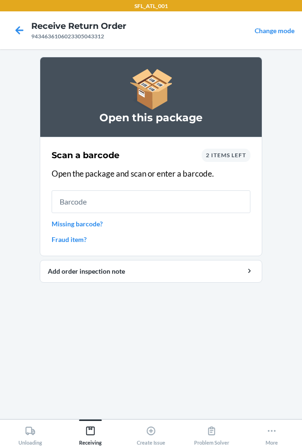
click at [228, 157] on span "2 items left" at bounding box center [226, 155] width 40 height 7
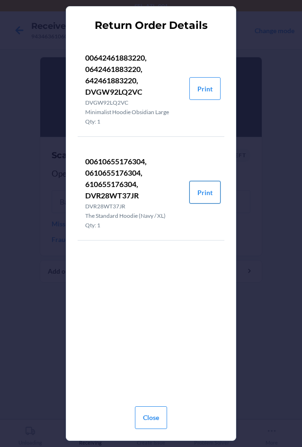
click at [197, 188] on button "Print" at bounding box center [204, 192] width 31 height 23
click at [149, 421] on button "Close" at bounding box center [151, 417] width 32 height 23
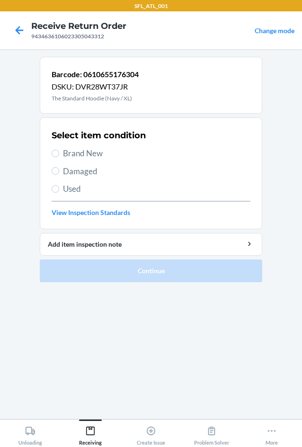
click at [87, 153] on span "Brand New" at bounding box center [156, 153] width 187 height 12
click at [59, 153] on input "Brand New" at bounding box center [56, 154] width 8 height 8
radio input "true"
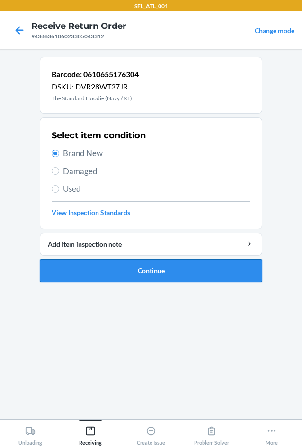
click at [107, 271] on button "Continue" at bounding box center [151, 270] width 223 height 23
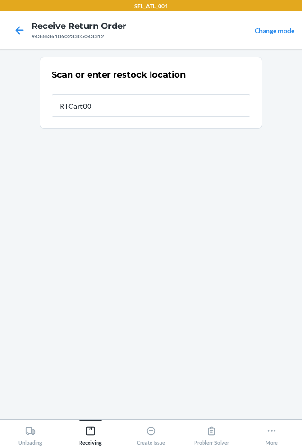
type input "RTCart006"
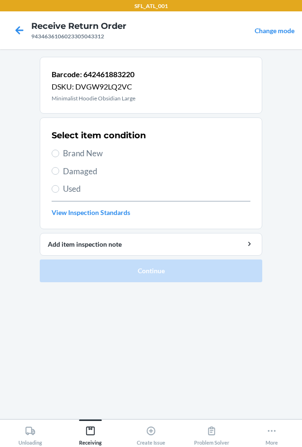
click at [89, 149] on span "Brand New" at bounding box center [156, 153] width 187 height 12
click at [59, 150] on input "Brand New" at bounding box center [56, 154] width 8 height 8
radio input "true"
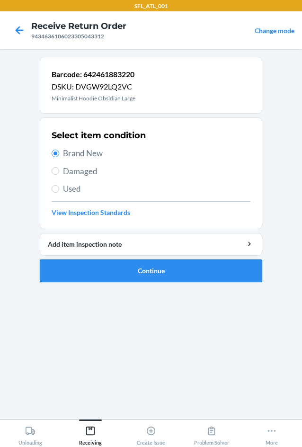
click at [107, 280] on button "Continue" at bounding box center [151, 270] width 223 height 23
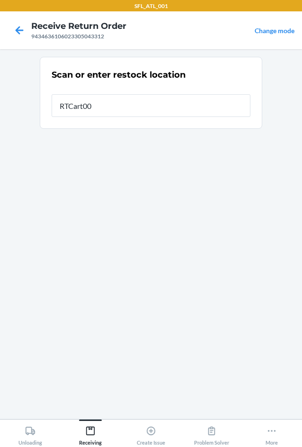
type input "RTCart006"
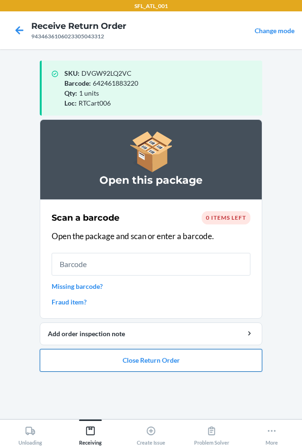
click at [154, 364] on button "Close Return Order" at bounding box center [151, 360] width 223 height 23
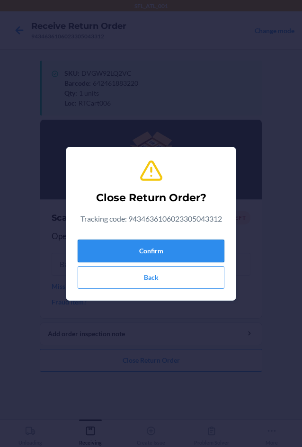
click at [176, 250] on button "Confirm" at bounding box center [151, 251] width 147 height 23
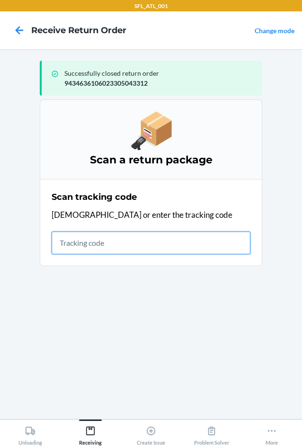
click at [77, 244] on input "text" at bounding box center [151, 243] width 199 height 23
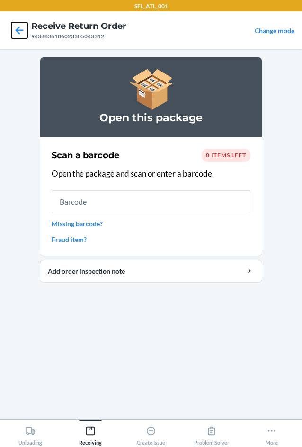
click at [20, 28] on icon at bounding box center [19, 30] width 16 height 16
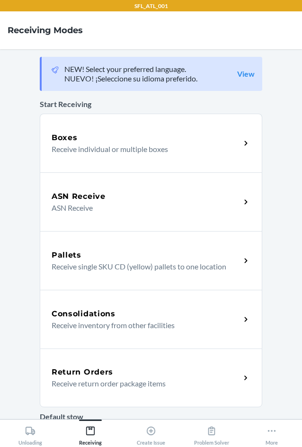
click at [103, 378] on p "Receive return order package items" at bounding box center [142, 383] width 181 height 11
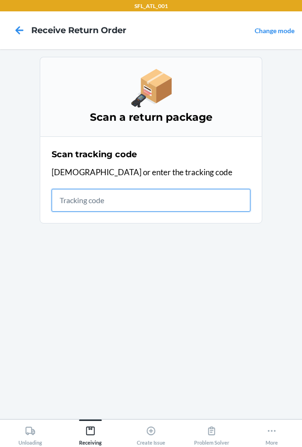
click at [235, 199] on input "text" at bounding box center [151, 200] width 199 height 23
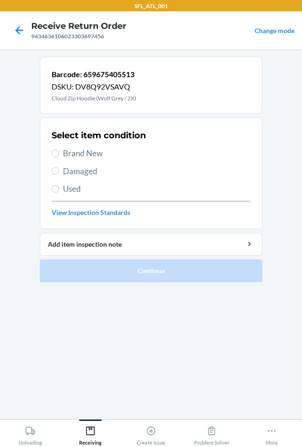
click at [93, 154] on span "Brand New" at bounding box center [156, 153] width 187 height 12
click at [59, 154] on input "Brand New" at bounding box center [56, 154] width 8 height 8
radio input "true"
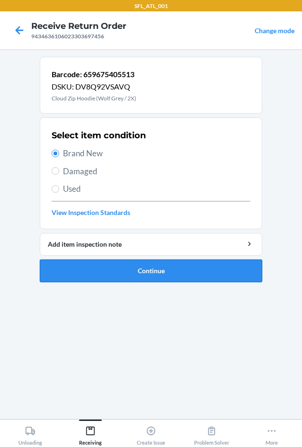
click at [111, 260] on button "Continue" at bounding box center [151, 270] width 223 height 23
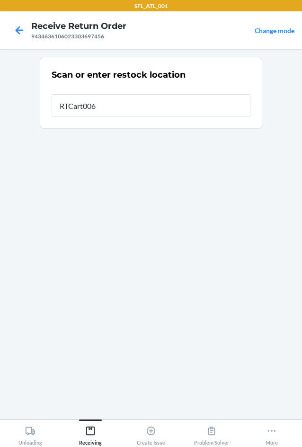
type input "RTCart006"
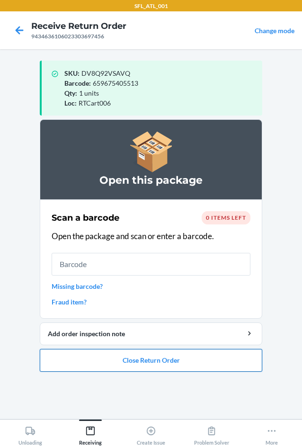
click at [178, 366] on button "Close Return Order" at bounding box center [151, 360] width 223 height 23
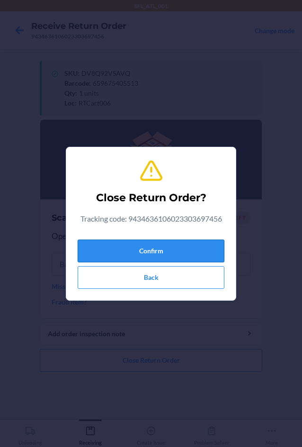
click at [97, 250] on button "Confirm" at bounding box center [151, 251] width 147 height 23
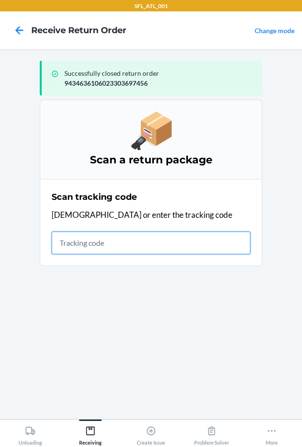
click at [228, 239] on input "text" at bounding box center [151, 243] width 199 height 23
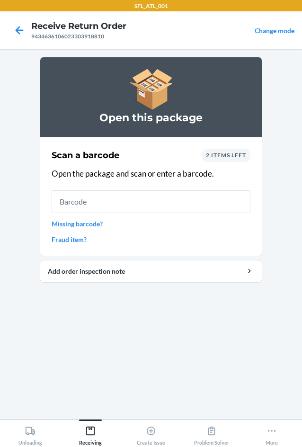
click at [227, 153] on span "2 items left" at bounding box center [226, 155] width 40 height 7
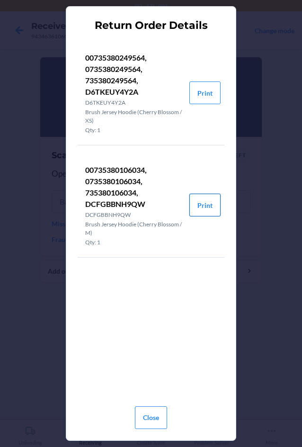
click at [207, 199] on button "Print" at bounding box center [204, 205] width 31 height 23
click at [209, 206] on button "Print" at bounding box center [204, 205] width 31 height 23
click at [145, 409] on button "Close" at bounding box center [151, 417] width 32 height 23
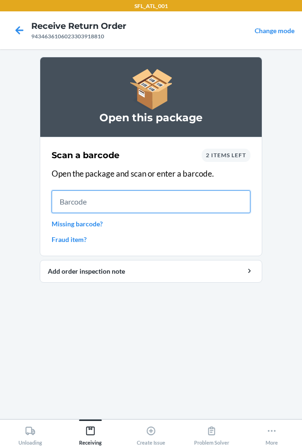
click at [135, 199] on input "text" at bounding box center [151, 201] width 199 height 23
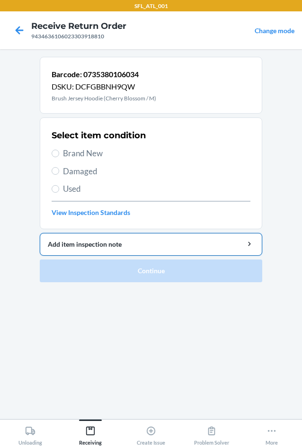
drag, startPoint x: 95, startPoint y: 151, endPoint x: 119, endPoint y: 241, distance: 93.6
click at [95, 153] on span "Brand New" at bounding box center [156, 153] width 187 height 12
click at [59, 153] on input "Brand New" at bounding box center [56, 154] width 8 height 8
radio input "true"
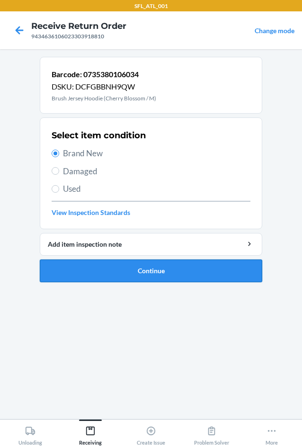
click at [131, 265] on button "Continue" at bounding box center [151, 270] width 223 height 23
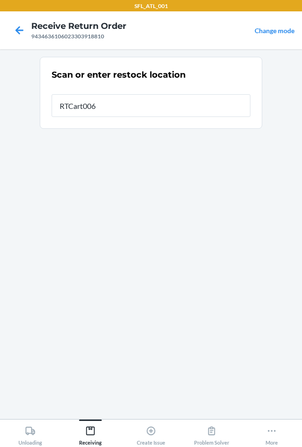
type input "RTCart006"
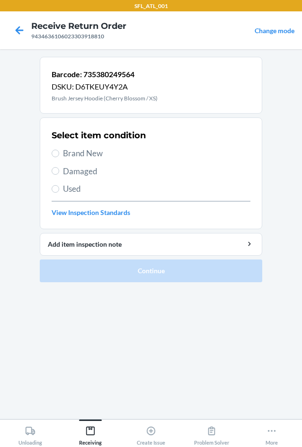
click at [89, 151] on span "Brand New" at bounding box center [156, 153] width 187 height 12
click at [59, 151] on input "Brand New" at bounding box center [56, 154] width 8 height 8
radio input "true"
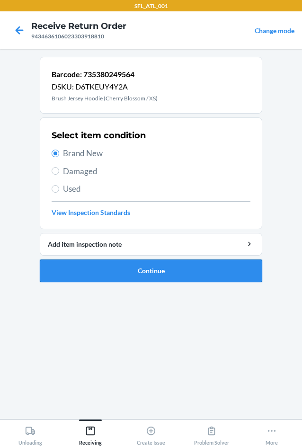
click at [134, 277] on button "Continue" at bounding box center [151, 270] width 223 height 23
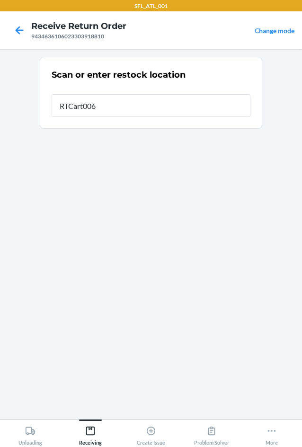
type input "RTCart006"
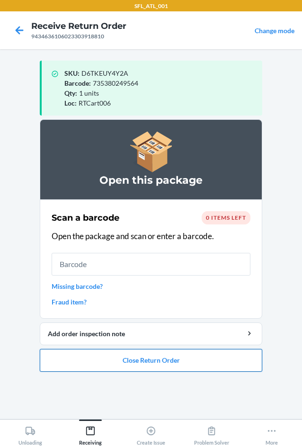
click at [155, 357] on button "Close Return Order" at bounding box center [151, 360] width 223 height 23
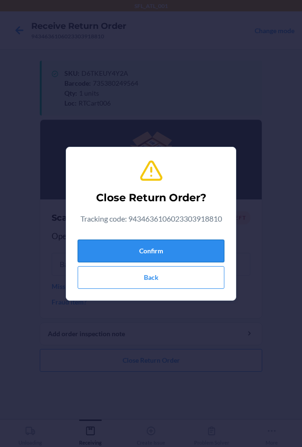
click at [164, 252] on button "Confirm" at bounding box center [151, 251] width 147 height 23
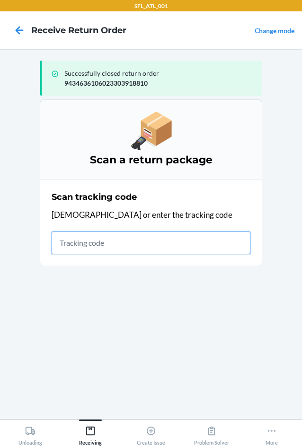
click at [120, 240] on input "text" at bounding box center [151, 243] width 199 height 23
type input "4203025994346361"
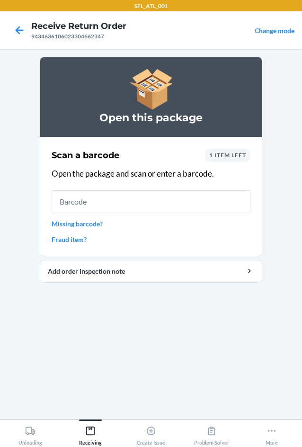
click at [217, 156] on span "1 item left" at bounding box center [227, 155] width 37 height 7
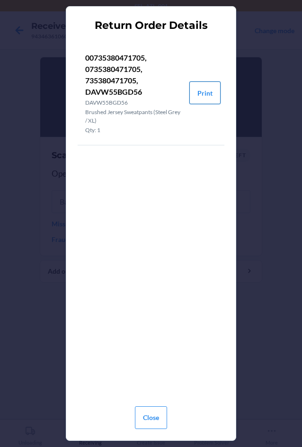
click at [211, 96] on button "Print" at bounding box center [204, 92] width 31 height 23
click at [142, 418] on button "Close" at bounding box center [151, 417] width 32 height 23
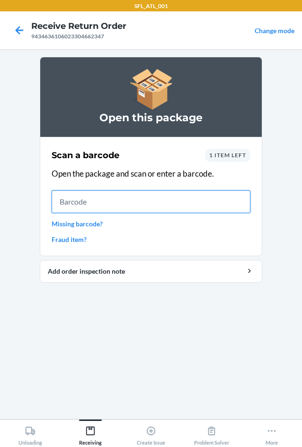
click at [93, 204] on input "text" at bounding box center [151, 201] width 199 height 23
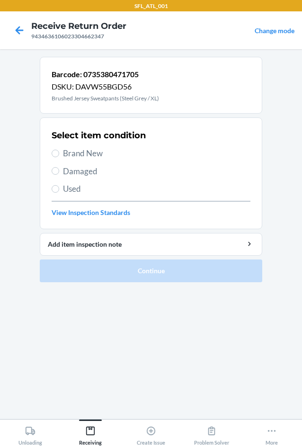
click at [70, 154] on span "Brand New" at bounding box center [156, 153] width 187 height 12
click at [59, 154] on input "Brand New" at bounding box center [56, 154] width 8 height 8
radio input "true"
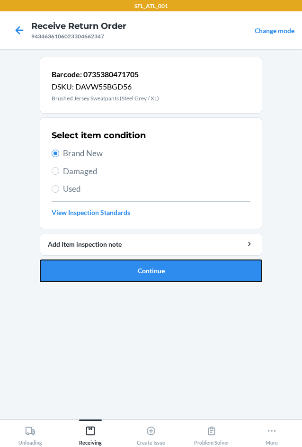
click at [87, 276] on button "Continue" at bounding box center [151, 270] width 223 height 23
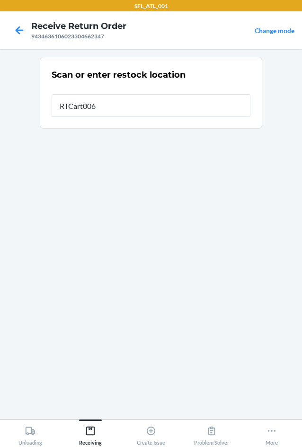
type input "RTCart006"
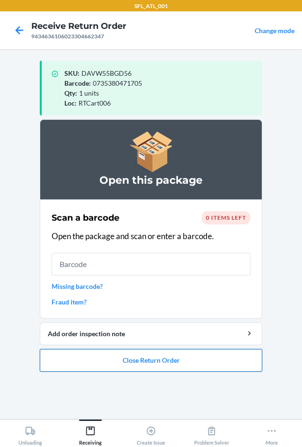
click at [158, 360] on button "Close Return Order" at bounding box center [151, 360] width 223 height 23
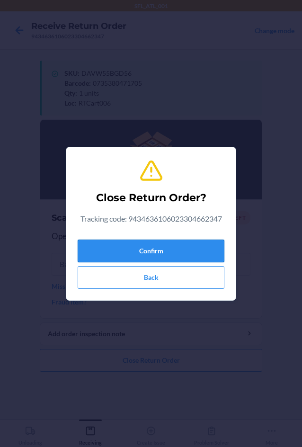
click at [191, 250] on button "Confirm" at bounding box center [151, 251] width 147 height 23
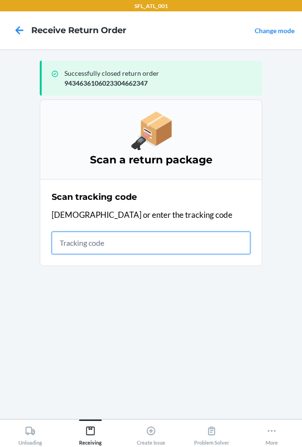
click at [143, 245] on input "text" at bounding box center [151, 243] width 199 height 23
type input "4203025994346361060233049"
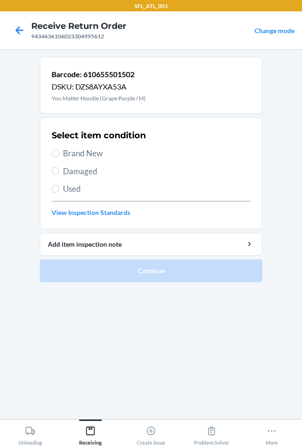
click at [89, 153] on span "Brand New" at bounding box center [156, 153] width 187 height 12
click at [59, 153] on input "Brand New" at bounding box center [56, 154] width 8 height 8
radio input "true"
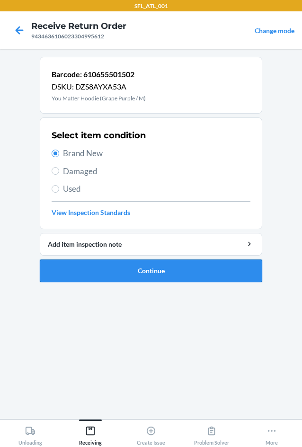
click at [108, 261] on button "Continue" at bounding box center [151, 270] width 223 height 23
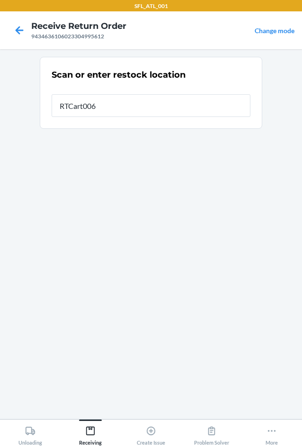
type input "RTCart006"
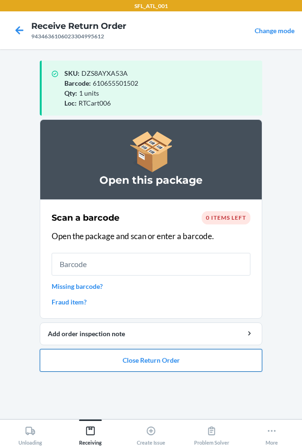
click at [162, 363] on button "Close Return Order" at bounding box center [151, 360] width 223 height 23
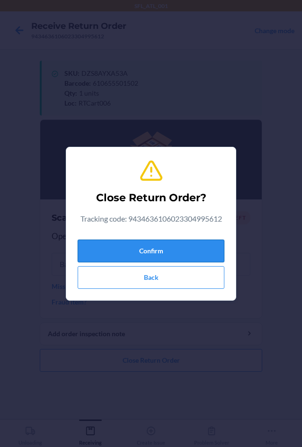
click at [170, 249] on button "Confirm" at bounding box center [151, 251] width 147 height 23
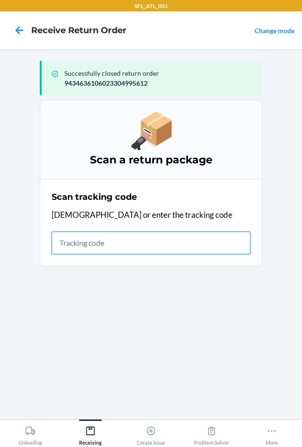
click at [141, 247] on input "text" at bounding box center [151, 243] width 199 height 23
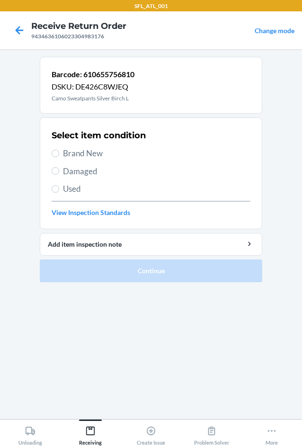
click at [81, 152] on span "Brand New" at bounding box center [156, 153] width 187 height 12
click at [59, 152] on input "Brand New" at bounding box center [56, 154] width 8 height 8
radio input "true"
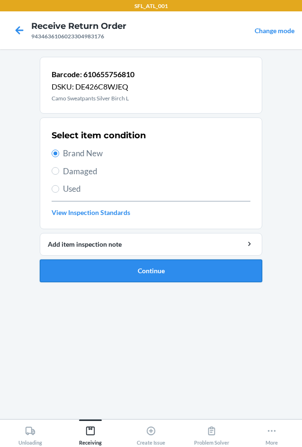
click at [120, 273] on button "Continue" at bounding box center [151, 270] width 223 height 23
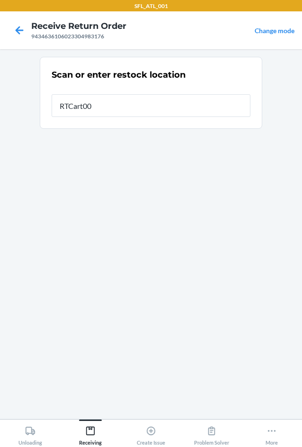
type input "RTCart006"
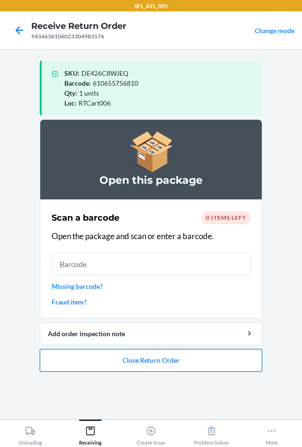
click at [147, 359] on button "Close Return Order" at bounding box center [151, 360] width 223 height 23
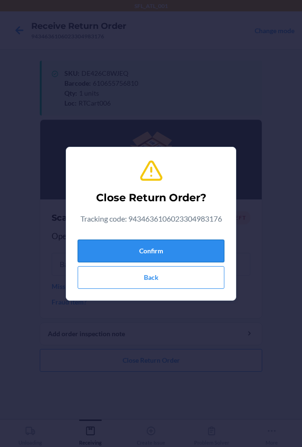
click at [161, 253] on button "Confirm" at bounding box center [151, 251] width 147 height 23
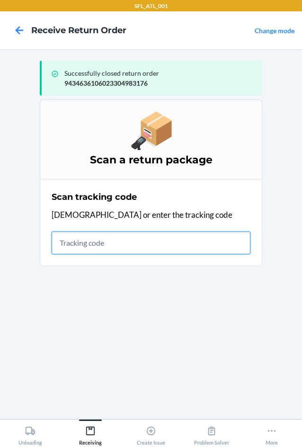
click at [116, 243] on input "text" at bounding box center [151, 243] width 199 height 23
type input "420302599434636106023"
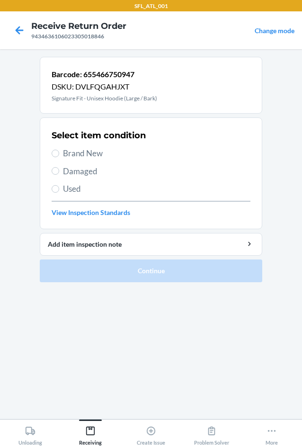
click at [82, 153] on span "Brand New" at bounding box center [156, 153] width 187 height 12
click at [59, 153] on input "Brand New" at bounding box center [56, 154] width 8 height 8
radio input "true"
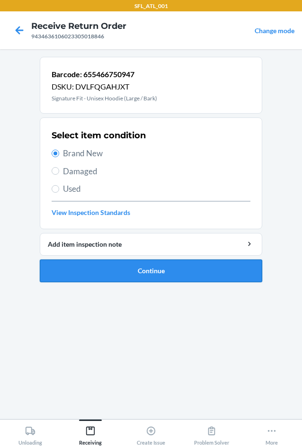
click at [116, 267] on button "Continue" at bounding box center [151, 270] width 223 height 23
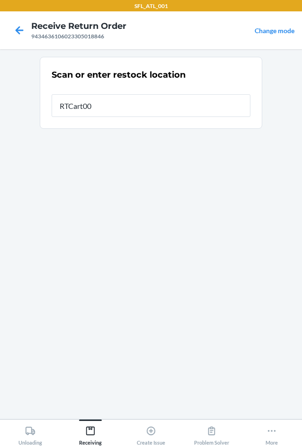
type input "RTCart006"
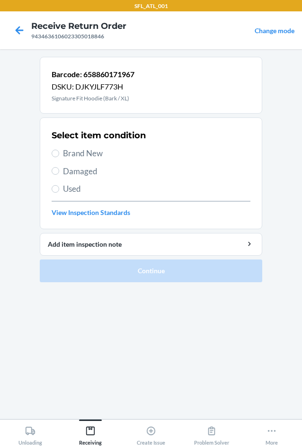
click at [90, 154] on span "Brand New" at bounding box center [156, 153] width 187 height 12
click at [59, 154] on input "Brand New" at bounding box center [56, 154] width 8 height 8
radio input "true"
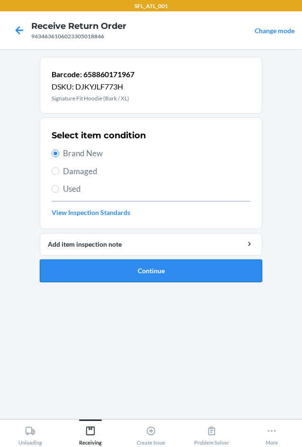
click at [132, 271] on button "Continue" at bounding box center [151, 270] width 223 height 23
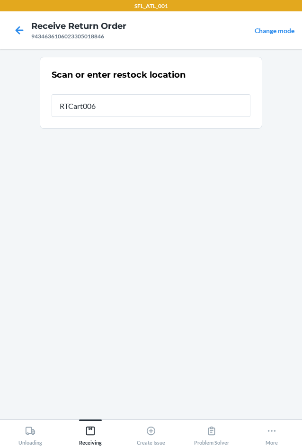
type input "RTCart006"
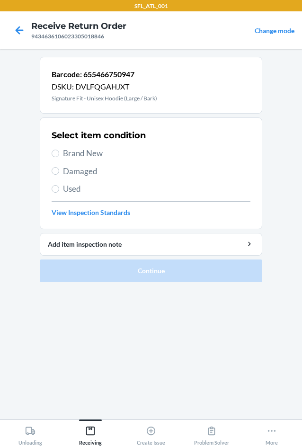
click at [71, 152] on span "Brand New" at bounding box center [156, 153] width 187 height 12
click at [59, 152] on input "Brand New" at bounding box center [56, 154] width 8 height 8
radio input "true"
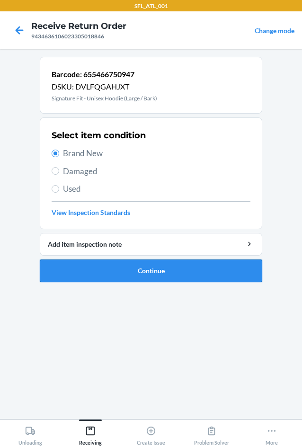
click at [111, 270] on button "Continue" at bounding box center [151, 270] width 223 height 23
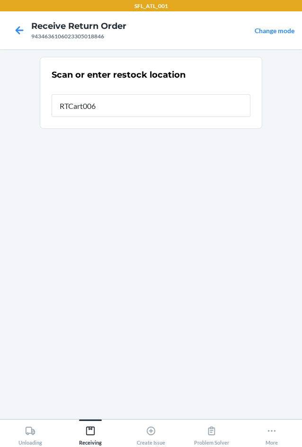
type input "RTCart006"
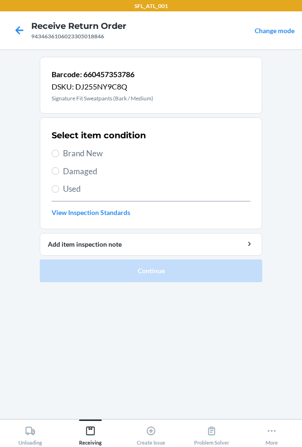
click at [98, 154] on span "Brand New" at bounding box center [156, 153] width 187 height 12
click at [59, 154] on input "Brand New" at bounding box center [56, 154] width 8 height 8
radio input "true"
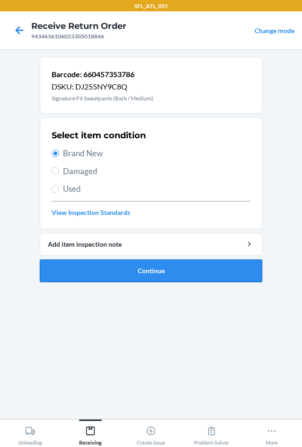
click at [142, 269] on button "Continue" at bounding box center [151, 270] width 223 height 23
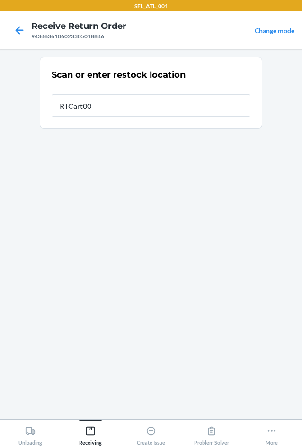
type input "RTCart006"
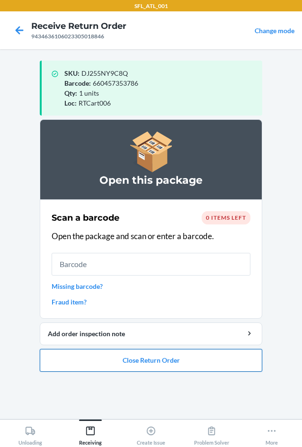
click at [167, 362] on button "Close Return Order" at bounding box center [151, 360] width 223 height 23
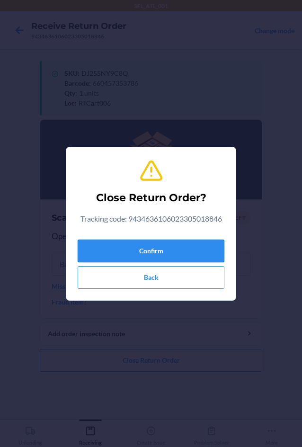
click at [169, 246] on button "Confirm" at bounding box center [151, 251] width 147 height 23
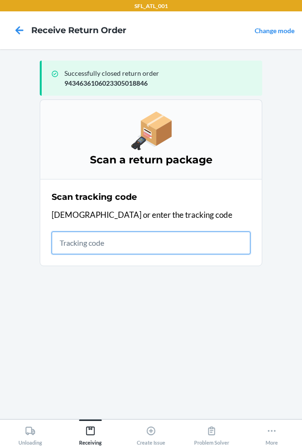
click at [177, 238] on input "text" at bounding box center [151, 243] width 199 height 23
type input "420302599434636106023"
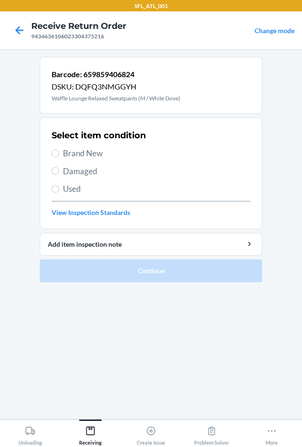
click at [85, 149] on span "Brand New" at bounding box center [156, 153] width 187 height 12
click at [59, 150] on input "Brand New" at bounding box center [56, 154] width 8 height 8
radio input "true"
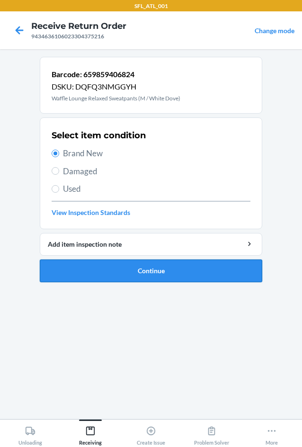
click at [111, 271] on button "Continue" at bounding box center [151, 270] width 223 height 23
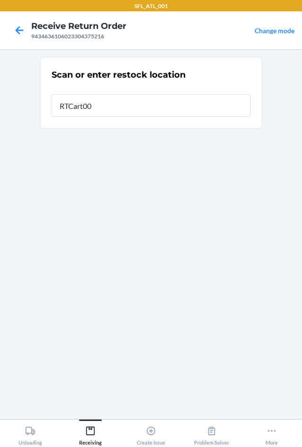
type input "RTCart006"
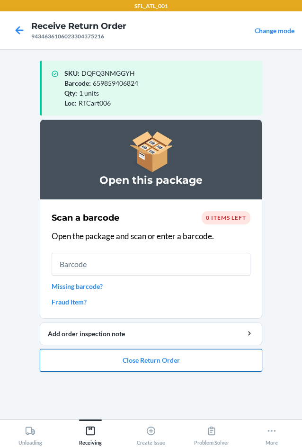
click at [161, 355] on button "Close Return Order" at bounding box center [151, 360] width 223 height 23
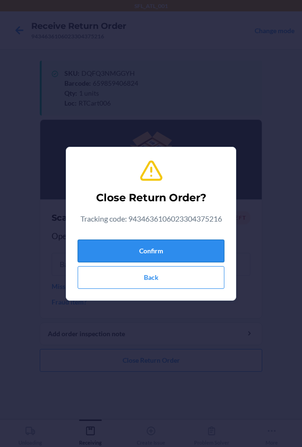
click at [160, 249] on button "Confirm" at bounding box center [151, 251] width 147 height 23
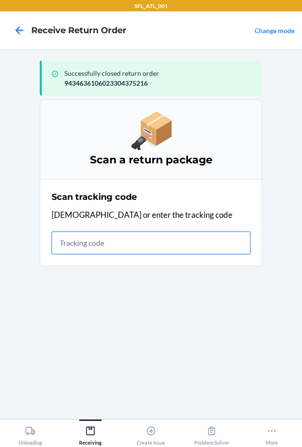
click at [87, 244] on input "text" at bounding box center [151, 243] width 199 height 23
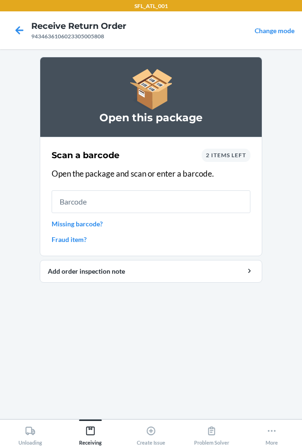
click at [232, 156] on span "2 items left" at bounding box center [226, 155] width 40 height 7
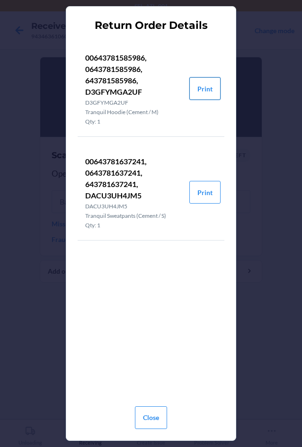
click at [213, 86] on button "Print" at bounding box center [204, 88] width 31 height 23
click at [151, 415] on button "Close" at bounding box center [151, 417] width 32 height 23
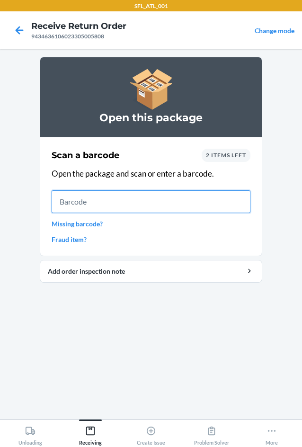
click at [93, 200] on input "text" at bounding box center [151, 201] width 199 height 23
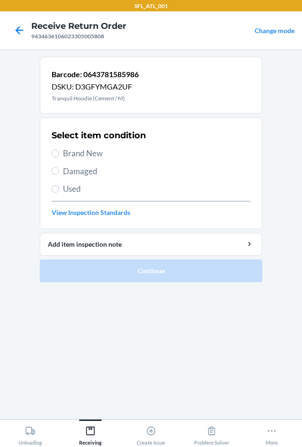
click at [96, 156] on span "Brand New" at bounding box center [156, 153] width 187 height 12
click at [59, 156] on input "Brand New" at bounding box center [56, 154] width 8 height 8
radio input "true"
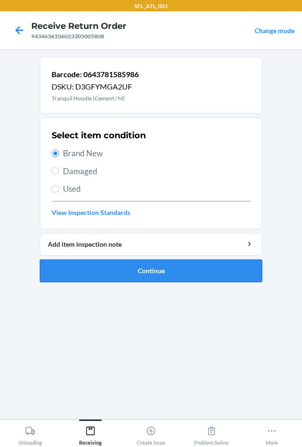
click at [108, 268] on button "Continue" at bounding box center [151, 270] width 223 height 23
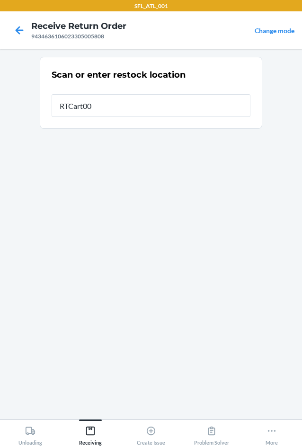
type input "RTCart006"
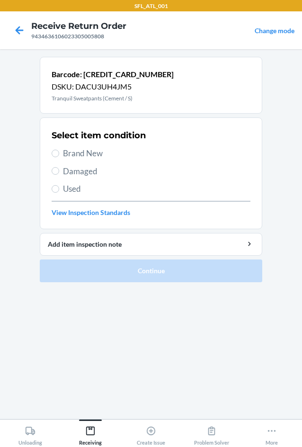
click at [95, 151] on span "Brand New" at bounding box center [156, 153] width 187 height 12
click at [59, 151] on input "Brand New" at bounding box center [56, 154] width 8 height 8
radio input "true"
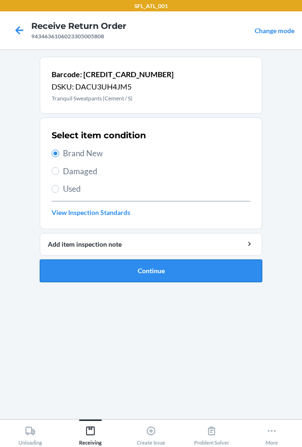
click at [116, 265] on button "Continue" at bounding box center [151, 270] width 223 height 23
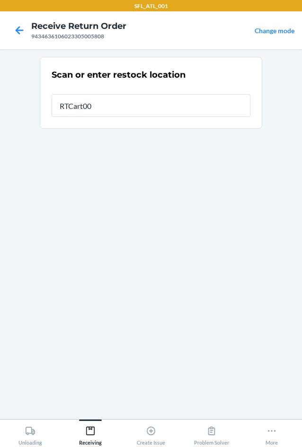
type input "RTCart006"
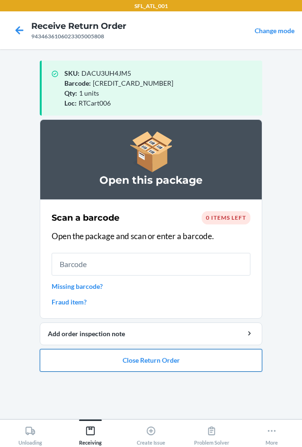
click at [178, 363] on button "Close Return Order" at bounding box center [151, 360] width 223 height 23
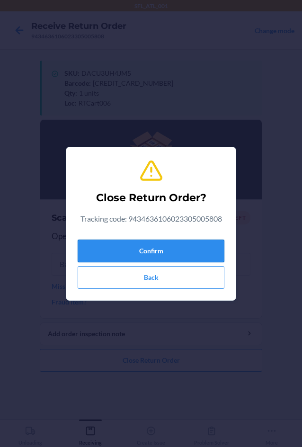
click at [182, 248] on button "Confirm" at bounding box center [151, 251] width 147 height 23
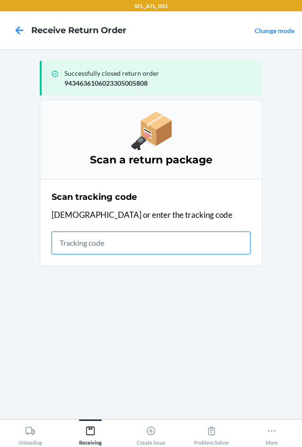
click at [99, 247] on input "text" at bounding box center [151, 243] width 199 height 23
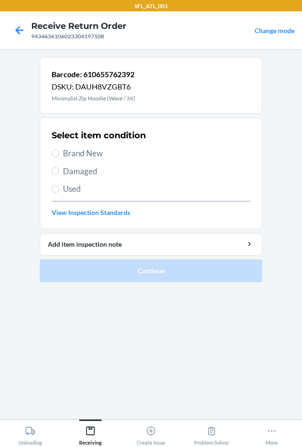
click at [98, 155] on span "Brand New" at bounding box center [156, 153] width 187 height 12
click at [59, 155] on input "Brand New" at bounding box center [56, 154] width 8 height 8
radio input "true"
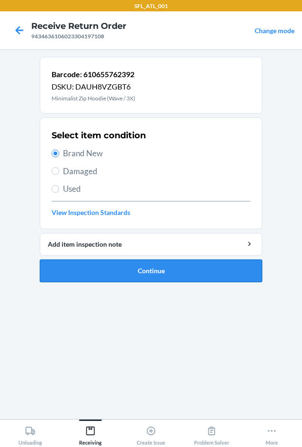
click at [113, 276] on button "Continue" at bounding box center [151, 270] width 223 height 23
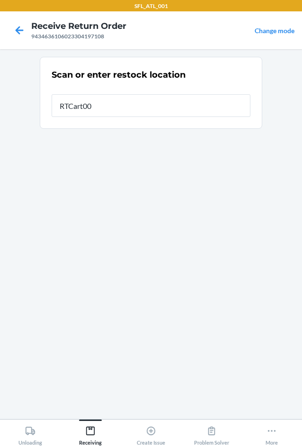
type input "RTCart006"
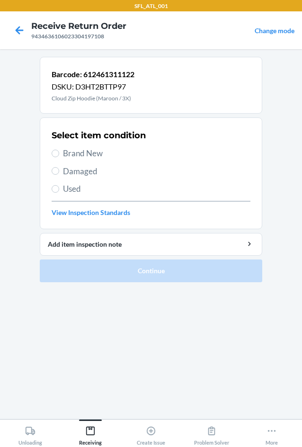
click at [74, 152] on span "Brand New" at bounding box center [156, 153] width 187 height 12
click at [59, 152] on input "Brand New" at bounding box center [56, 154] width 8 height 8
radio input "true"
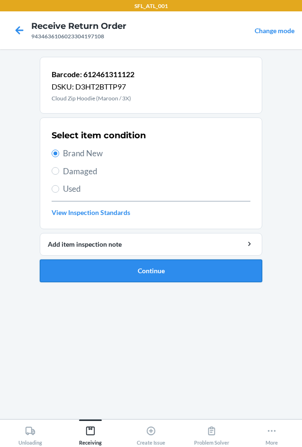
click at [121, 273] on button "Continue" at bounding box center [151, 270] width 223 height 23
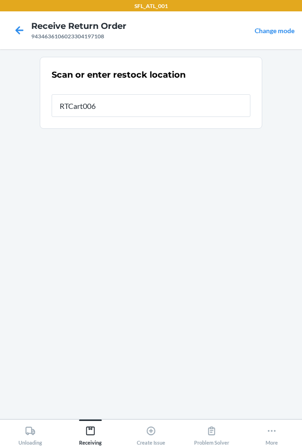
type input "RTCart006"
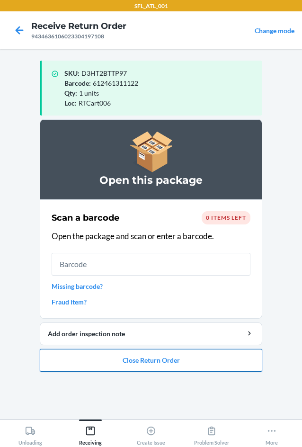
click at [162, 357] on button "Close Return Order" at bounding box center [151, 360] width 223 height 23
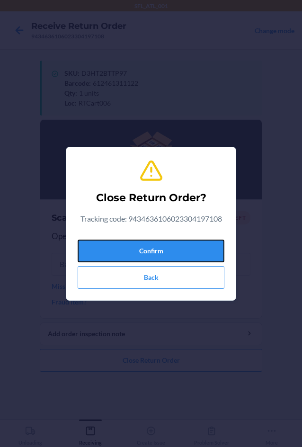
drag, startPoint x: 182, startPoint y: 255, endPoint x: 10, endPoint y: 214, distance: 176.3
click at [181, 254] on button "Confirm" at bounding box center [151, 251] width 147 height 23
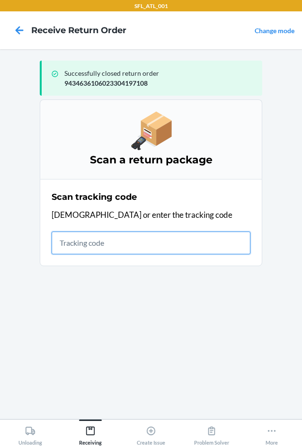
click at [110, 243] on input "text" at bounding box center [151, 243] width 199 height 23
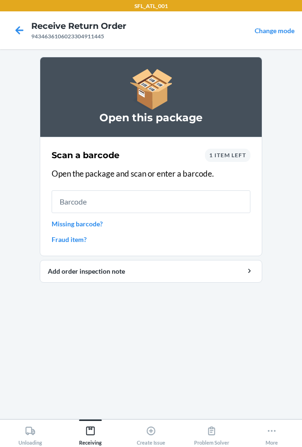
click at [232, 153] on span "1 item left" at bounding box center [227, 155] width 37 height 7
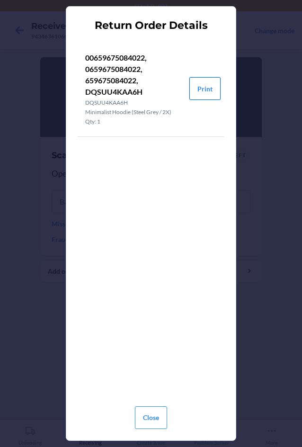
click at [205, 86] on button "Print" at bounding box center [204, 88] width 31 height 23
click at [150, 414] on button "Close" at bounding box center [151, 417] width 32 height 23
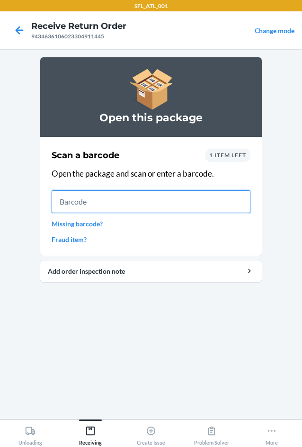
click at [98, 205] on input "text" at bounding box center [151, 201] width 199 height 23
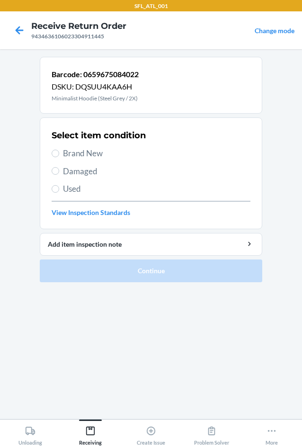
click at [88, 153] on span "Brand New" at bounding box center [156, 153] width 187 height 12
click at [59, 153] on input "Brand New" at bounding box center [56, 154] width 8 height 8
radio input "true"
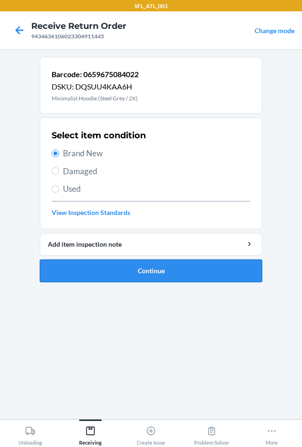
click at [112, 274] on button "Continue" at bounding box center [151, 270] width 223 height 23
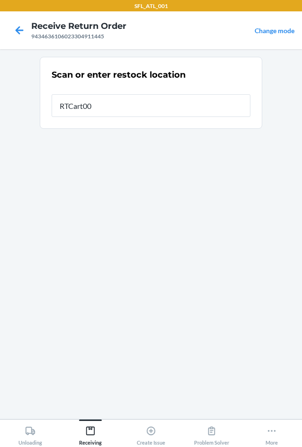
type input "RTCart006"
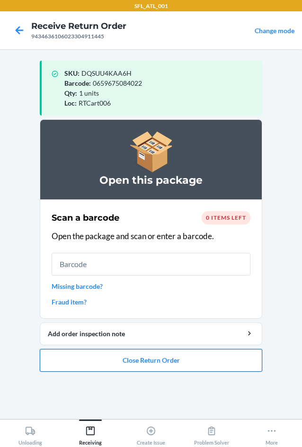
click at [154, 366] on button "Close Return Order" at bounding box center [151, 360] width 223 height 23
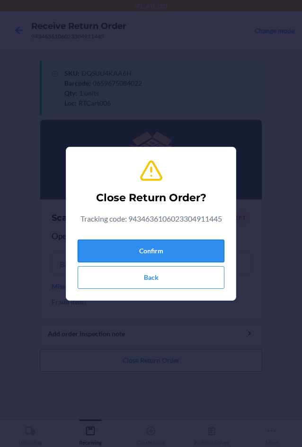
click at [161, 250] on button "Confirm" at bounding box center [151, 251] width 147 height 23
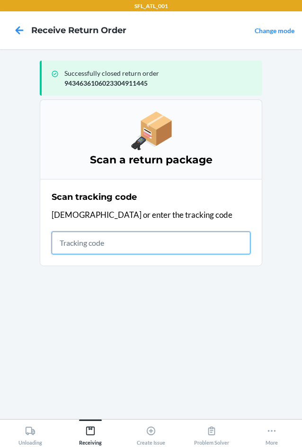
click at [143, 245] on input "text" at bounding box center [151, 243] width 199 height 23
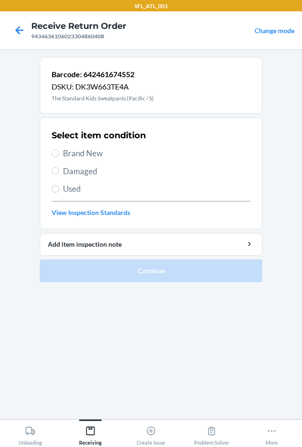
click at [78, 151] on span "Brand New" at bounding box center [156, 153] width 187 height 12
click at [59, 151] on input "Brand New" at bounding box center [56, 154] width 8 height 8
radio input "true"
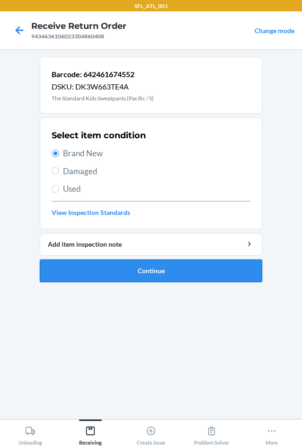
click at [116, 267] on button "Continue" at bounding box center [151, 270] width 223 height 23
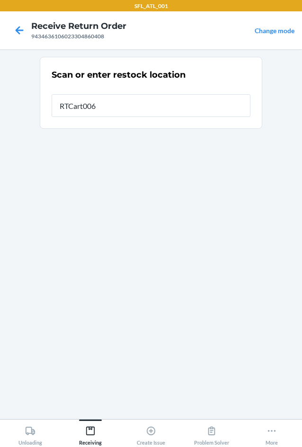
type input "RTCart006"
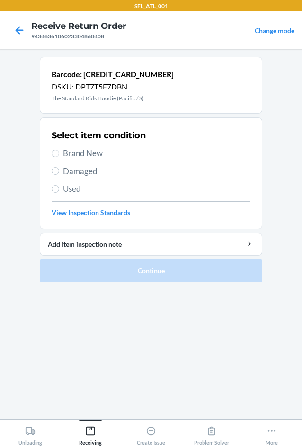
click at [77, 153] on span "Brand New" at bounding box center [156, 153] width 187 height 12
click at [59, 153] on input "Brand New" at bounding box center [56, 154] width 8 height 8
radio input "true"
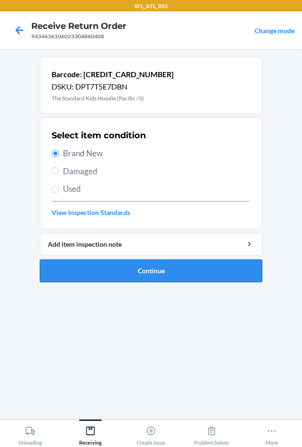
click at [104, 267] on button "Continue" at bounding box center [151, 270] width 223 height 23
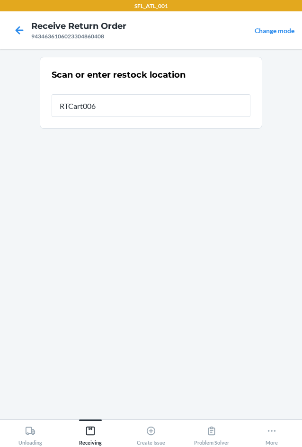
type input "RTCart006"
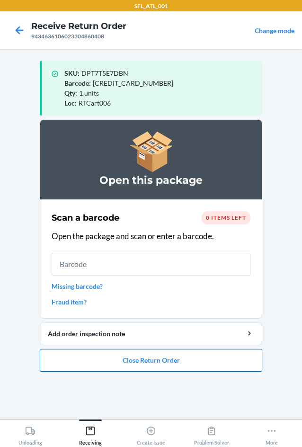
click at [162, 363] on button "Close Return Order" at bounding box center [151, 360] width 223 height 23
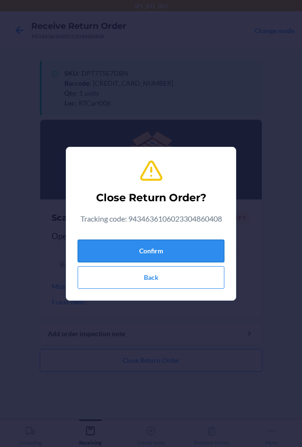
click at [157, 247] on button "Confirm" at bounding box center [151, 251] width 147 height 23
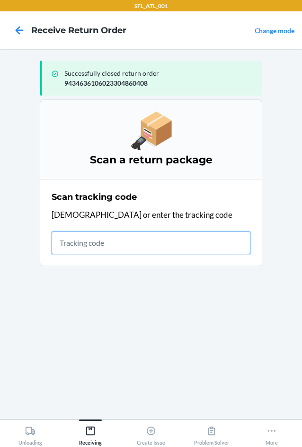
click at [107, 247] on input "text" at bounding box center [151, 243] width 199 height 23
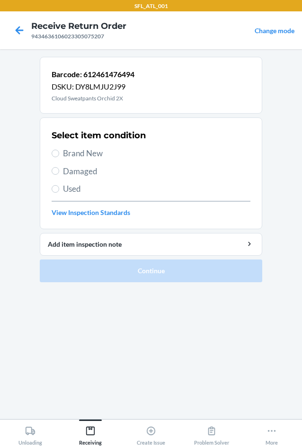
click at [71, 155] on span "Brand New" at bounding box center [156, 153] width 187 height 12
click at [59, 155] on input "Brand New" at bounding box center [56, 154] width 8 height 8
radio input "true"
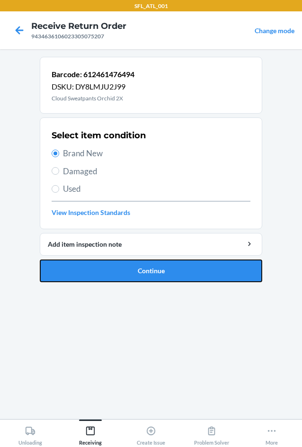
click at [107, 266] on button "Continue" at bounding box center [151, 270] width 223 height 23
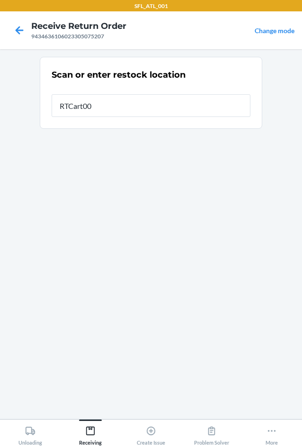
type input "RTCart006"
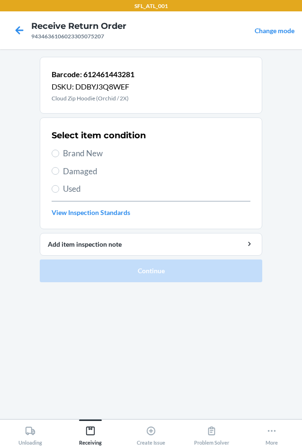
click at [90, 153] on span "Brand New" at bounding box center [156, 153] width 187 height 12
click at [59, 153] on input "Brand New" at bounding box center [56, 154] width 8 height 8
radio input "true"
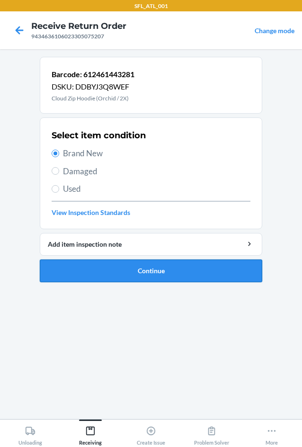
click at [96, 269] on button "Continue" at bounding box center [151, 270] width 223 height 23
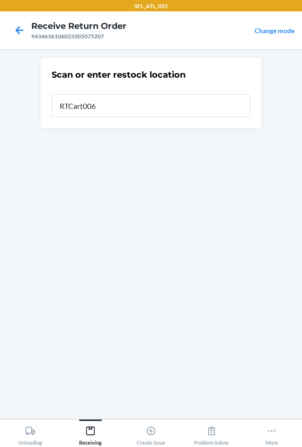
type input "RTCart006"
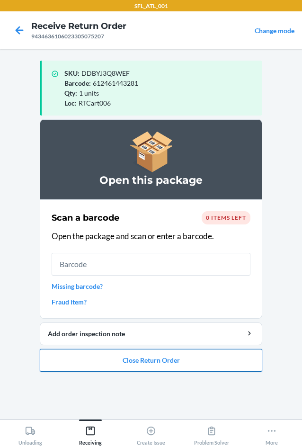
click at [136, 359] on button "Close Return Order" at bounding box center [151, 360] width 223 height 23
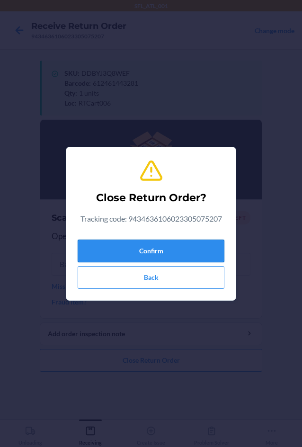
click at [165, 242] on button "Confirm" at bounding box center [151, 251] width 147 height 23
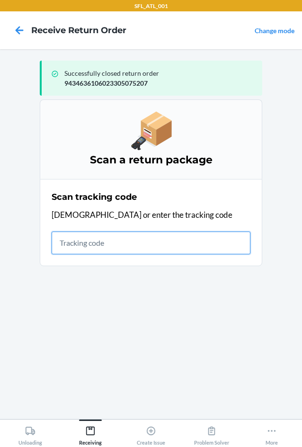
click at [87, 242] on input "text" at bounding box center [151, 243] width 199 height 23
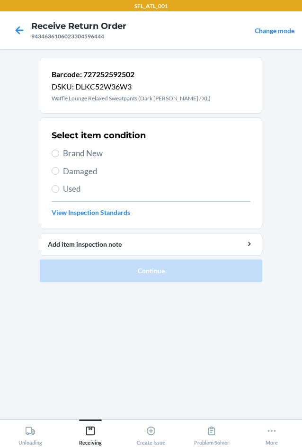
click at [84, 154] on span "Brand New" at bounding box center [156, 153] width 187 height 12
click at [59, 154] on input "Brand New" at bounding box center [56, 154] width 8 height 8
radio input "true"
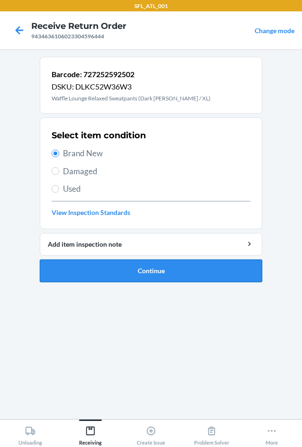
click at [115, 267] on button "Continue" at bounding box center [151, 270] width 223 height 23
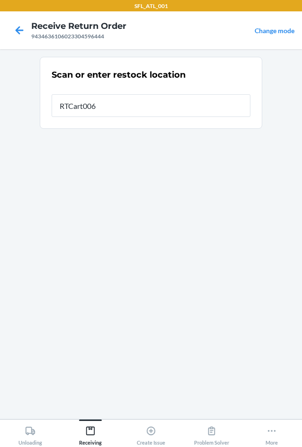
type input "RTCart006"
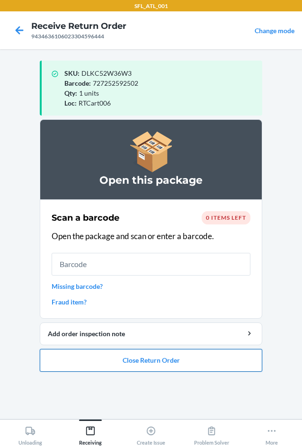
click at [178, 360] on button "Close Return Order" at bounding box center [151, 360] width 223 height 23
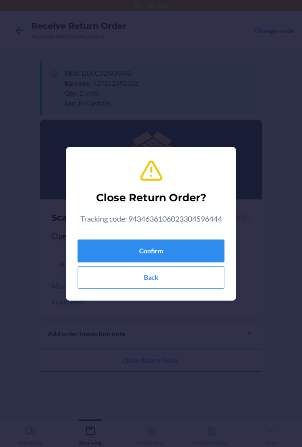
click at [176, 250] on button "Confirm" at bounding box center [151, 251] width 147 height 23
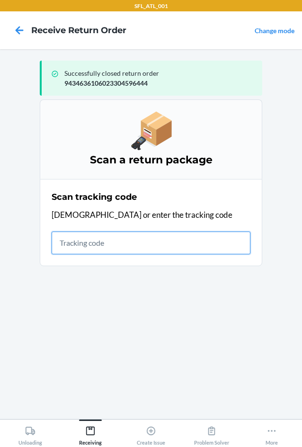
click at [102, 241] on input "text" at bounding box center [151, 243] width 199 height 23
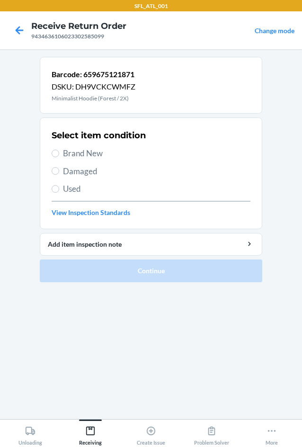
click at [92, 155] on span "Brand New" at bounding box center [156, 153] width 187 height 12
click at [59, 155] on input "Brand New" at bounding box center [56, 154] width 8 height 8
radio input "true"
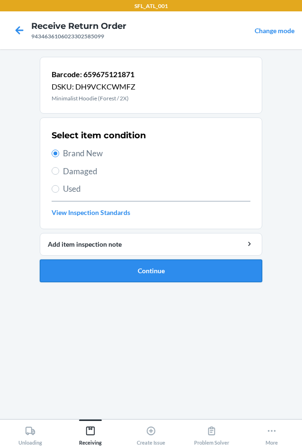
click at [109, 276] on button "Continue" at bounding box center [151, 270] width 223 height 23
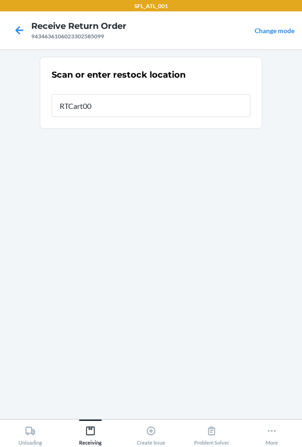
type input "RTCart006"
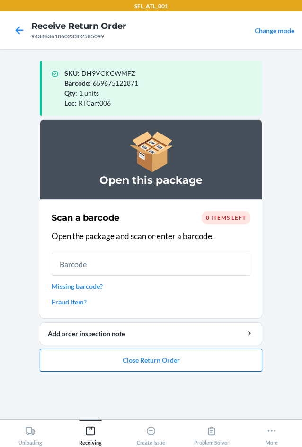
click at [134, 366] on button "Close Return Order" at bounding box center [151, 360] width 223 height 23
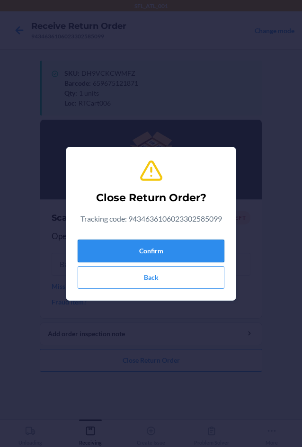
click at [149, 258] on button "Confirm" at bounding box center [151, 251] width 147 height 23
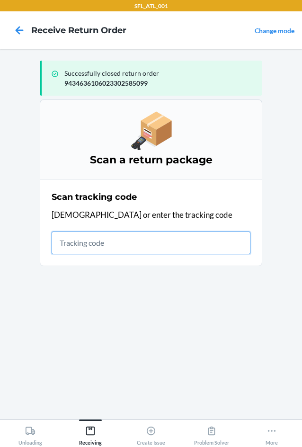
click at [71, 246] on input "text" at bounding box center [151, 243] width 199 height 23
type input "420302599434636106023"
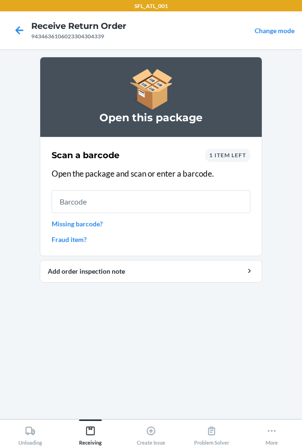
click at [243, 154] on span "1 item left" at bounding box center [227, 155] width 37 height 7
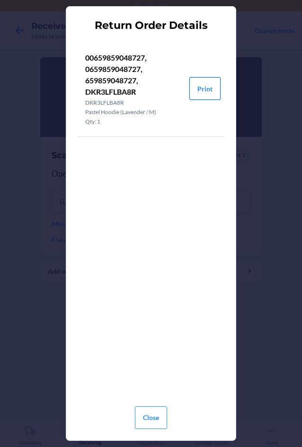
click at [209, 89] on button "Print" at bounding box center [204, 88] width 31 height 23
click at [151, 418] on button "Close" at bounding box center [151, 417] width 32 height 23
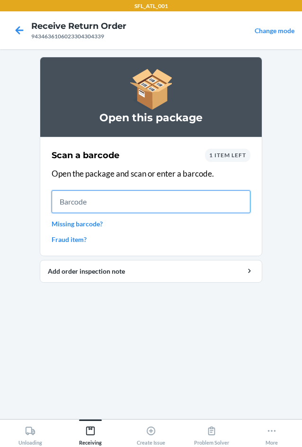
click at [98, 201] on input "text" at bounding box center [151, 201] width 199 height 23
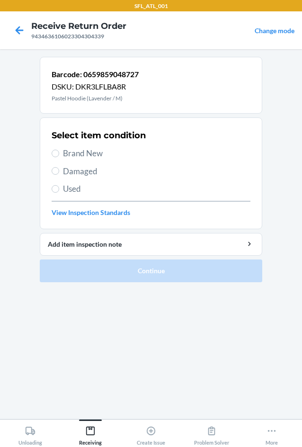
click at [90, 152] on span "Brand New" at bounding box center [156, 153] width 187 height 12
click at [59, 152] on input "Brand New" at bounding box center [56, 154] width 8 height 8
radio input "true"
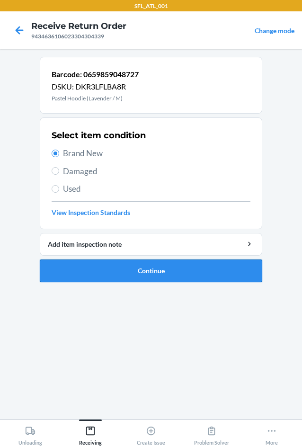
click at [103, 273] on button "Continue" at bounding box center [151, 270] width 223 height 23
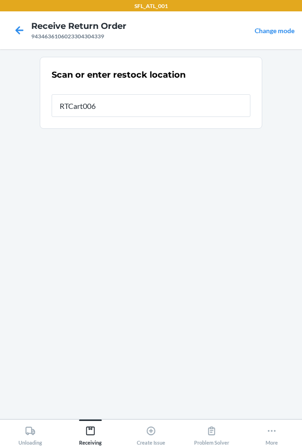
type input "RTCart006"
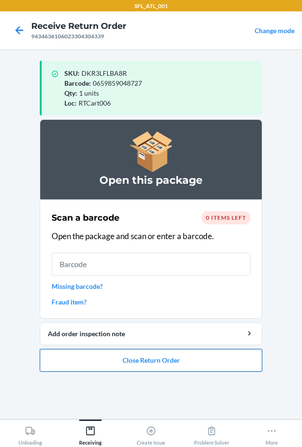
click at [143, 365] on button "Close Return Order" at bounding box center [151, 360] width 223 height 23
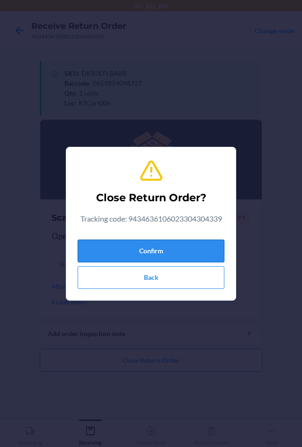
click at [172, 250] on button "Confirm" at bounding box center [151, 251] width 147 height 23
